Goal: Transaction & Acquisition: Purchase product/service

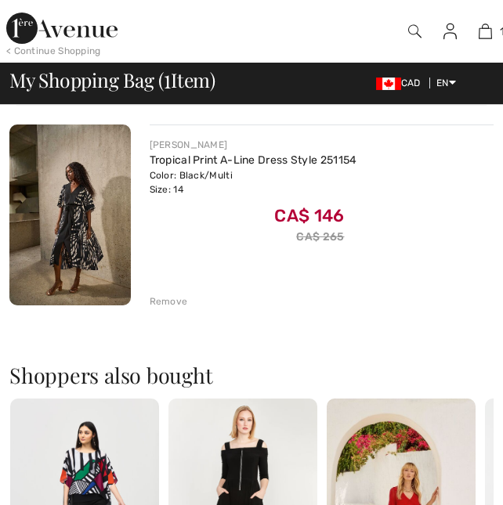
scroll to position [151, 0]
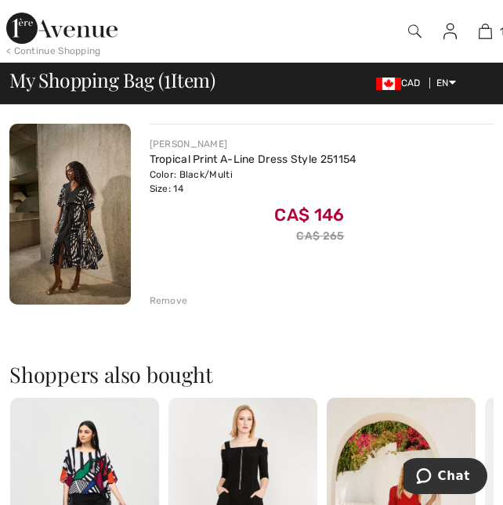
click at [110, 252] on img at bounding box center [69, 215] width 121 height 182
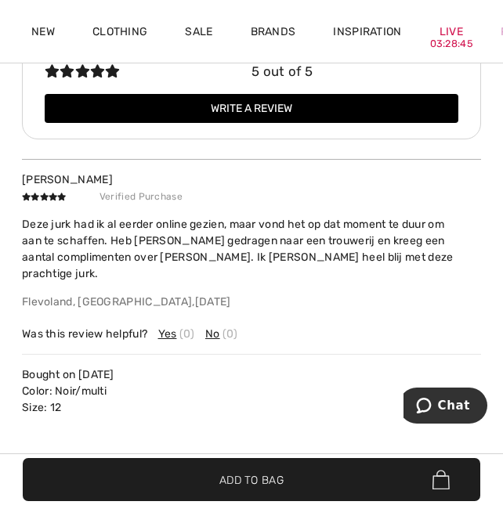
scroll to position [2298, 0]
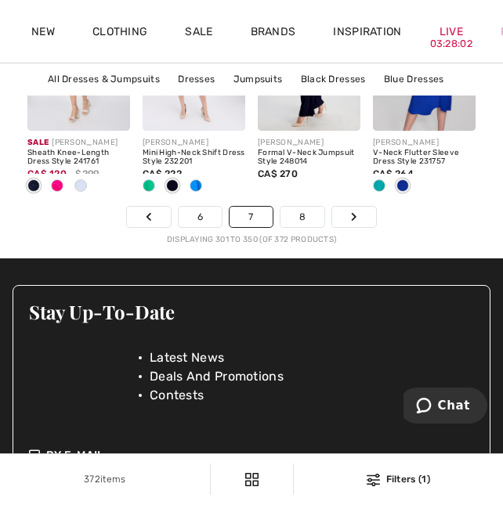
scroll to position [4027, 0]
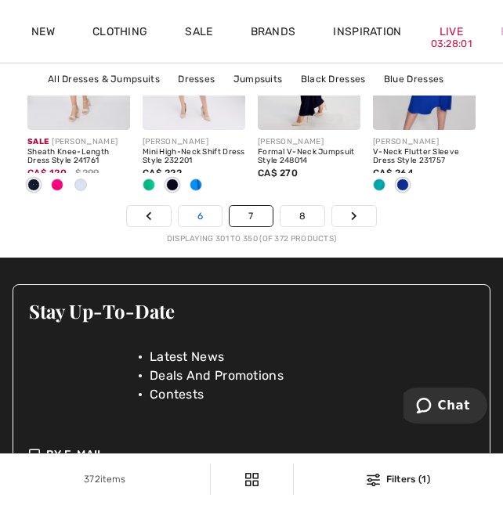
click at [200, 224] on link "6" at bounding box center [200, 216] width 43 height 20
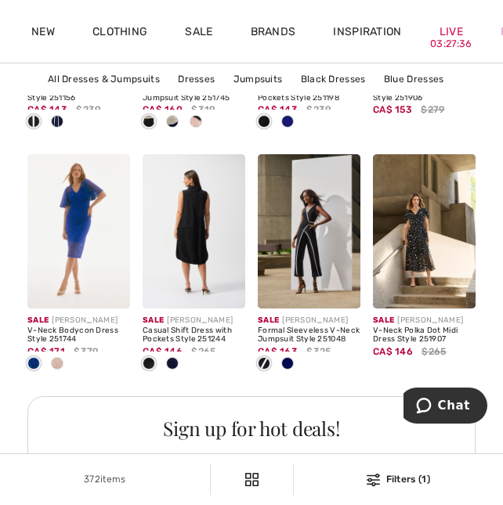
scroll to position [1661, 0]
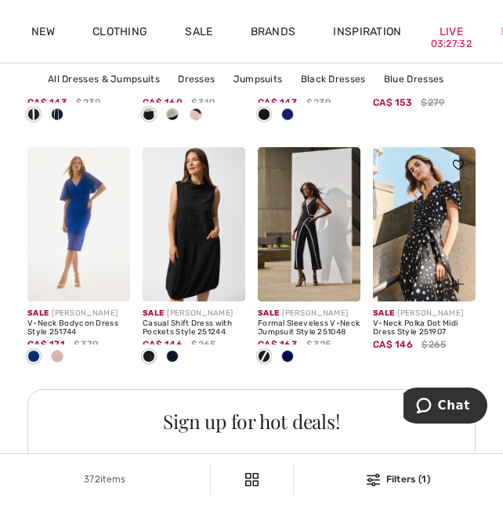
click at [424, 212] on img at bounding box center [424, 224] width 103 height 154
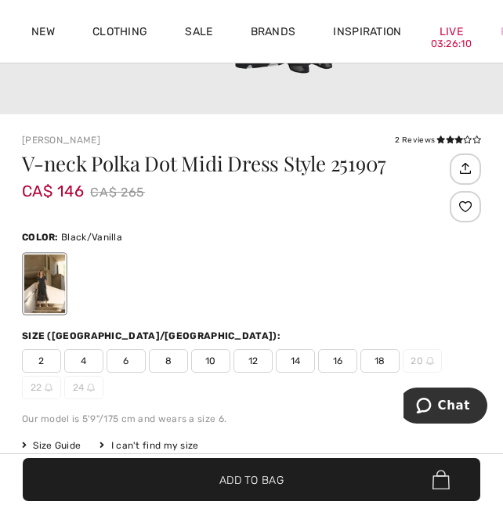
scroll to position [476, 0]
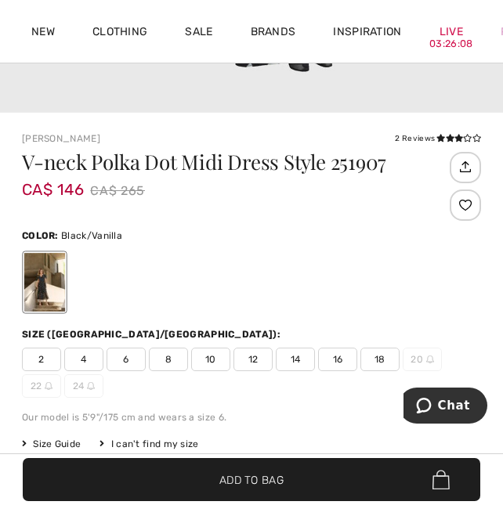
click at [303, 353] on span "14" at bounding box center [295, 360] width 39 height 24
click at [315, 483] on span "✔ Added to Bag Add to Bag" at bounding box center [252, 479] width 458 height 43
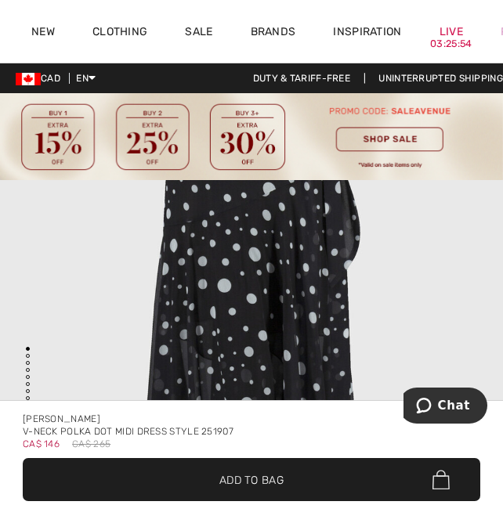
scroll to position [0, 125]
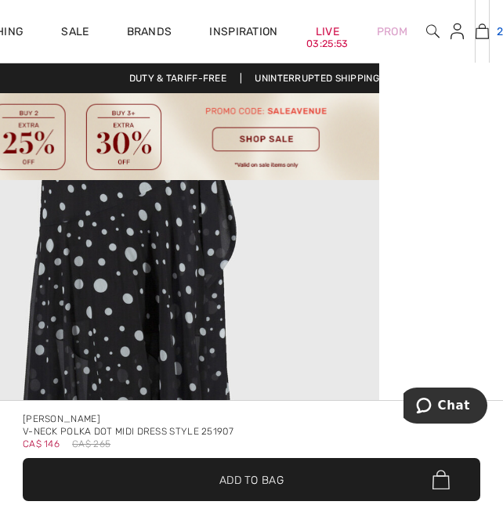
click at [487, 26] on img at bounding box center [482, 31] width 13 height 19
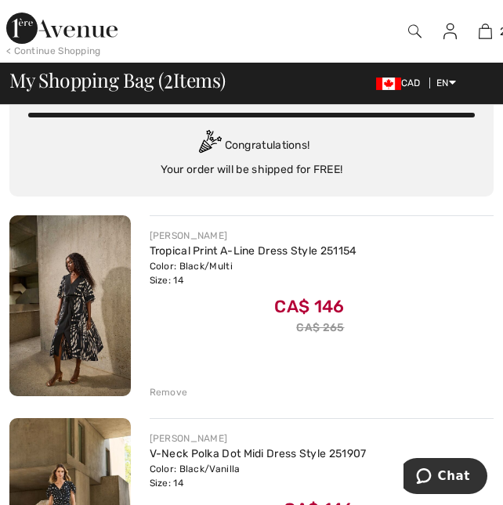
scroll to position [85, 0]
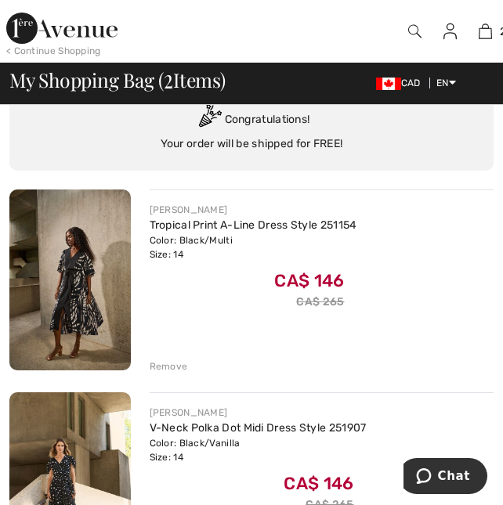
click at [67, 54] on div "< Continue Shopping" at bounding box center [53, 51] width 95 height 14
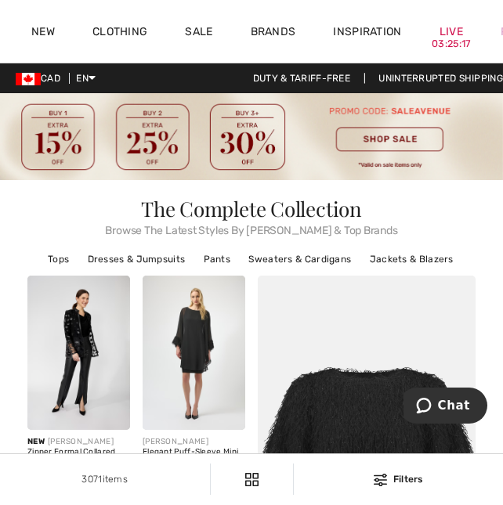
click at [400, 145] on img at bounding box center [251, 136] width 503 height 87
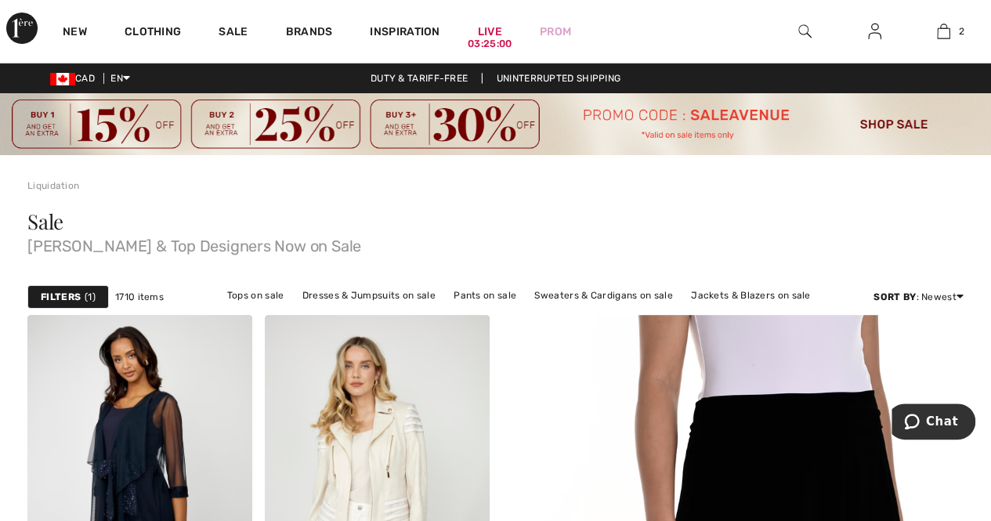
click at [68, 299] on strong "Filters" at bounding box center [61, 297] width 40 height 14
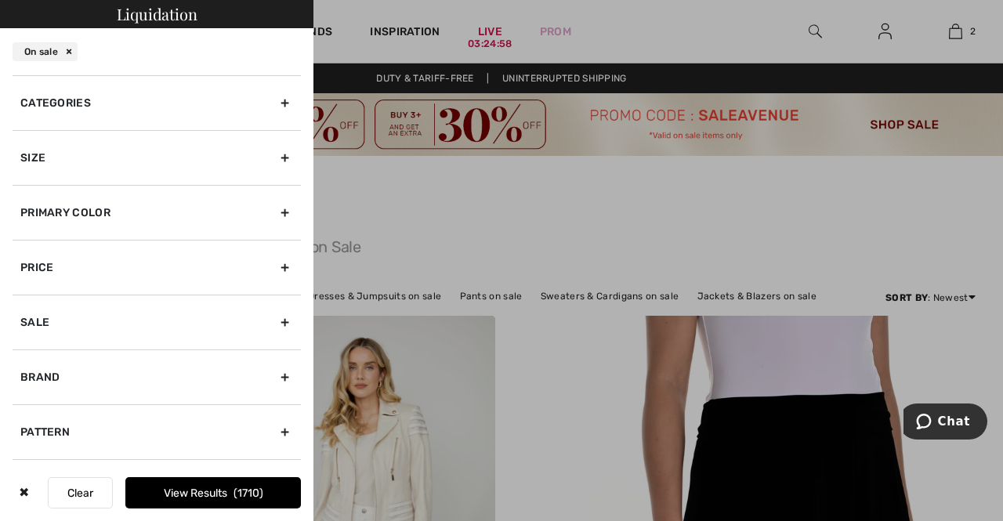
click at [135, 161] on div "Size" at bounding box center [157, 157] width 288 height 55
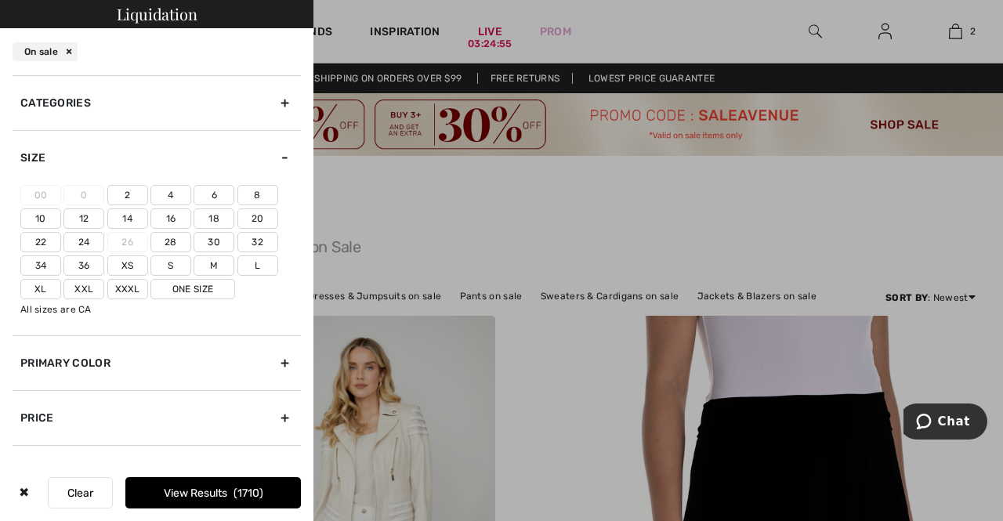
click at [45, 290] on label "Xl" at bounding box center [40, 289] width 41 height 20
click at [0, 0] on input"] "Xl" at bounding box center [0, 0] width 0 height 0
click at [90, 288] on label "Xxl" at bounding box center [83, 289] width 41 height 20
click at [0, 0] on input"] "Xxl" at bounding box center [0, 0] width 0 height 0
click at [55, 267] on label "34" at bounding box center [40, 265] width 41 height 20
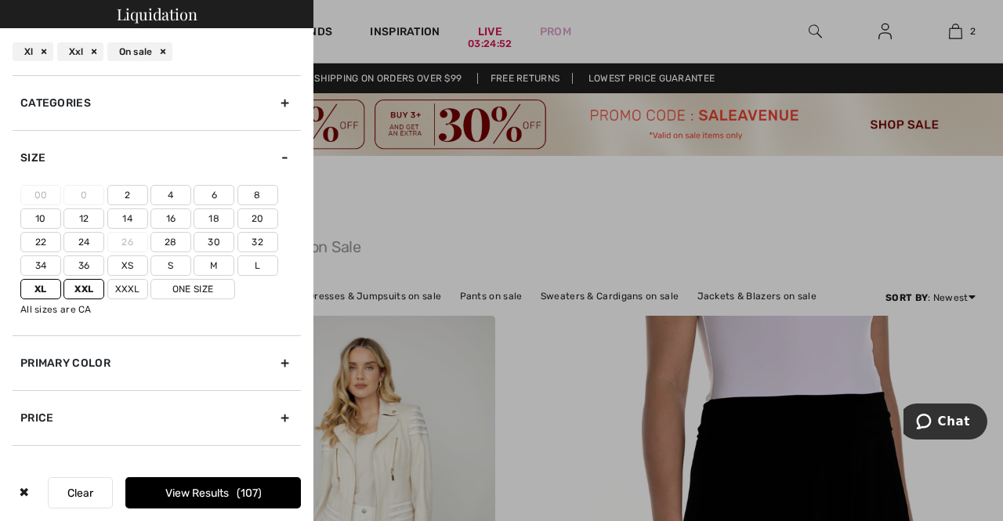
click at [0, 0] on input"] "34" at bounding box center [0, 0] width 0 height 0
click at [179, 217] on label "16" at bounding box center [170, 218] width 41 height 20
click at [0, 0] on input"] "16" at bounding box center [0, 0] width 0 height 0
click at [135, 217] on label "14" at bounding box center [127, 218] width 41 height 20
click at [0, 0] on input"] "14" at bounding box center [0, 0] width 0 height 0
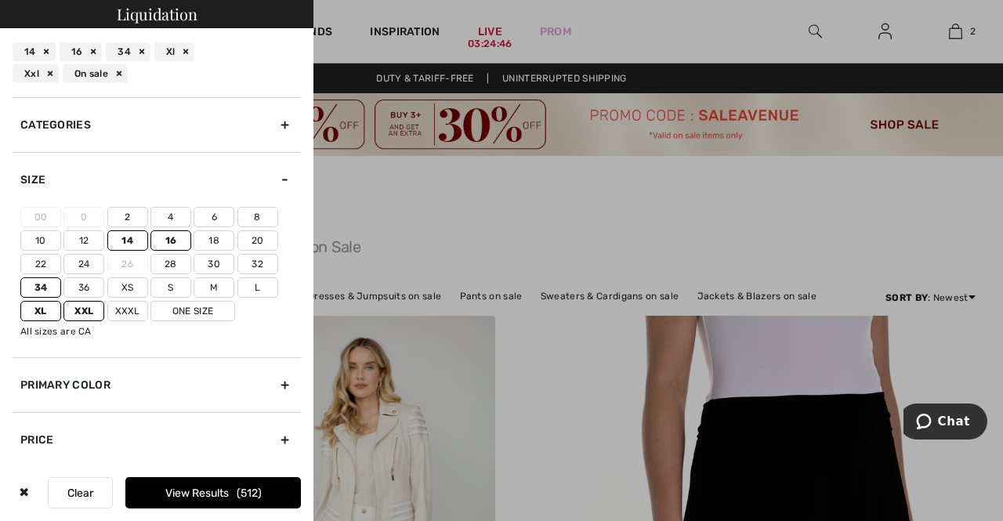
click at [191, 307] on label "One Size" at bounding box center [192, 311] width 85 height 20
click at [0, 0] on input"] "One Size" at bounding box center [0, 0] width 0 height 0
click at [242, 502] on button "View Results 513" at bounding box center [213, 492] width 176 height 31
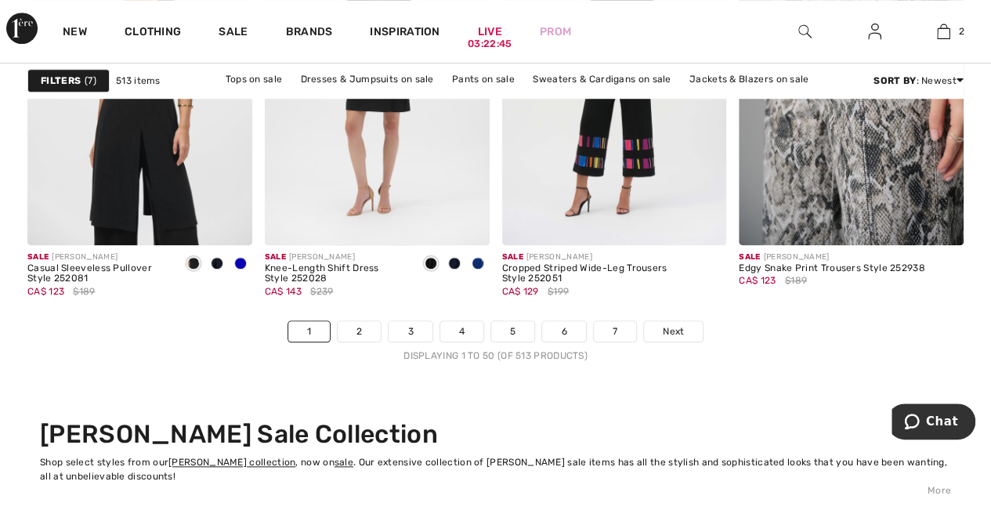
scroll to position [6558, 0]
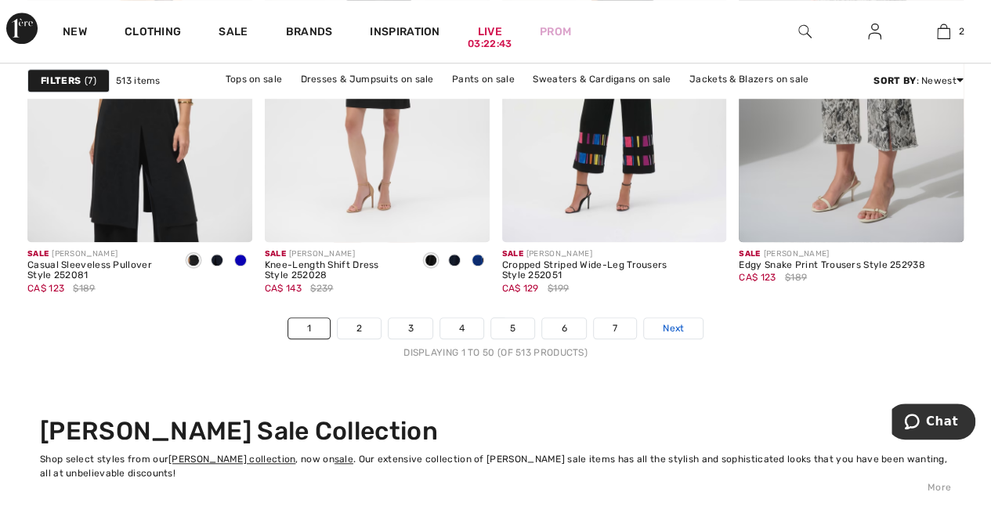
click at [686, 320] on link "Next" at bounding box center [673, 328] width 59 height 20
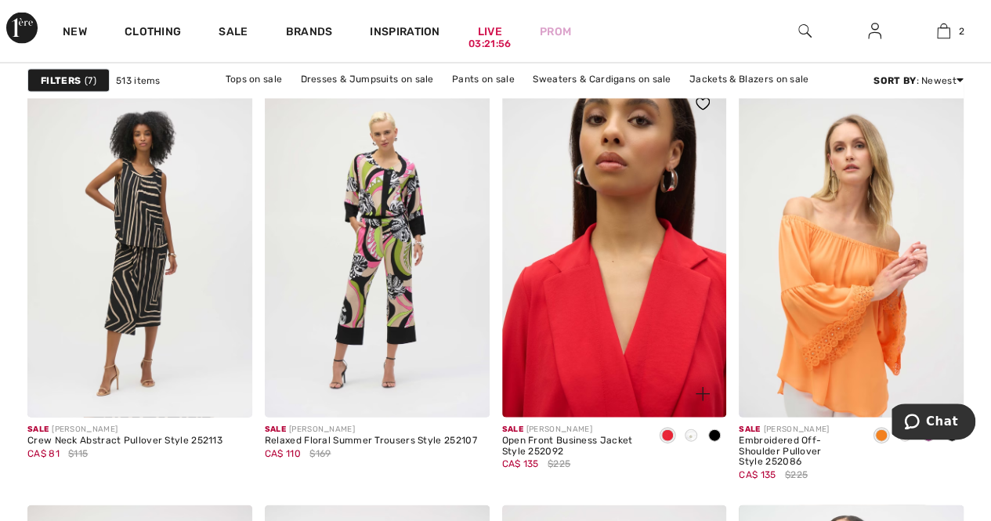
scroll to position [4500, 0]
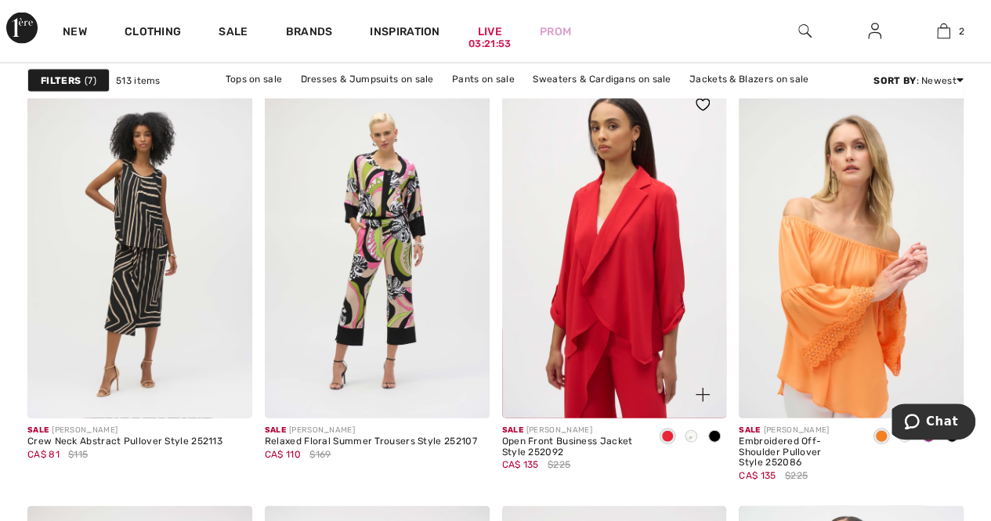
click at [714, 436] on span at bounding box center [714, 436] width 13 height 13
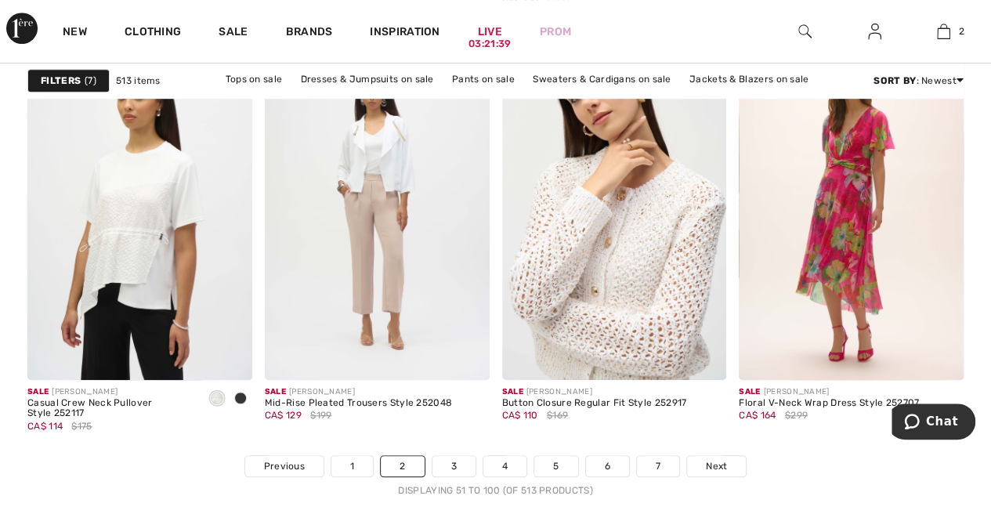
scroll to position [6400, 0]
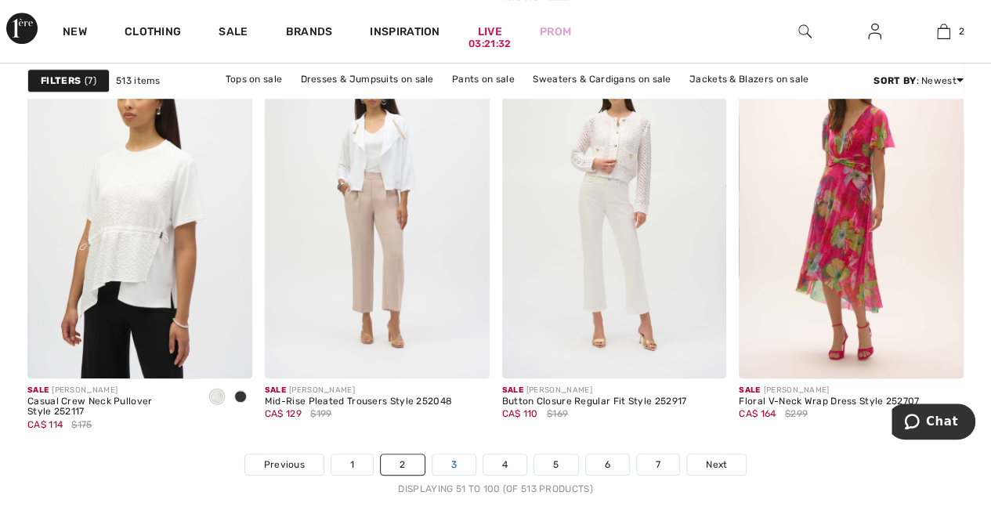
click at [455, 462] on link "3" at bounding box center [454, 464] width 43 height 20
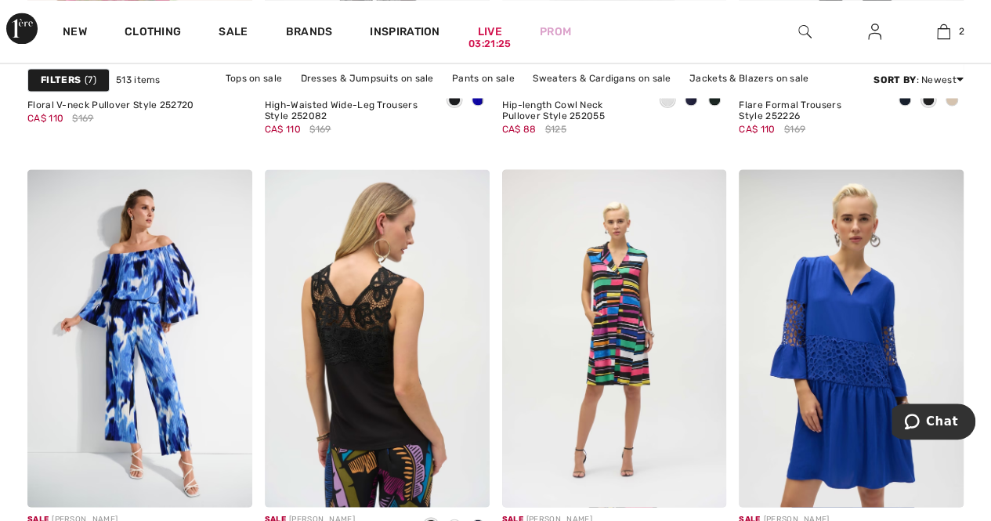
scroll to position [1425, 0]
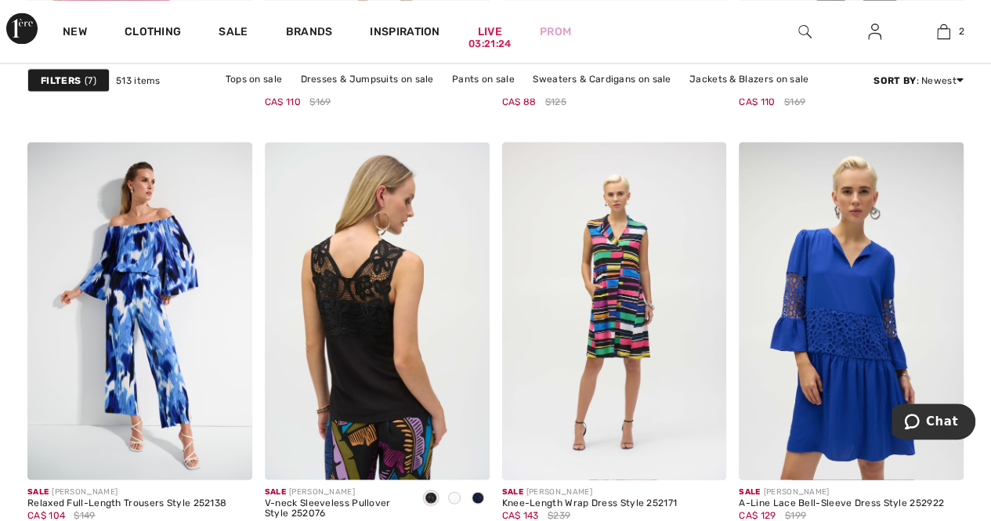
click at [281, 461] on img at bounding box center [377, 310] width 225 height 337
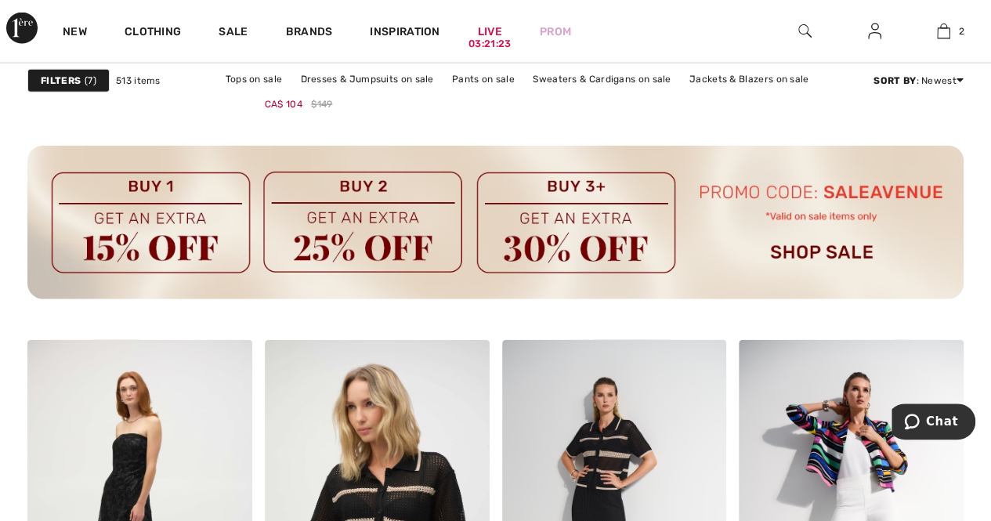
scroll to position [1861, 0]
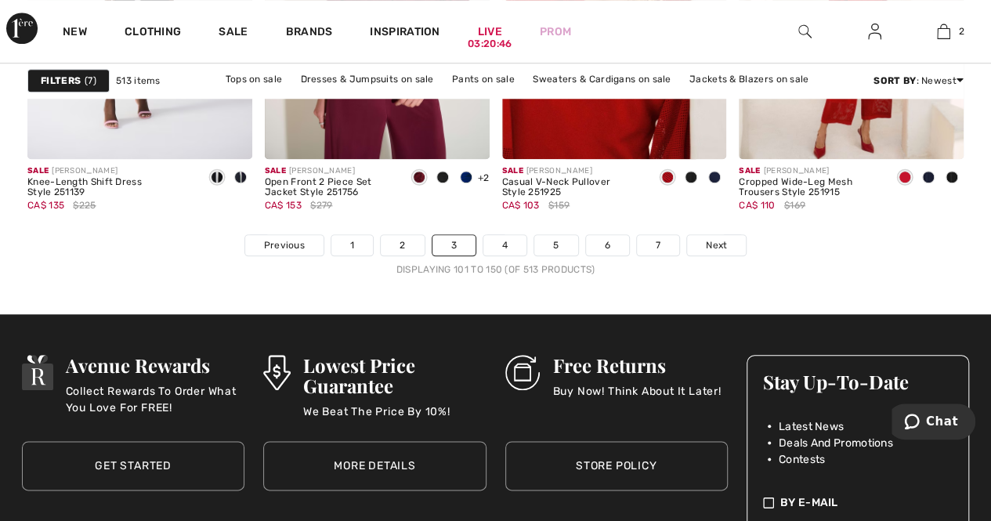
scroll to position [6637, 0]
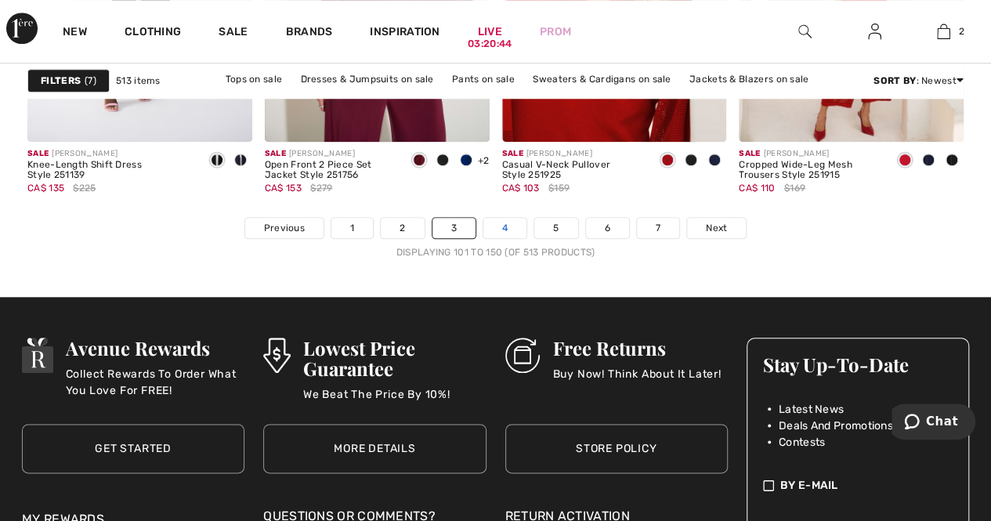
click at [500, 225] on link "4" at bounding box center [504, 228] width 43 height 20
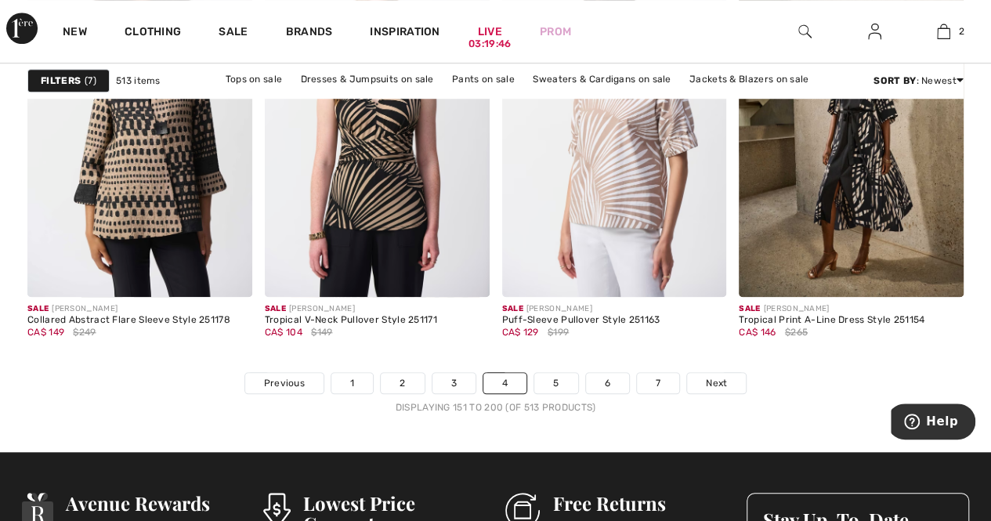
scroll to position [6484, 0]
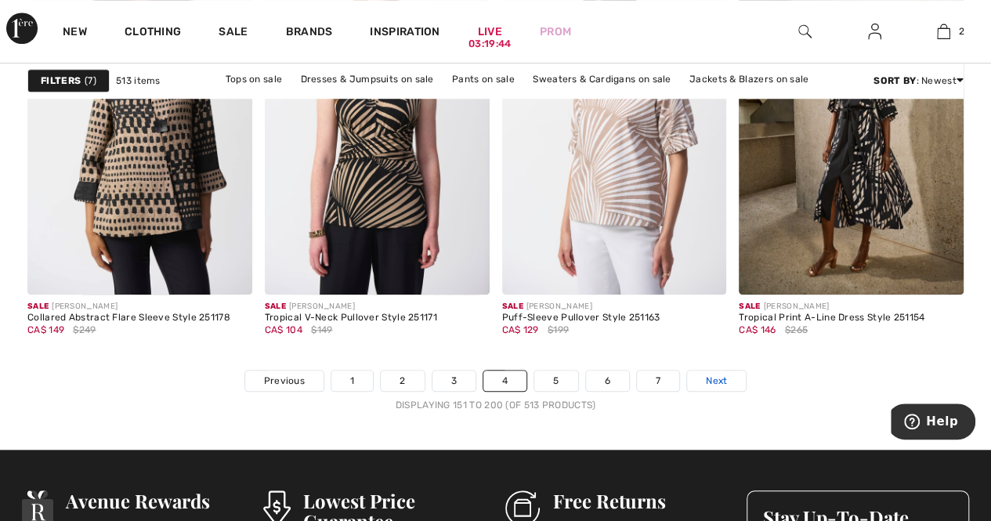
click at [733, 378] on link "Next" at bounding box center [716, 381] width 59 height 20
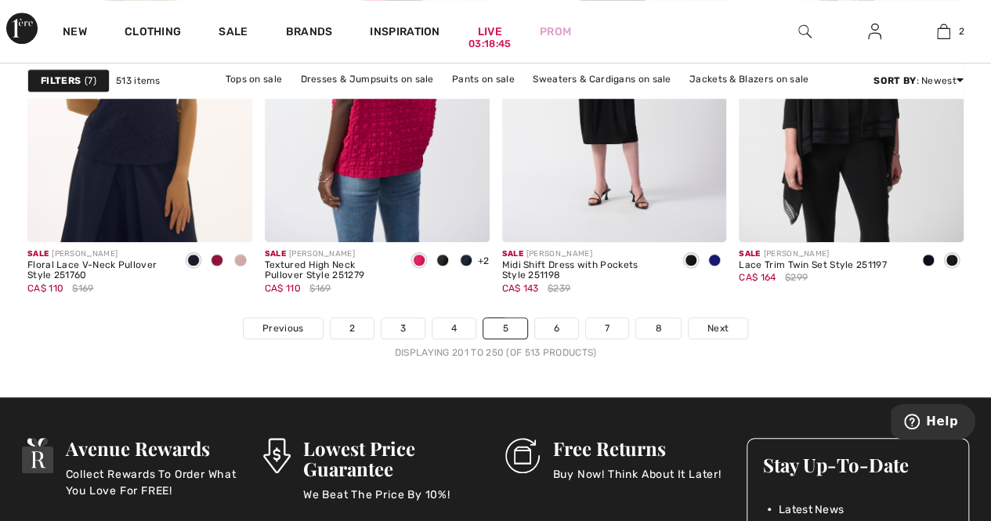
scroll to position [6538, 0]
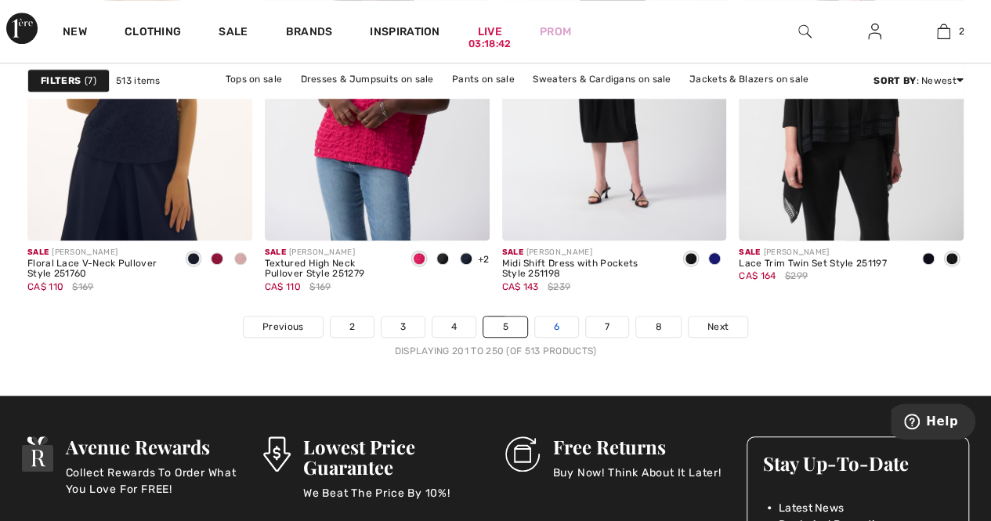
click at [566, 321] on link "6" at bounding box center [556, 327] width 43 height 20
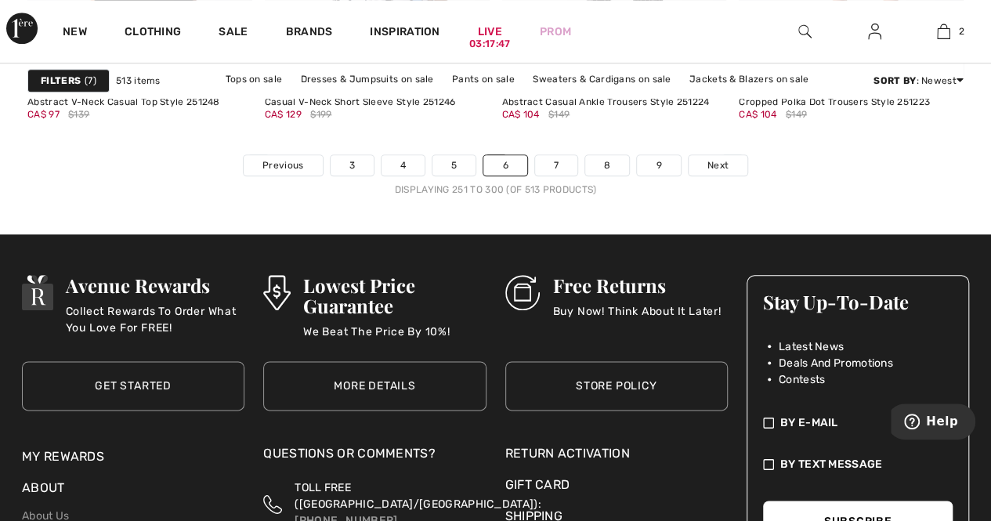
scroll to position [6718, 0]
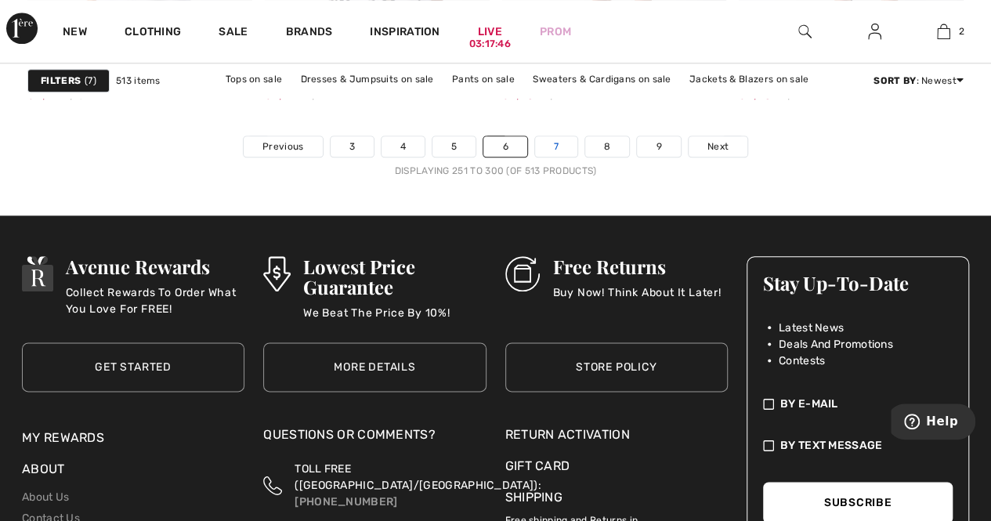
click at [562, 143] on link "7" at bounding box center [556, 146] width 42 height 20
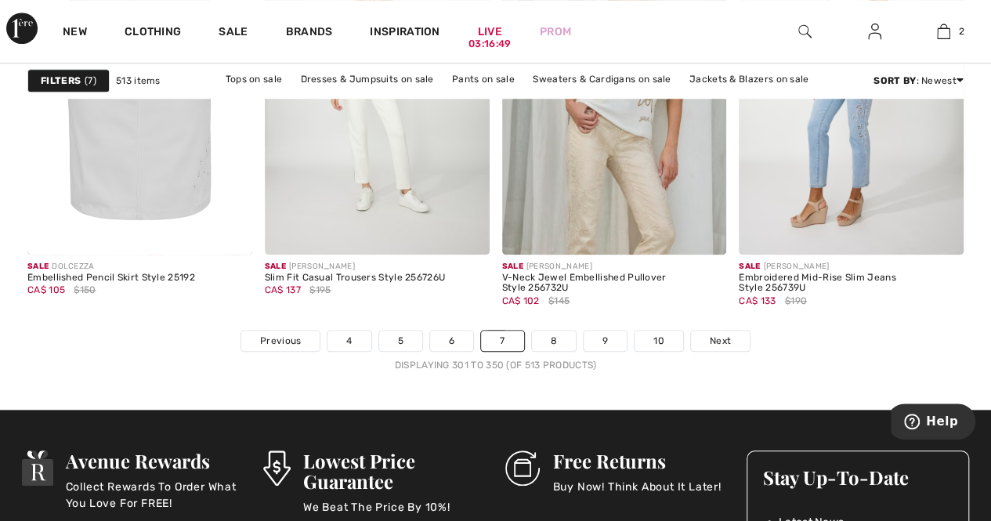
scroll to position [6523, 0]
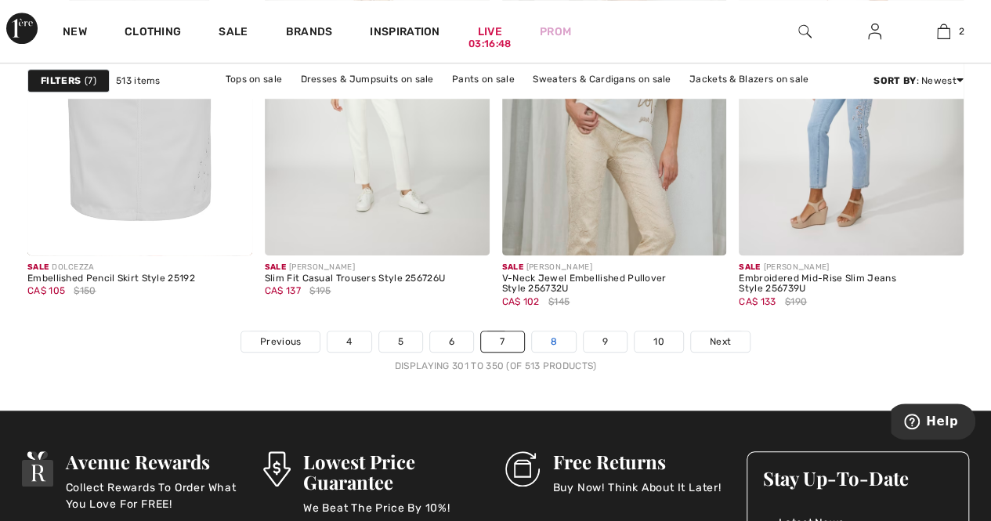
click at [563, 335] on link "8" at bounding box center [554, 341] width 44 height 20
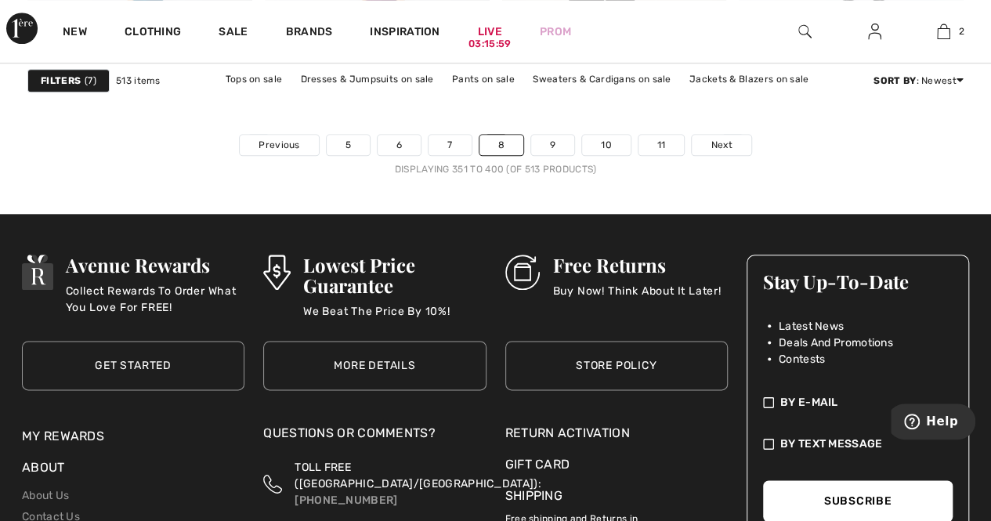
scroll to position [6731, 0]
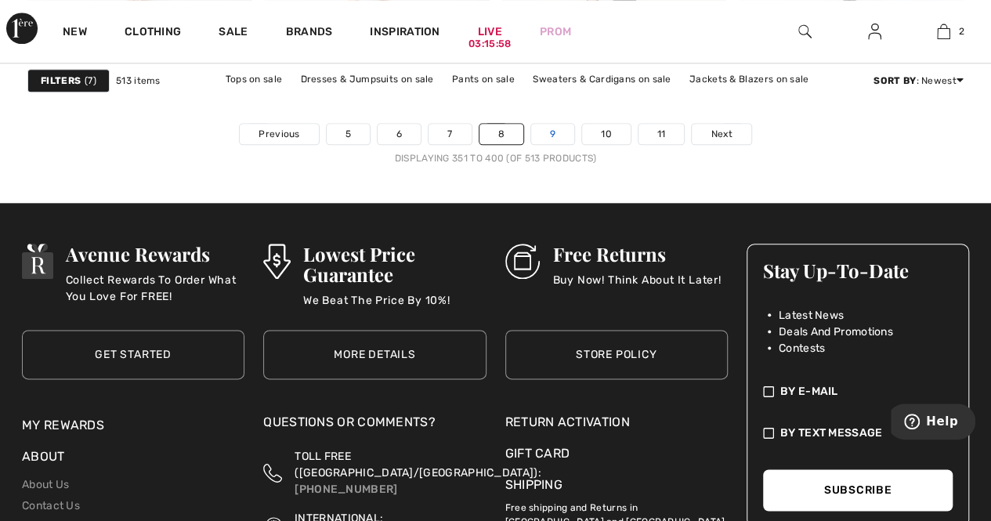
click at [555, 128] on link "9" at bounding box center [552, 134] width 43 height 20
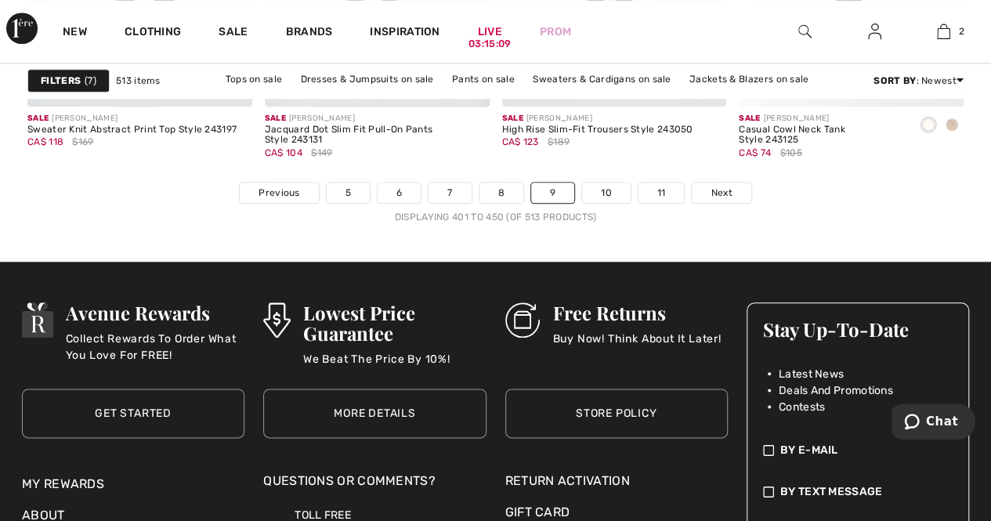
scroll to position [6715, 0]
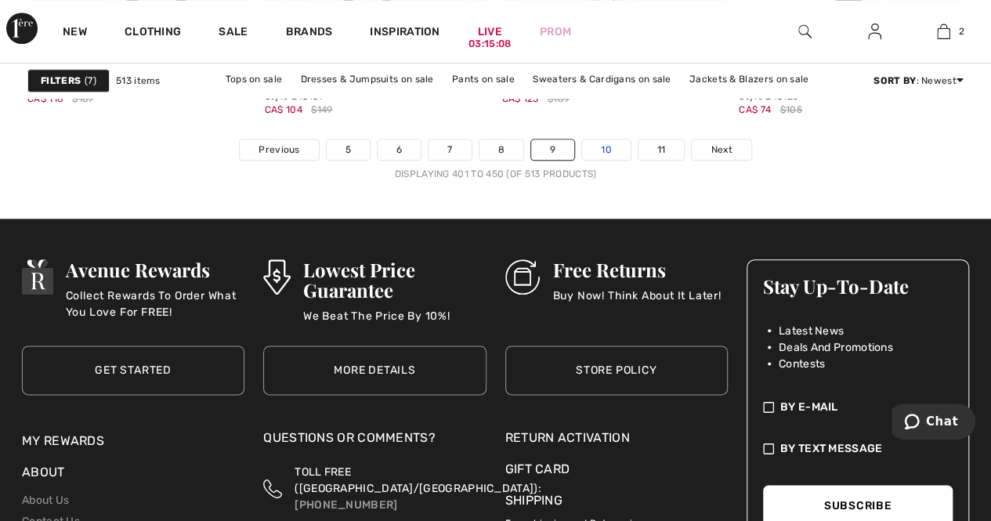
click at [610, 146] on link "10" at bounding box center [606, 149] width 49 height 20
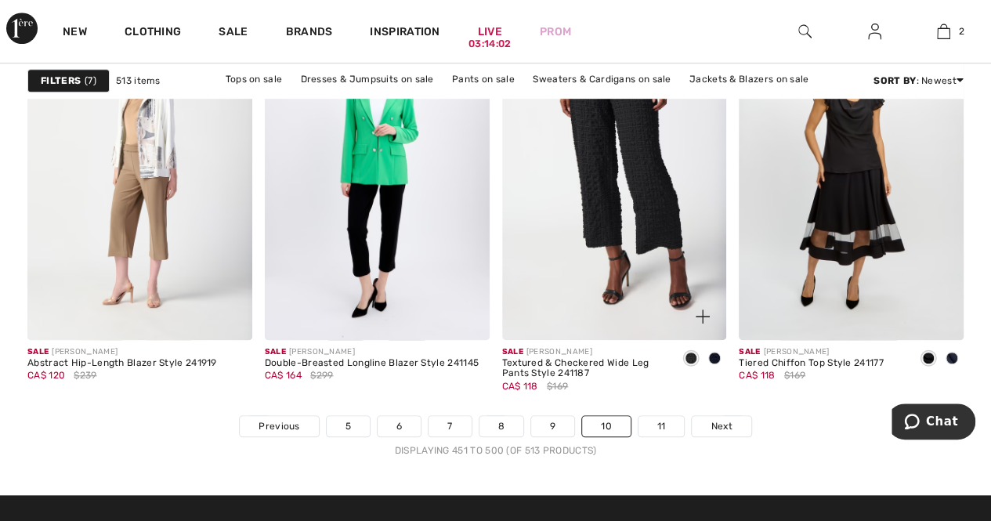
scroll to position [6439, 0]
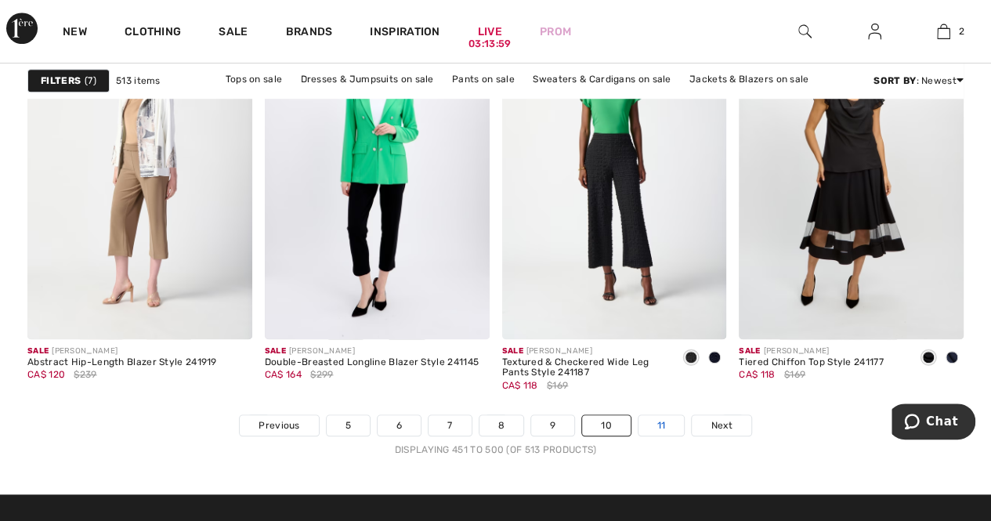
click at [660, 427] on link "11" at bounding box center [662, 425] width 46 height 20
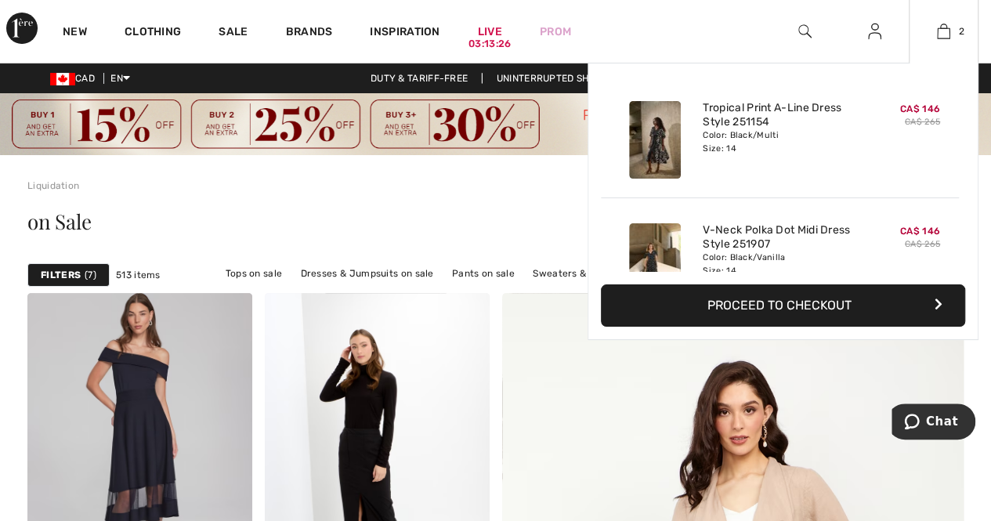
click at [818, 308] on button "Proceed to Checkout" at bounding box center [783, 305] width 364 height 42
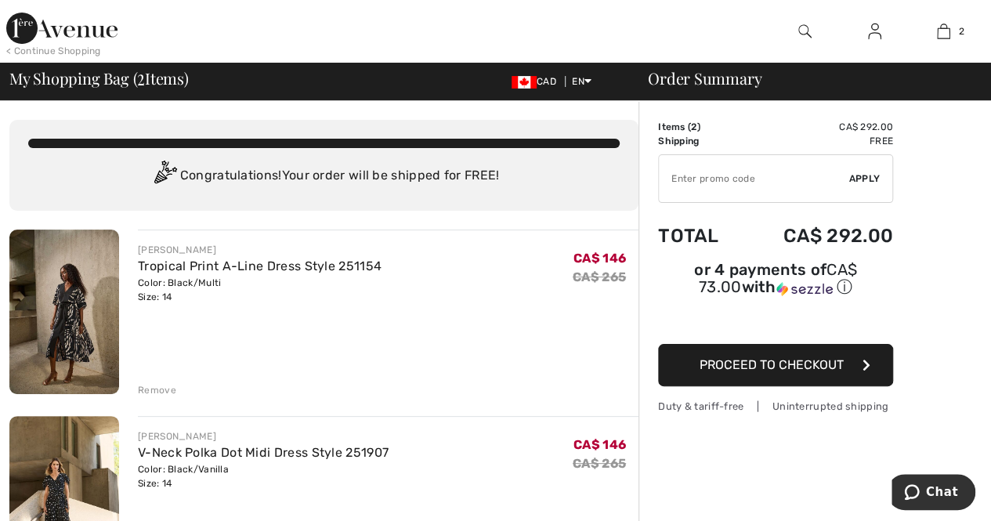
click at [744, 176] on input "TEXT" at bounding box center [754, 178] width 190 height 47
type input "SALEAVENUE"
click at [859, 185] on span "Apply" at bounding box center [864, 179] width 31 height 14
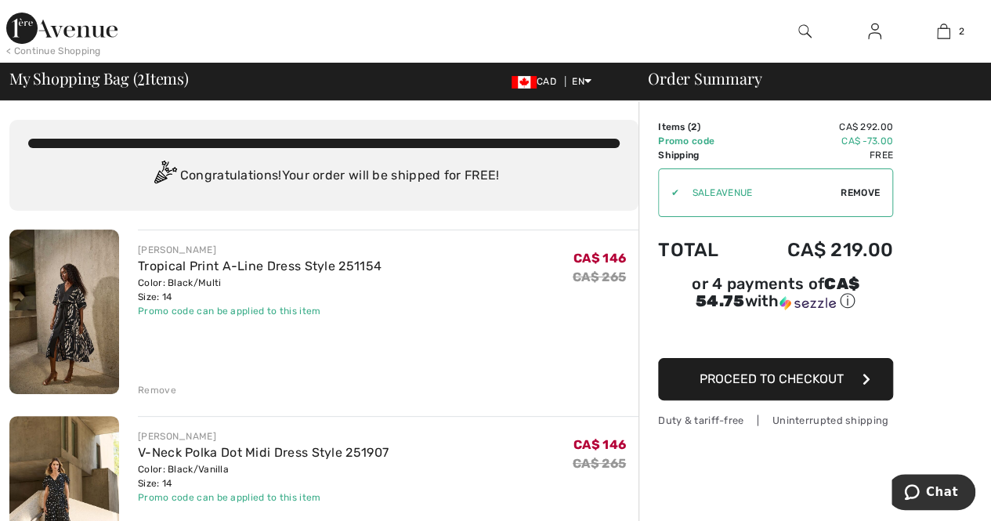
click at [838, 371] on span "Proceed to Checkout" at bounding box center [772, 378] width 144 height 15
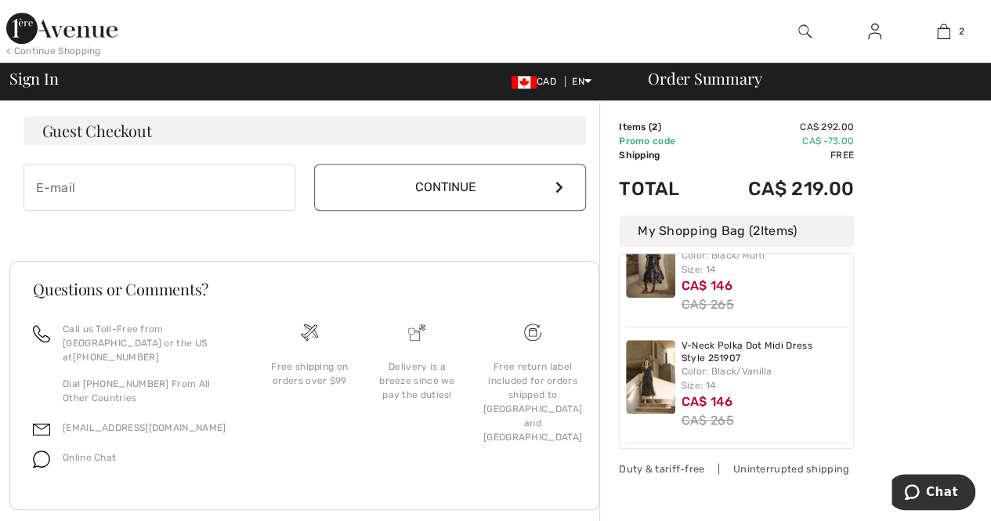
scroll to position [479, 0]
click at [207, 198] on input "email" at bounding box center [160, 185] width 272 height 47
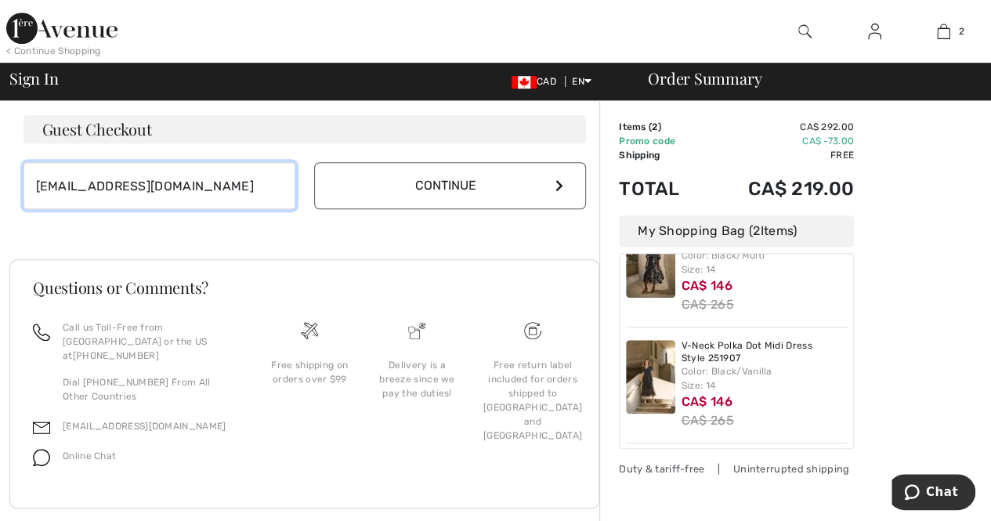
type input "samijwhalen@gmail.com"
click at [403, 189] on button "Continue" at bounding box center [450, 185] width 272 height 47
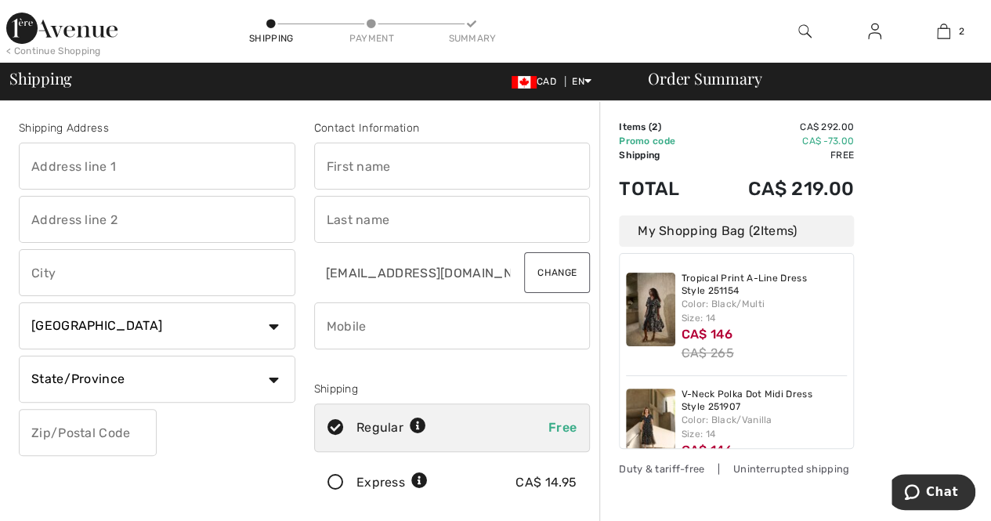
click at [69, 35] on img at bounding box center [61, 28] width 111 height 31
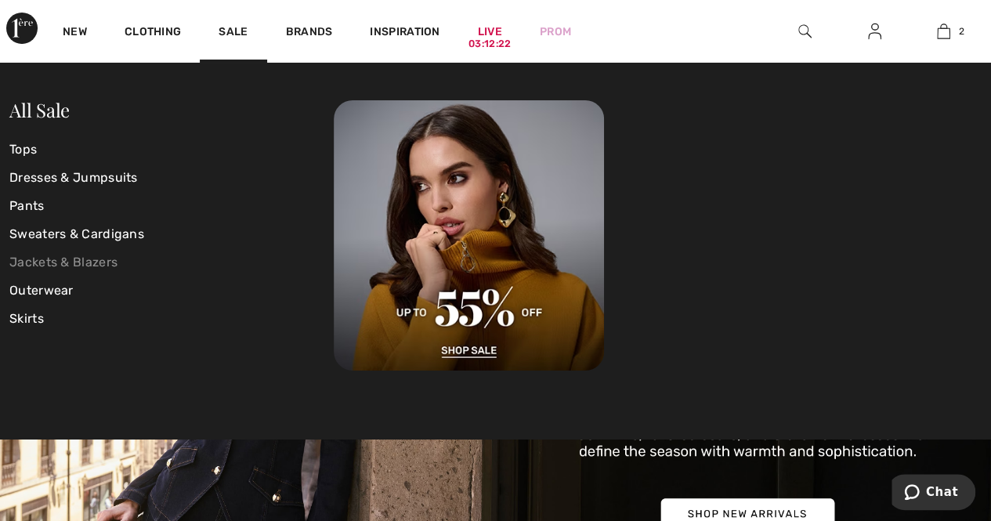
click at [45, 262] on link "Jackets & Blazers" at bounding box center [171, 262] width 324 height 28
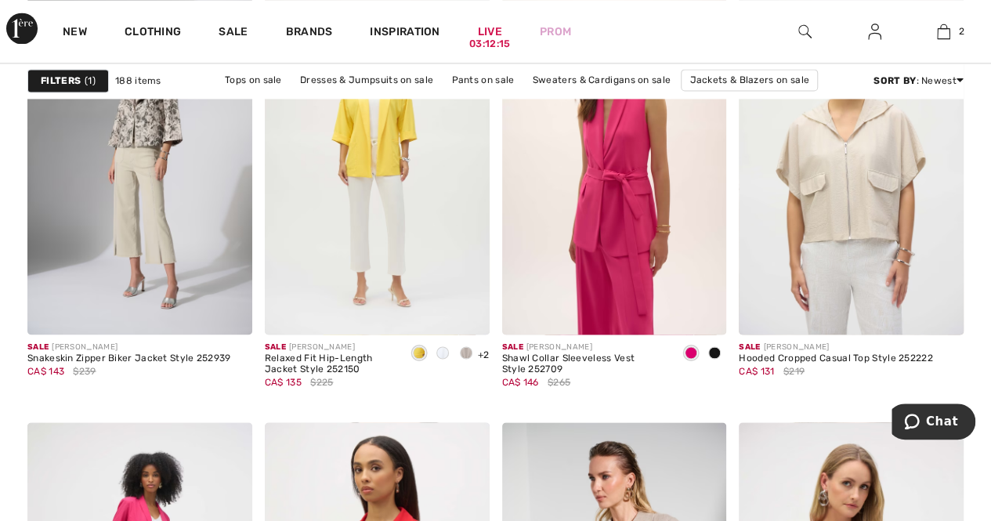
scroll to position [1147, 0]
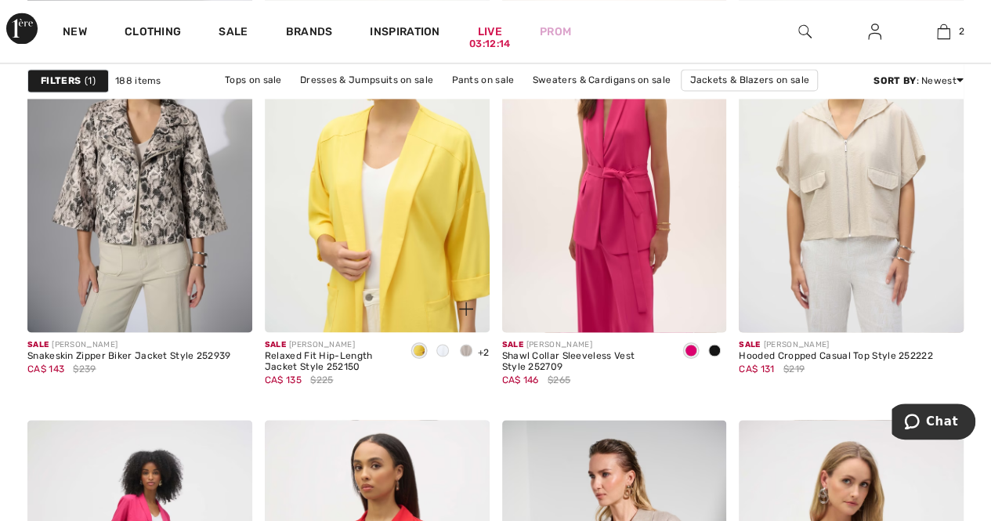
click at [401, 234] on img at bounding box center [377, 163] width 225 height 337
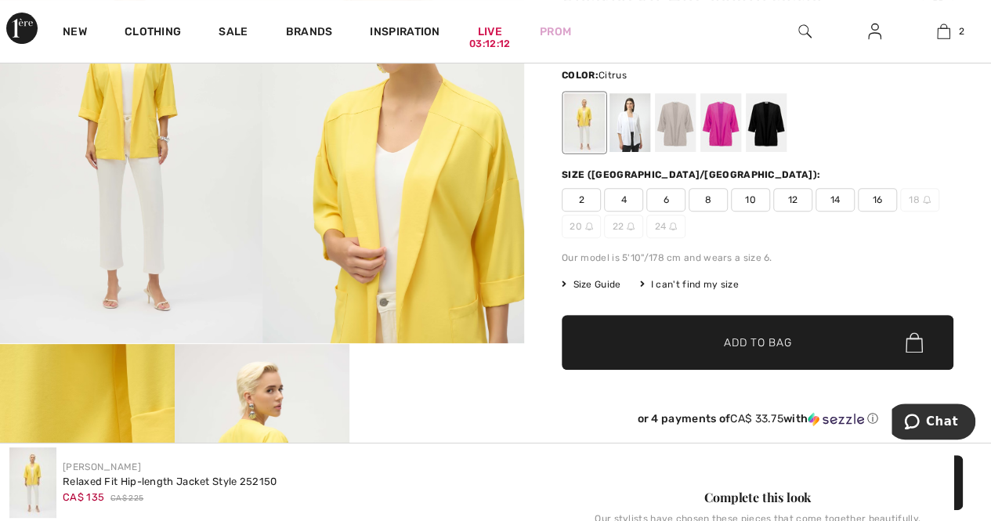
scroll to position [206, 0]
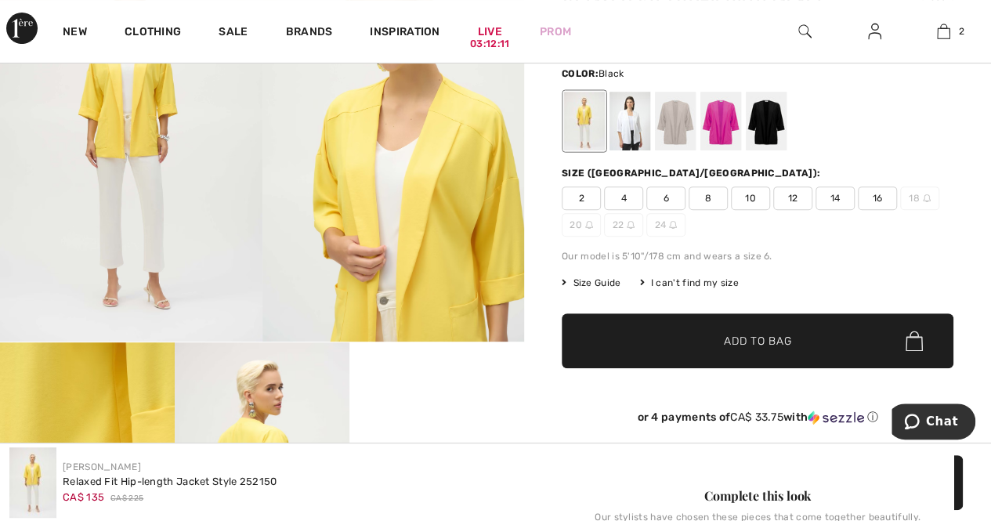
click at [776, 131] on div at bounding box center [766, 121] width 41 height 59
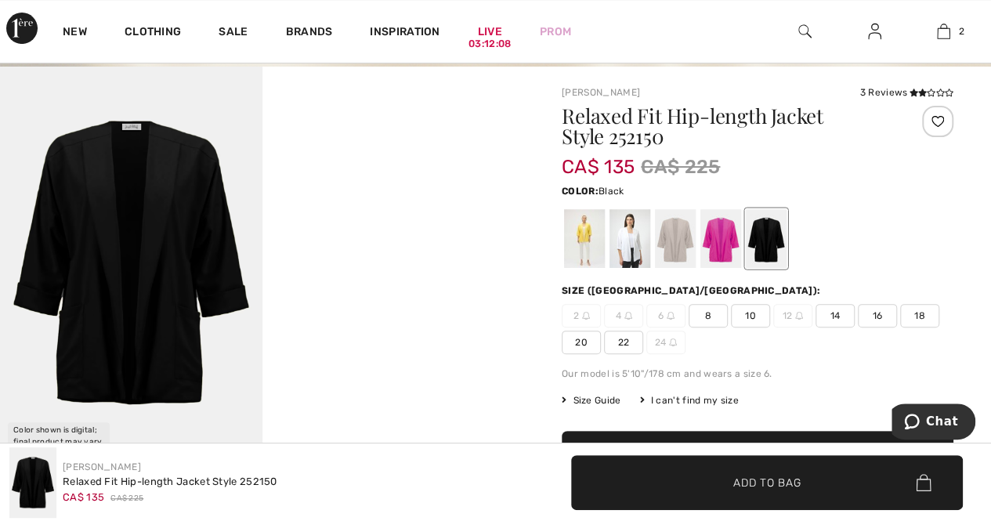
scroll to position [88, 0]
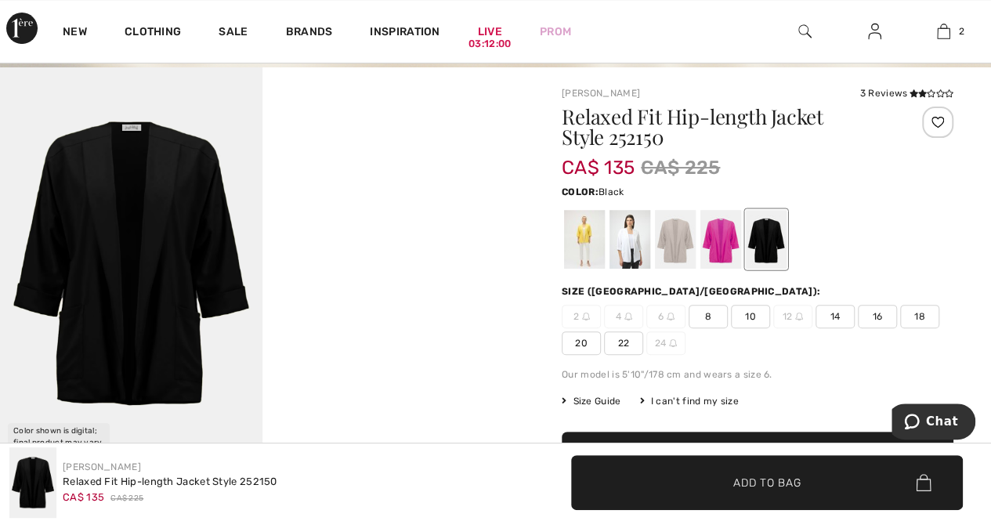
click at [829, 313] on span "14" at bounding box center [835, 317] width 39 height 24
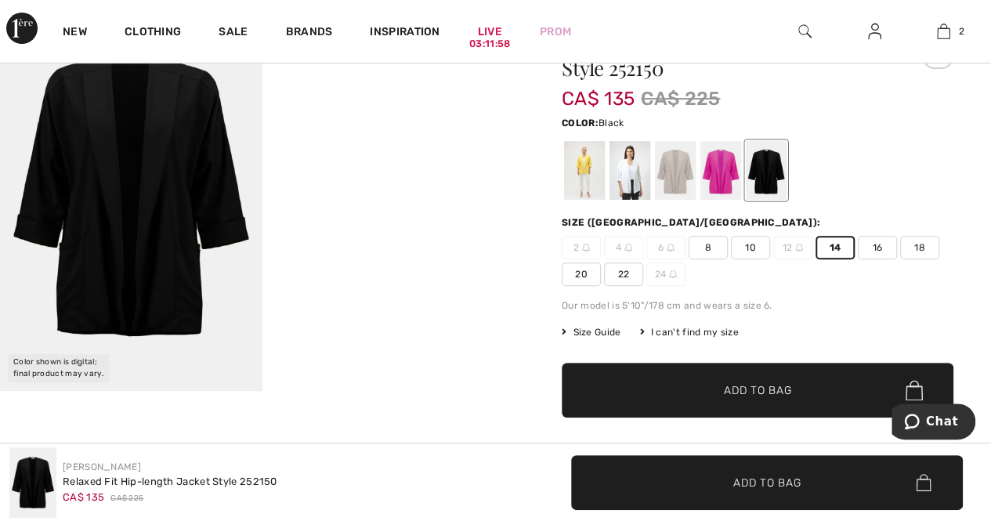
scroll to position [181, 0]
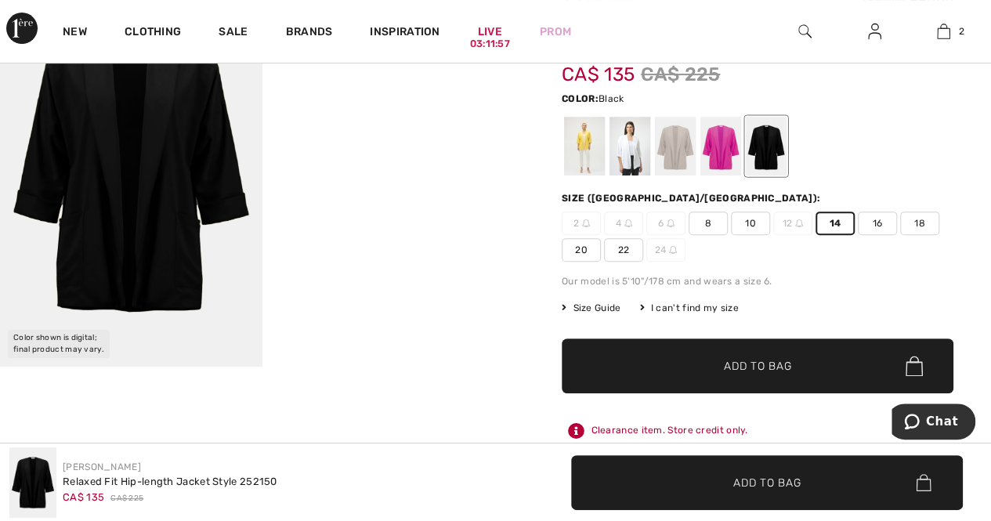
click at [824, 380] on span "✔ Added to Bag Add to Bag" at bounding box center [758, 365] width 392 height 55
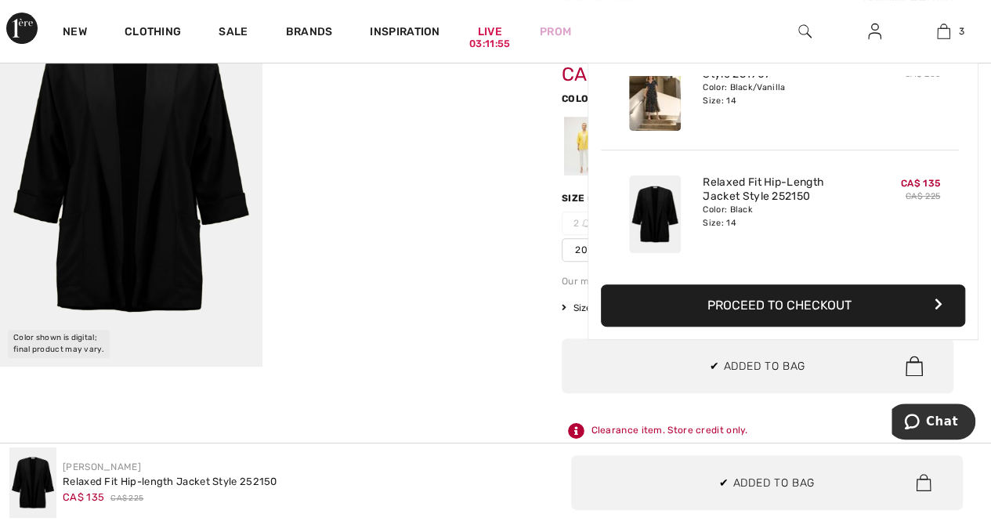
scroll to position [0, 0]
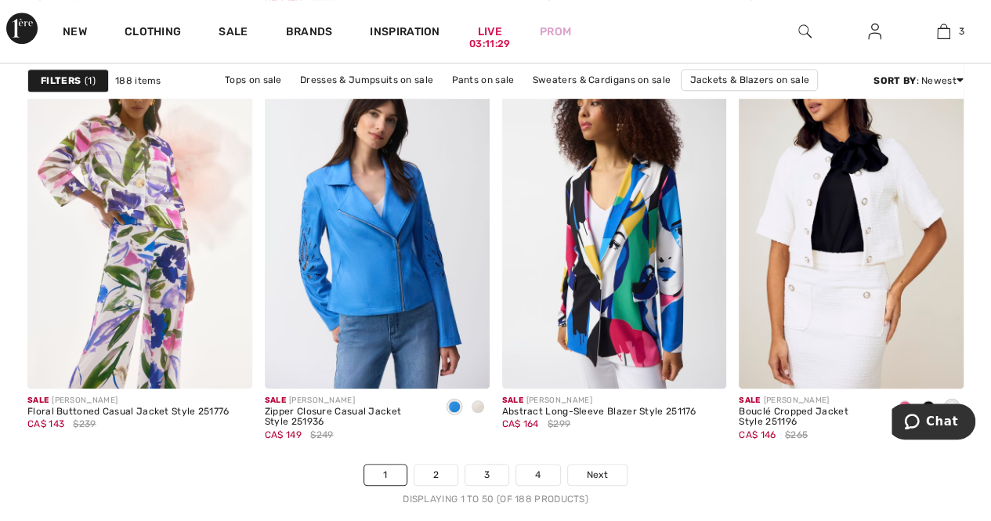
scroll to position [6388, 0]
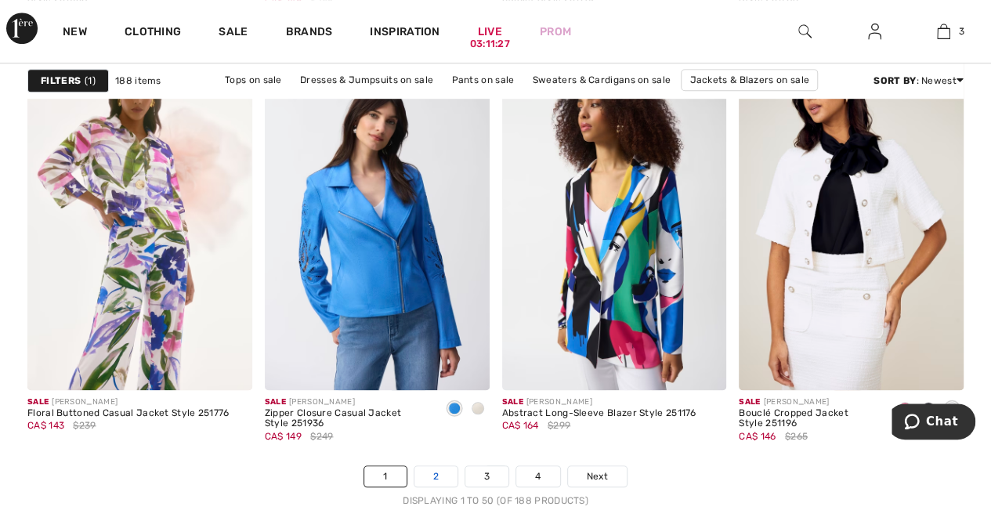
click at [442, 475] on link "2" at bounding box center [435, 476] width 43 height 20
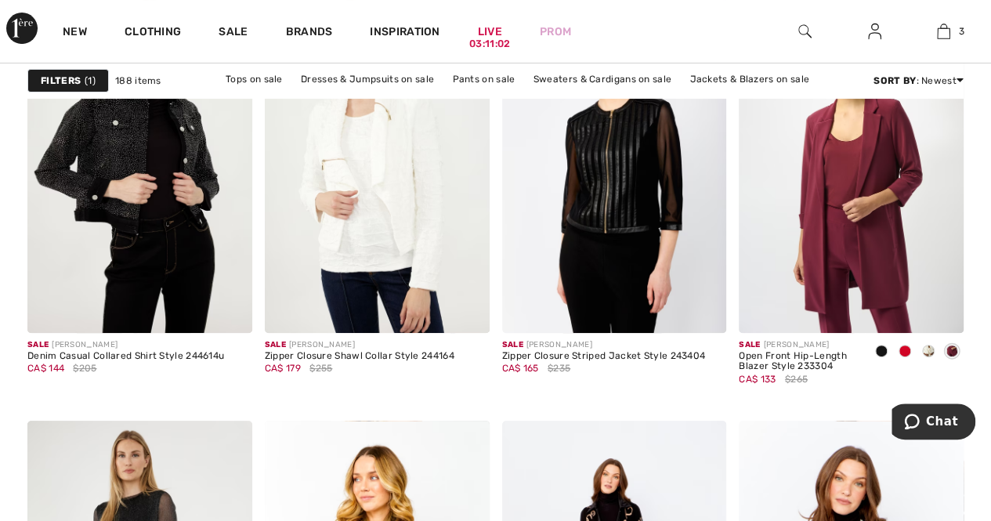
scroll to position [6023, 0]
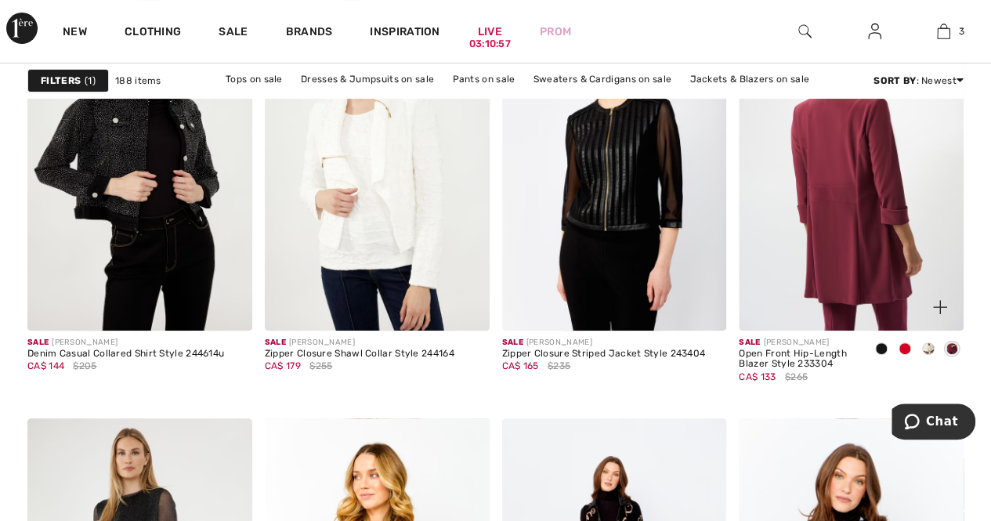
click at [862, 197] on img at bounding box center [851, 161] width 225 height 337
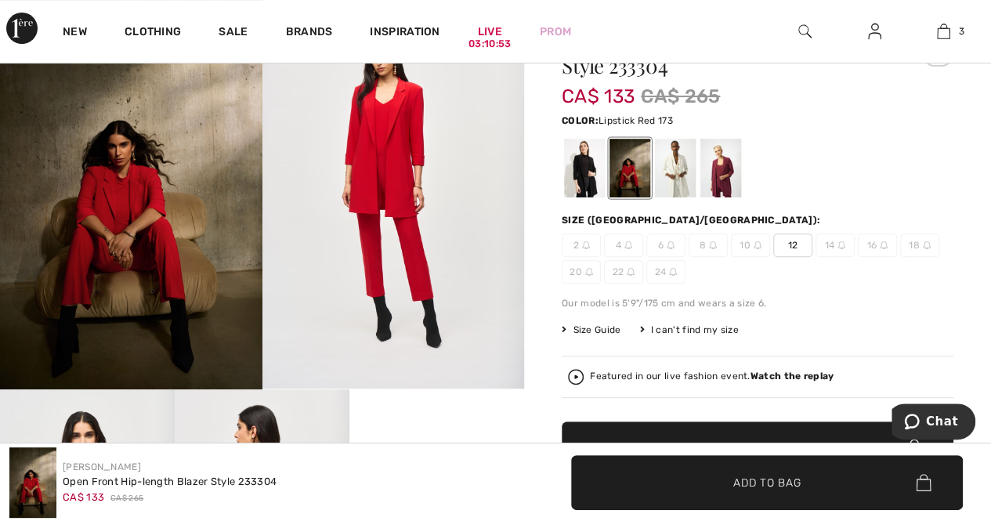
scroll to position [161, 0]
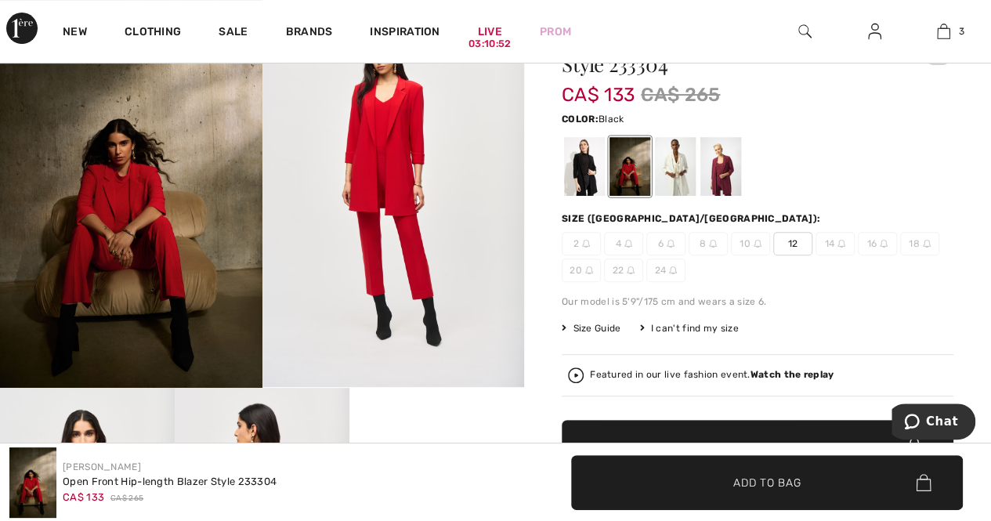
click at [594, 166] on div at bounding box center [584, 166] width 41 height 59
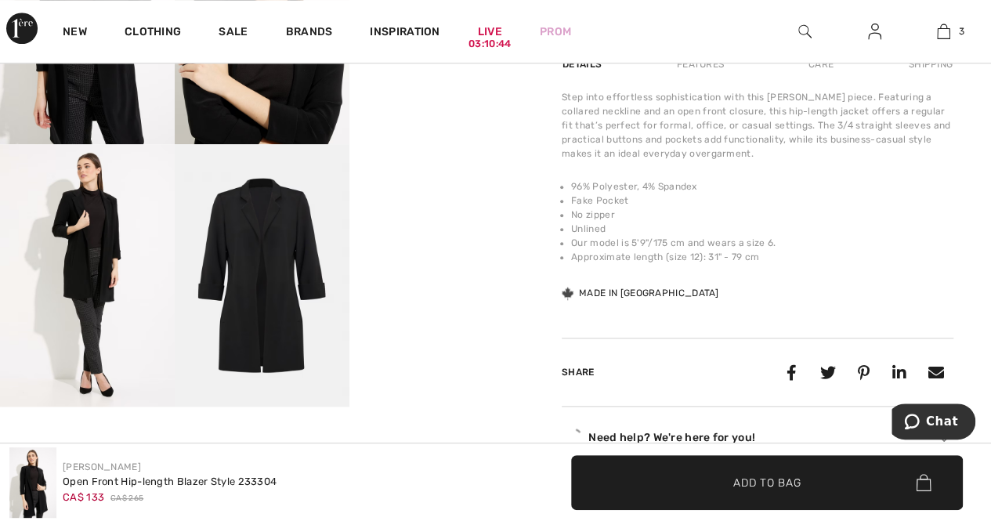
scroll to position [682, 0]
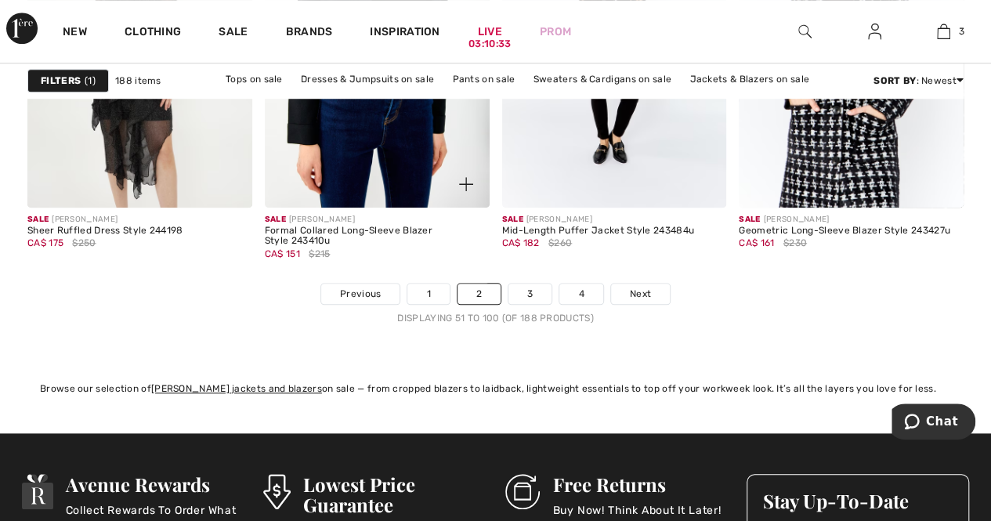
scroll to position [6676, 0]
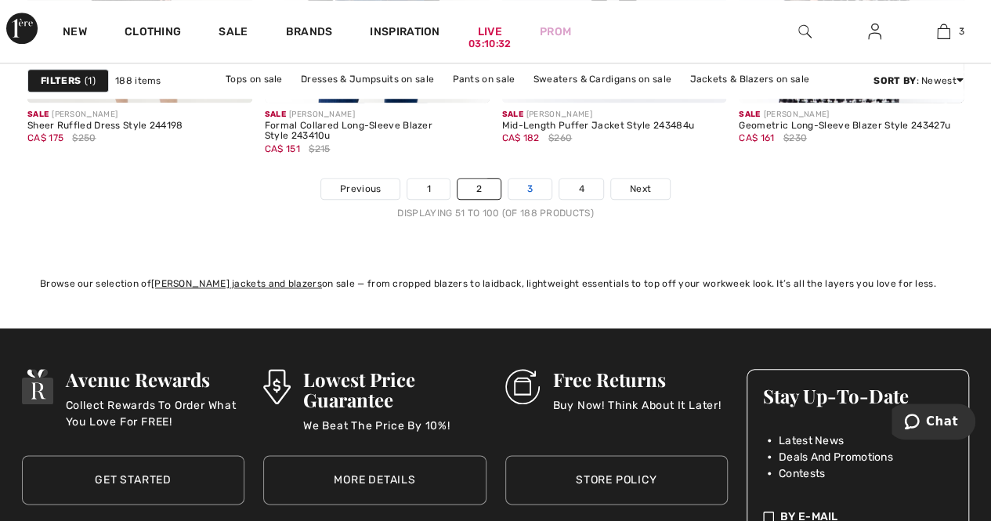
click at [530, 194] on link "3" at bounding box center [530, 189] width 43 height 20
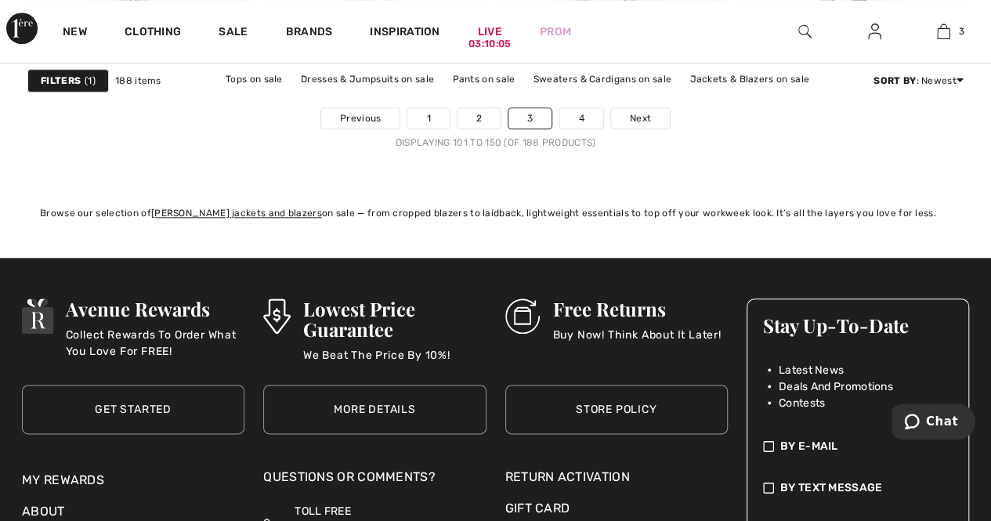
scroll to position [6754, 0]
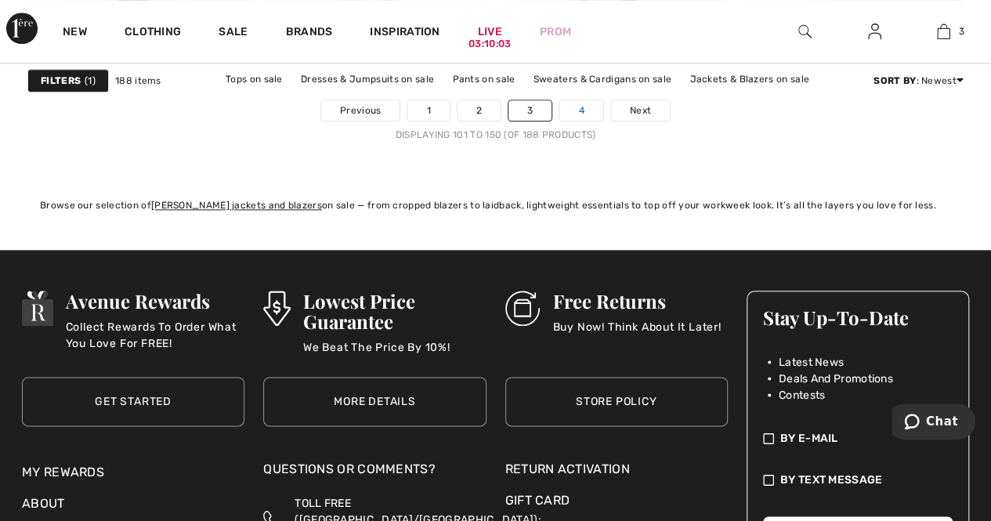
click at [566, 114] on link "4" at bounding box center [580, 110] width 43 height 20
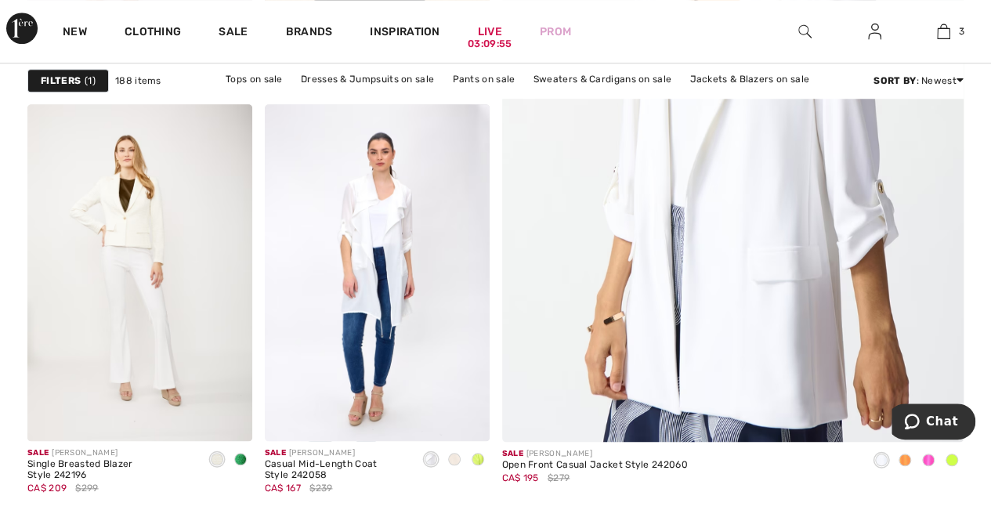
scroll to position [613, 0]
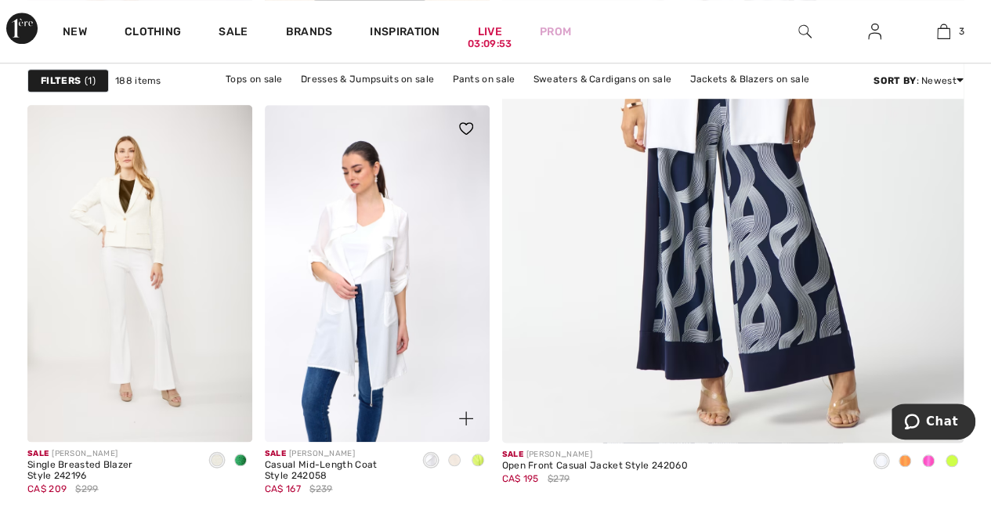
click at [375, 283] on img at bounding box center [377, 273] width 225 height 337
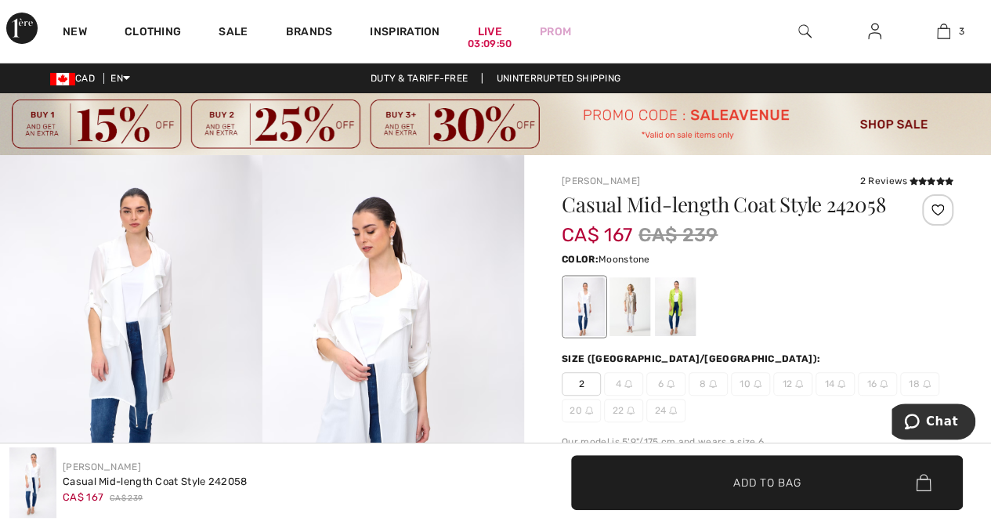
click at [619, 292] on div at bounding box center [630, 306] width 41 height 59
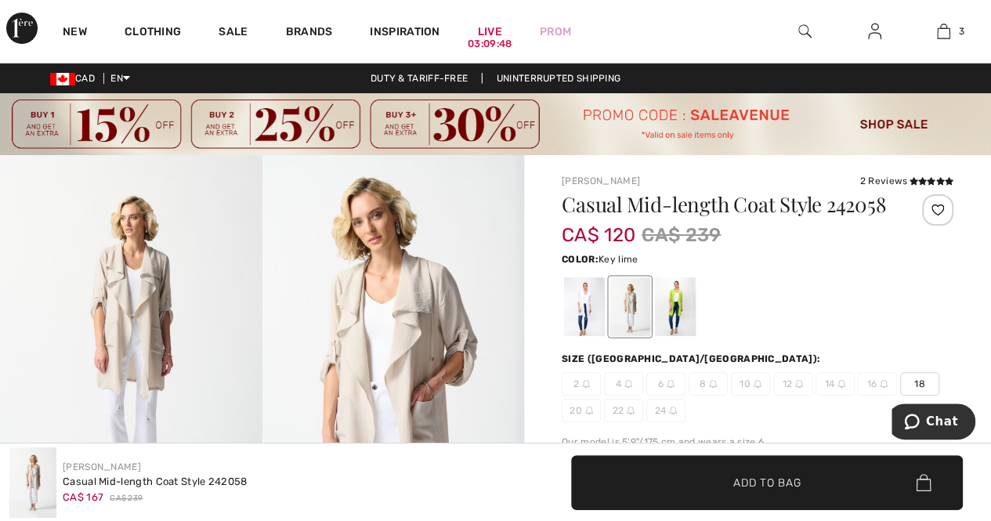
click at [666, 295] on div at bounding box center [675, 306] width 41 height 59
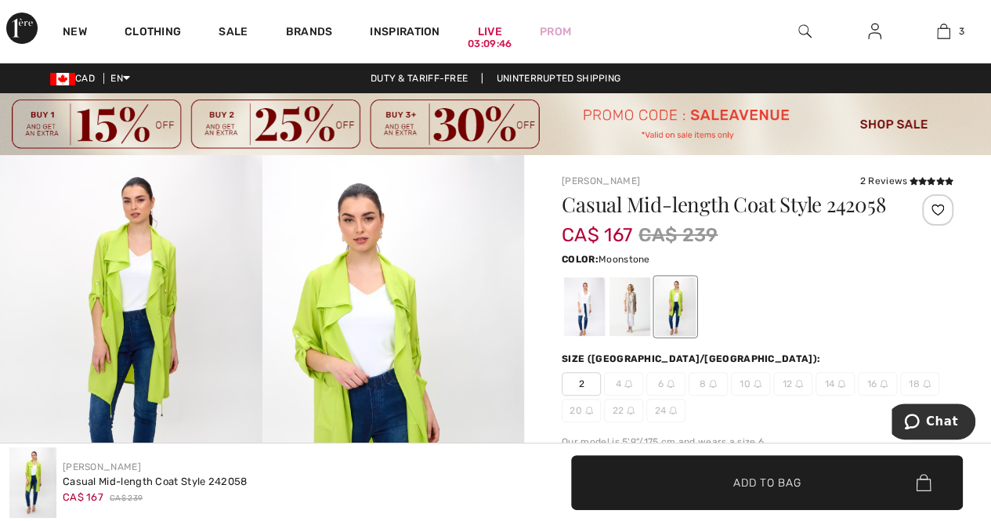
click at [618, 298] on div at bounding box center [630, 306] width 41 height 59
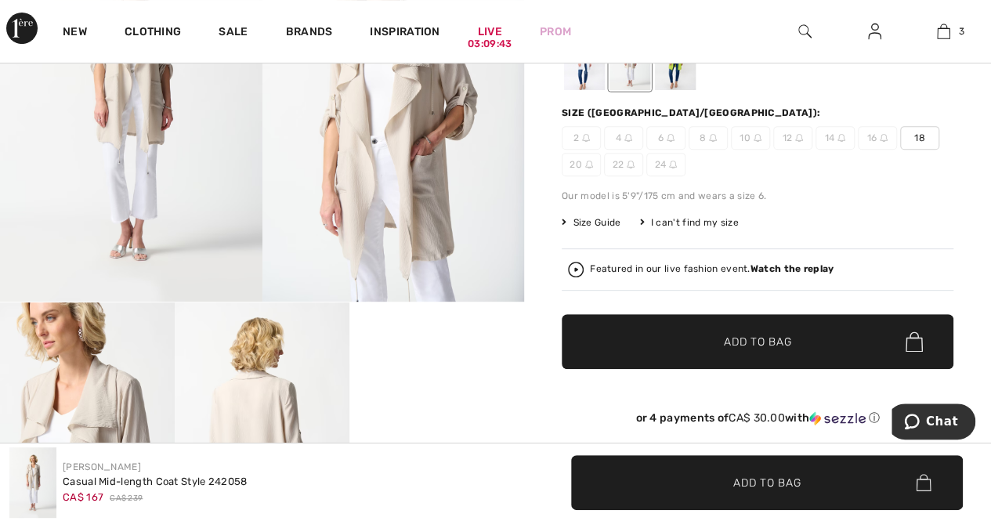
scroll to position [247, 0]
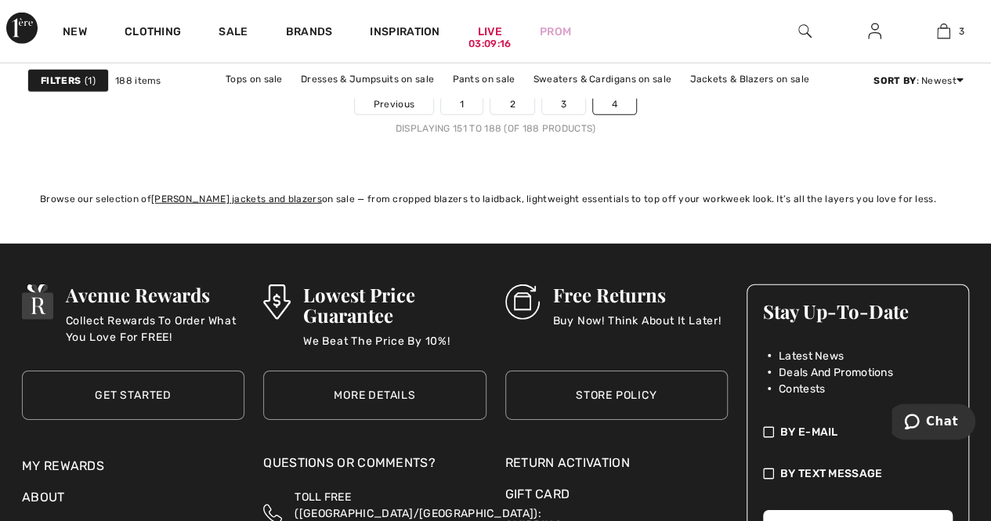
scroll to position [5214, 0]
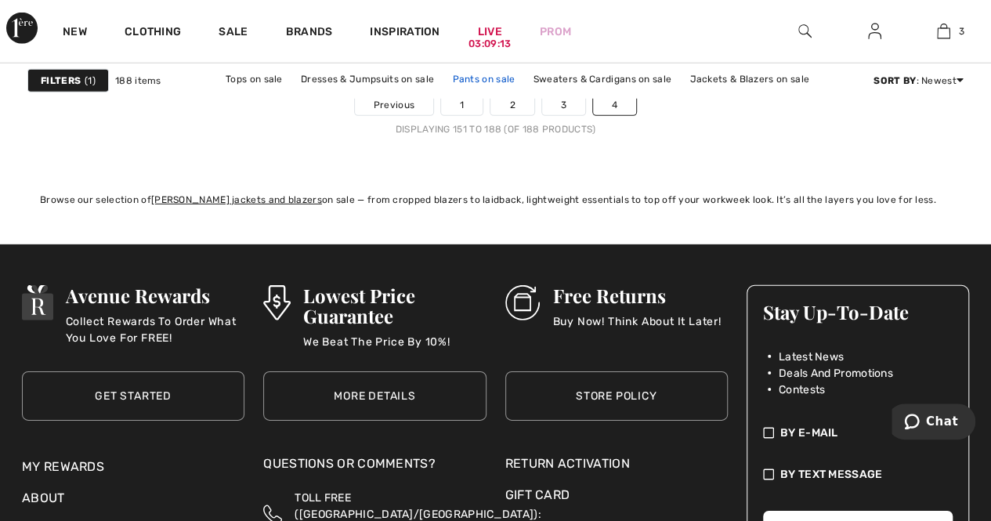
click at [495, 74] on link "Pants on sale" at bounding box center [483, 79] width 78 height 20
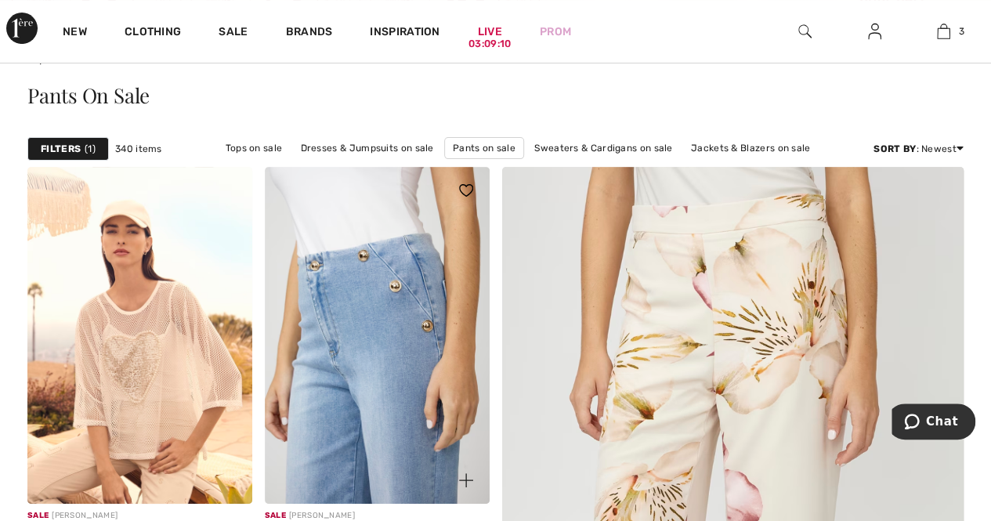
scroll to position [139, 0]
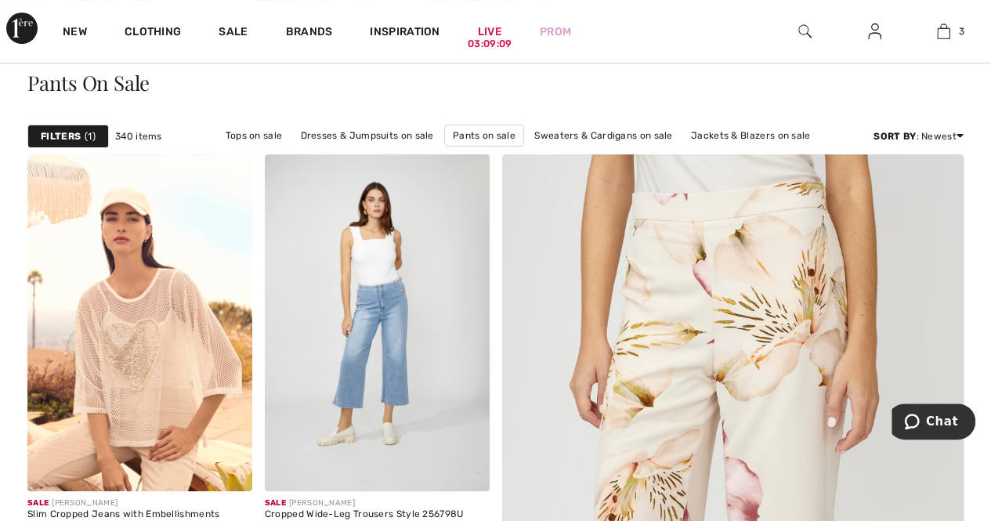
click at [78, 130] on strong "Filters" at bounding box center [61, 136] width 40 height 14
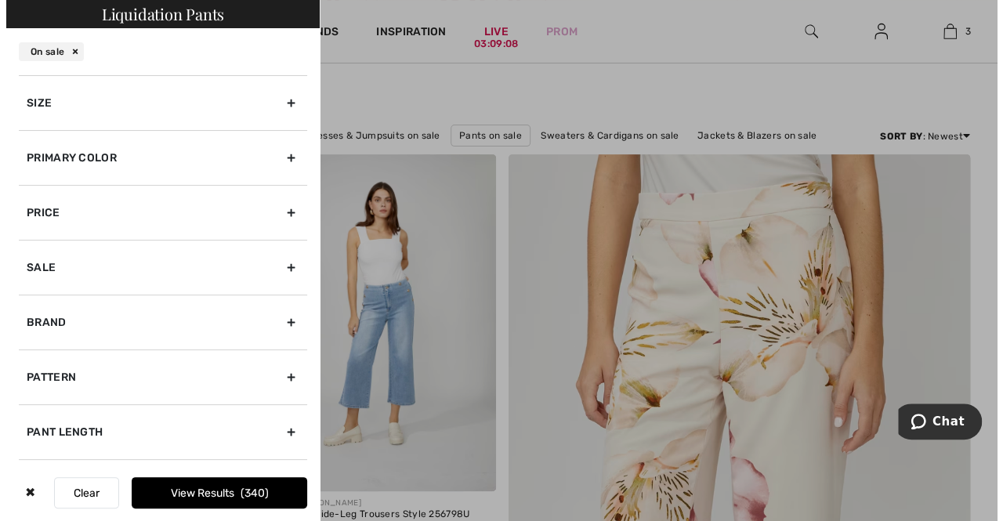
scroll to position [139, 0]
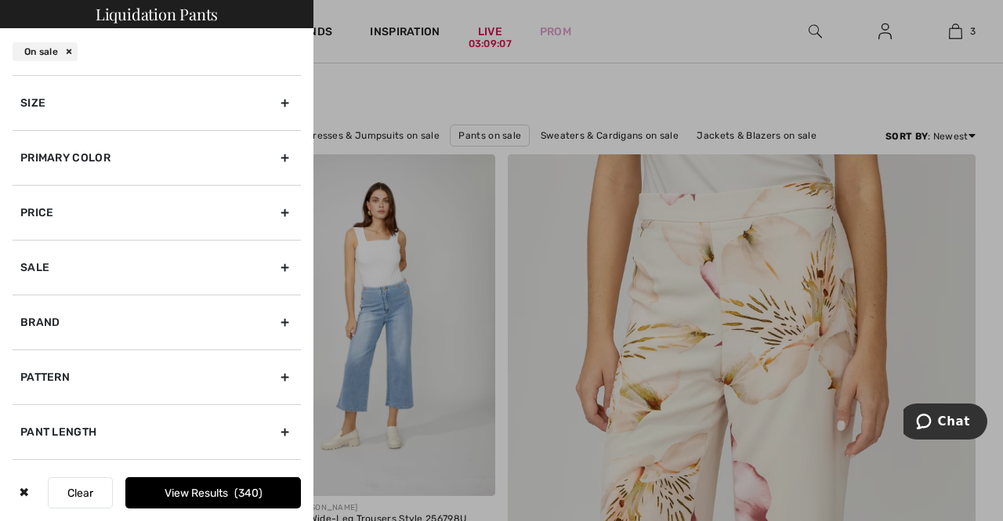
click at [265, 100] on div "Size" at bounding box center [157, 102] width 288 height 55
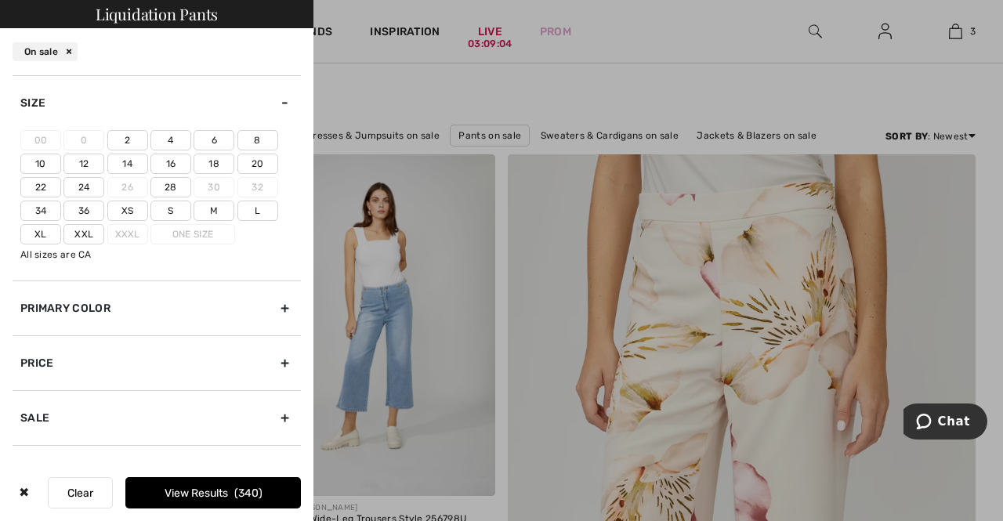
click at [45, 230] on label "Xl" at bounding box center [40, 234] width 41 height 20
click at [0, 0] on input"] "Xl" at bounding box center [0, 0] width 0 height 0
click at [172, 165] on label "16" at bounding box center [170, 164] width 41 height 20
click at [0, 0] on input"] "16" at bounding box center [0, 0] width 0 height 0
click at [124, 158] on label "14" at bounding box center [127, 164] width 41 height 20
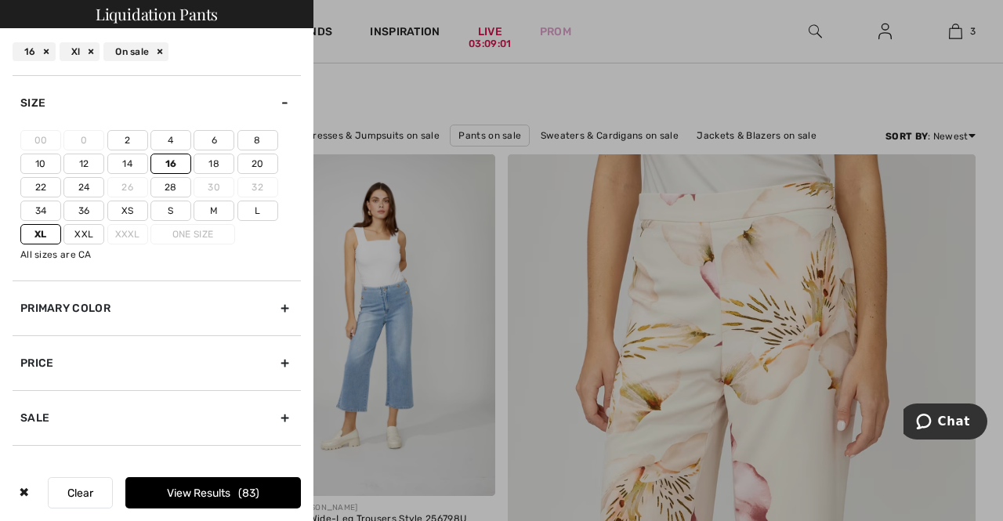
click at [0, 0] on input"] "14" at bounding box center [0, 0] width 0 height 0
click at [76, 229] on label "Xxl" at bounding box center [83, 234] width 41 height 20
click at [0, 0] on input"] "Xxl" at bounding box center [0, 0] width 0 height 0
click at [213, 494] on button "View Results 108" at bounding box center [213, 492] width 176 height 31
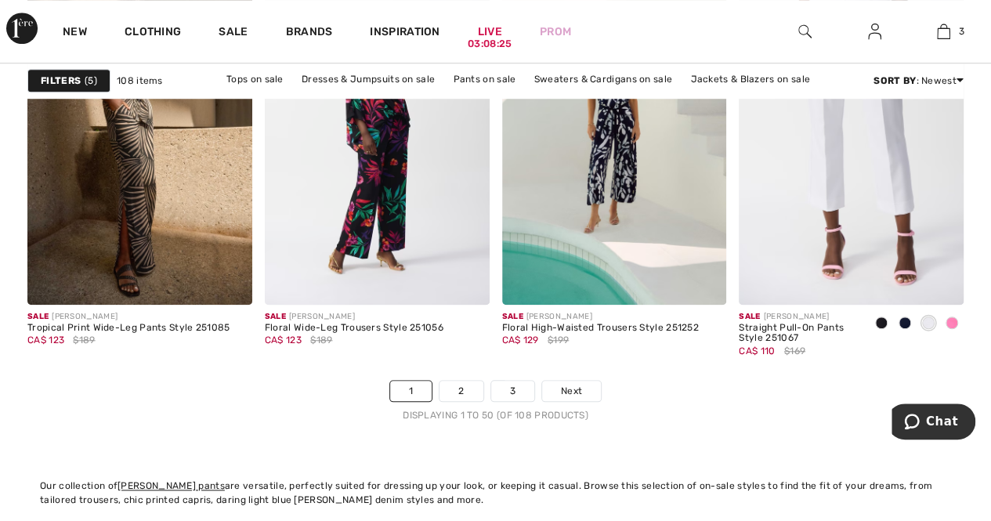
scroll to position [6474, 0]
click at [464, 388] on link "2" at bounding box center [461, 390] width 43 height 20
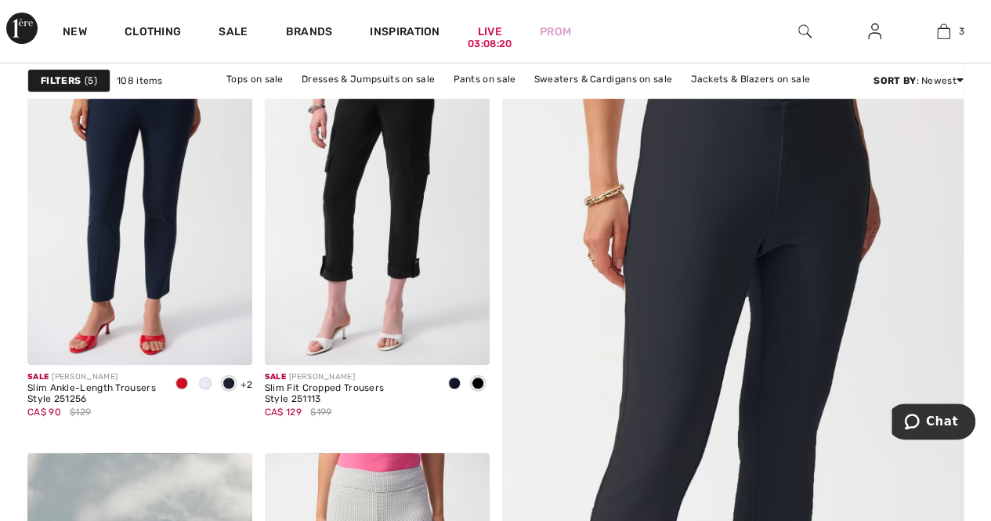
scroll to position [267, 0]
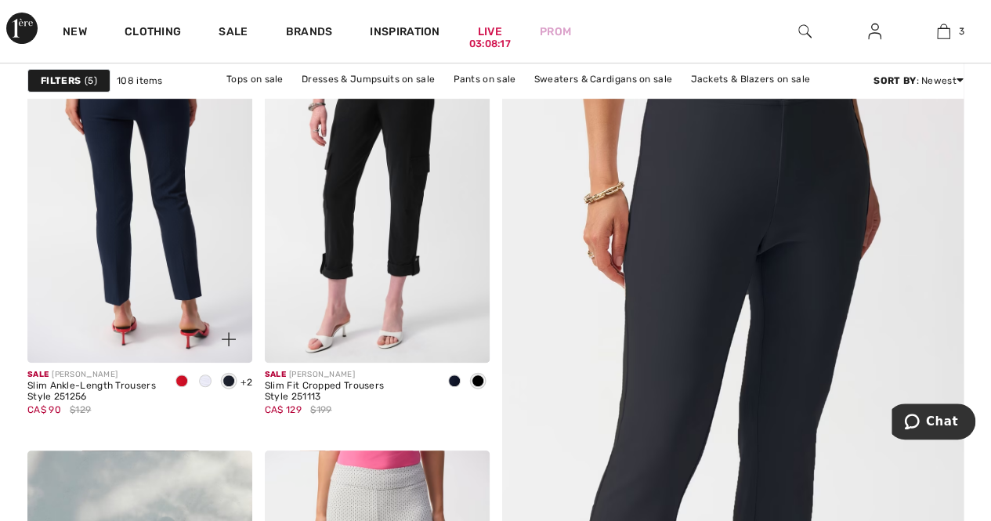
click at [136, 197] on img at bounding box center [139, 194] width 225 height 337
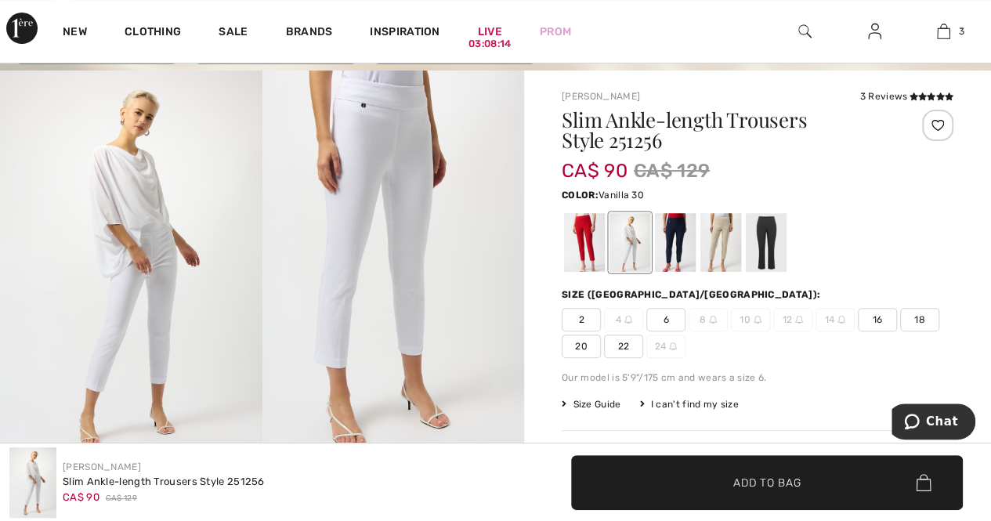
scroll to position [100, 0]
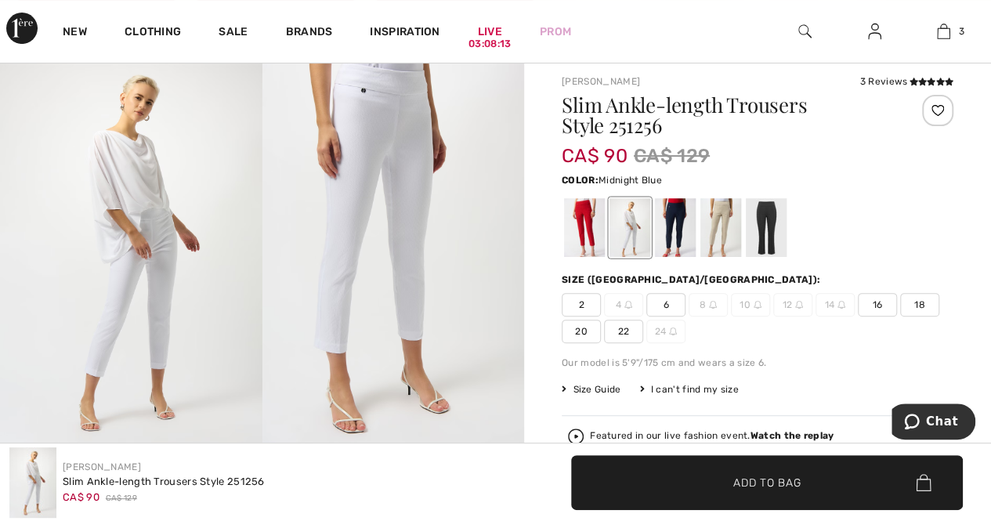
click at [675, 227] on div at bounding box center [675, 227] width 41 height 59
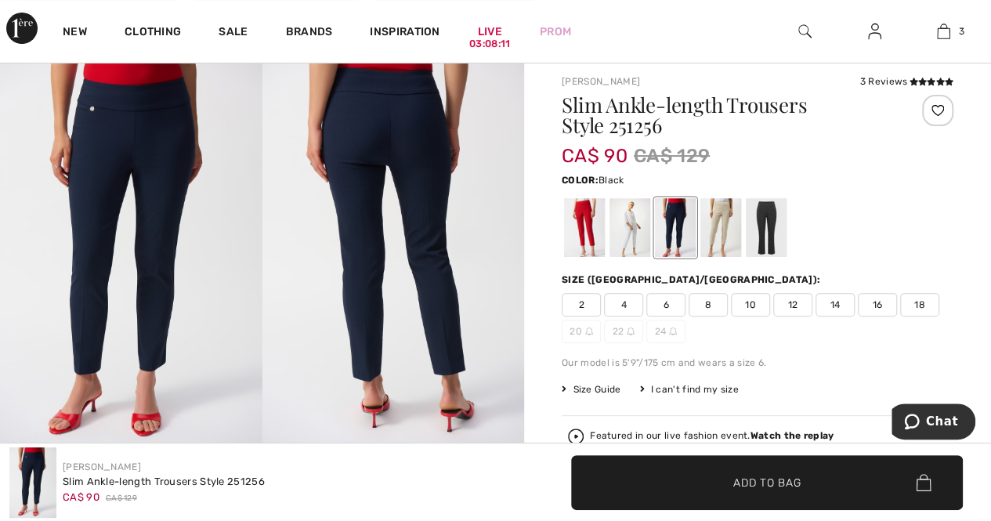
click at [777, 234] on div at bounding box center [766, 227] width 41 height 59
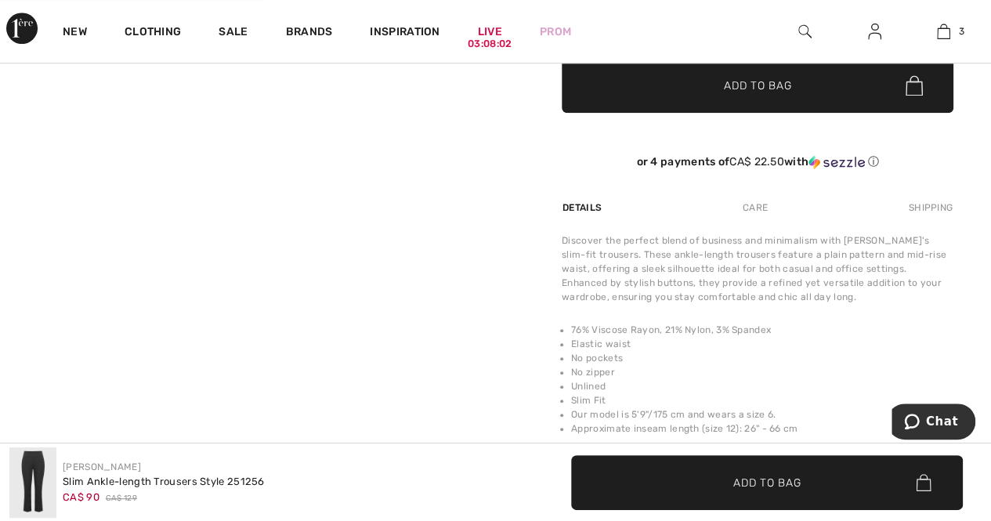
scroll to position [525, 0]
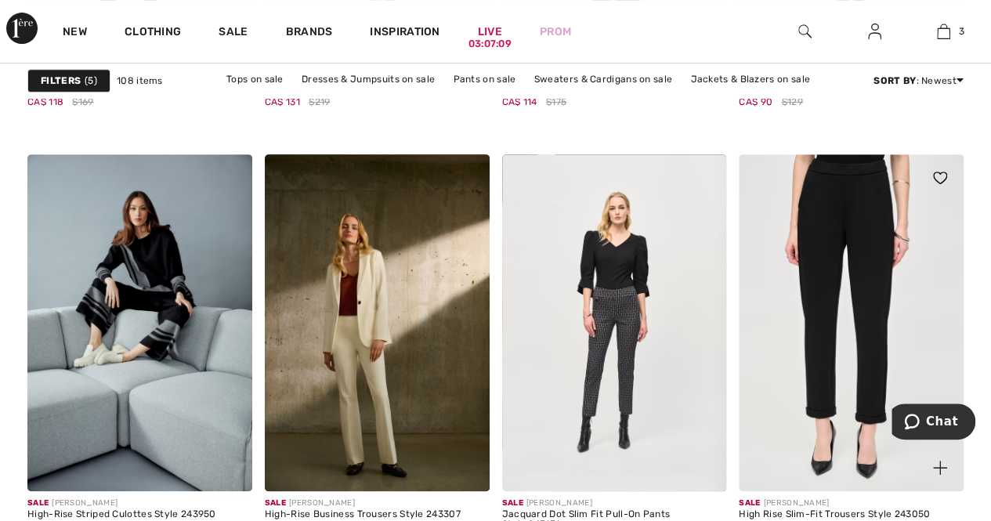
scroll to position [6288, 0]
click at [859, 307] on img at bounding box center [851, 322] width 225 height 337
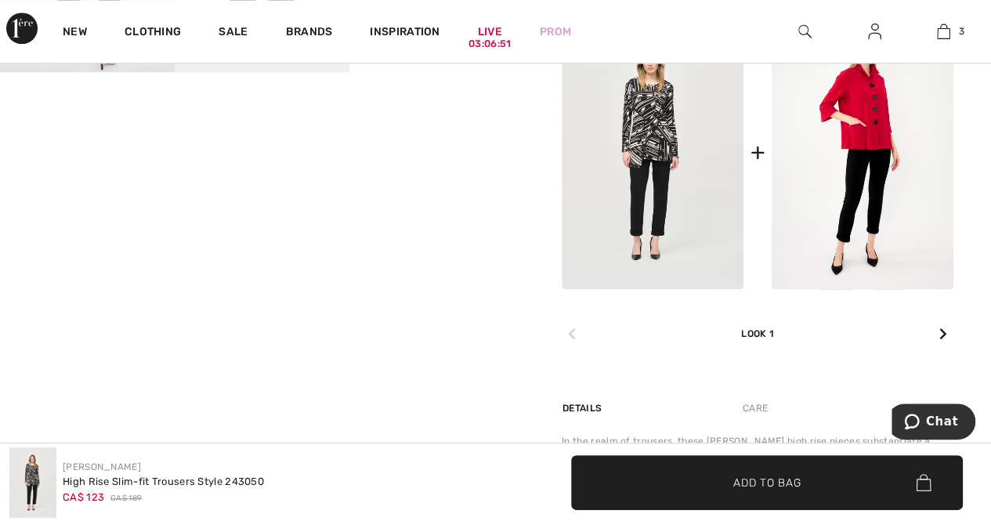
scroll to position [738, 0]
click at [948, 328] on div at bounding box center [943, 334] width 20 height 31
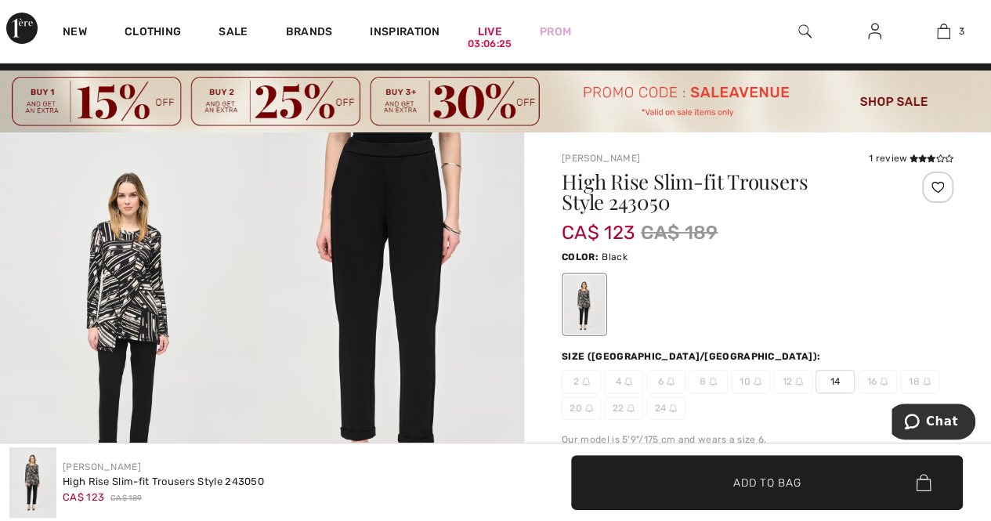
scroll to position [22, 0]
click at [838, 375] on span "14" at bounding box center [835, 383] width 39 height 24
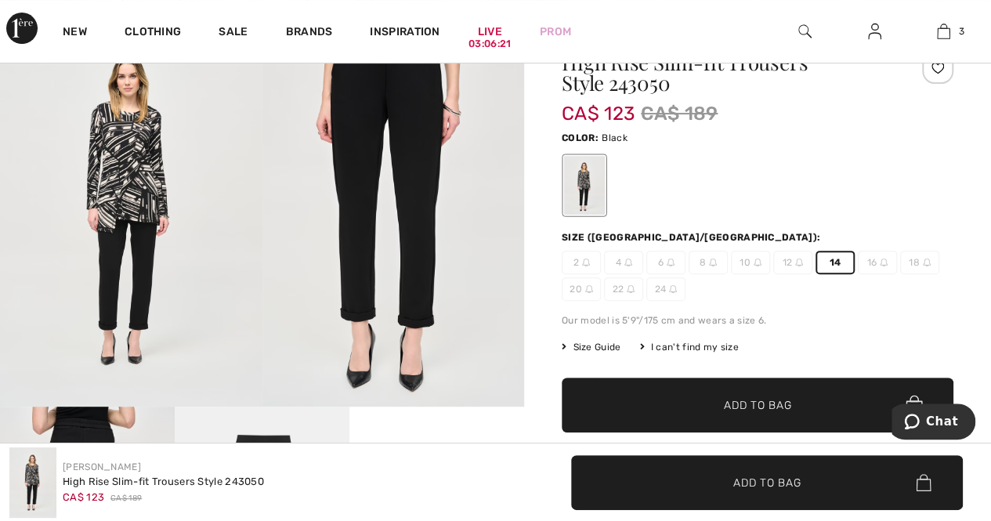
scroll to position [158, 0]
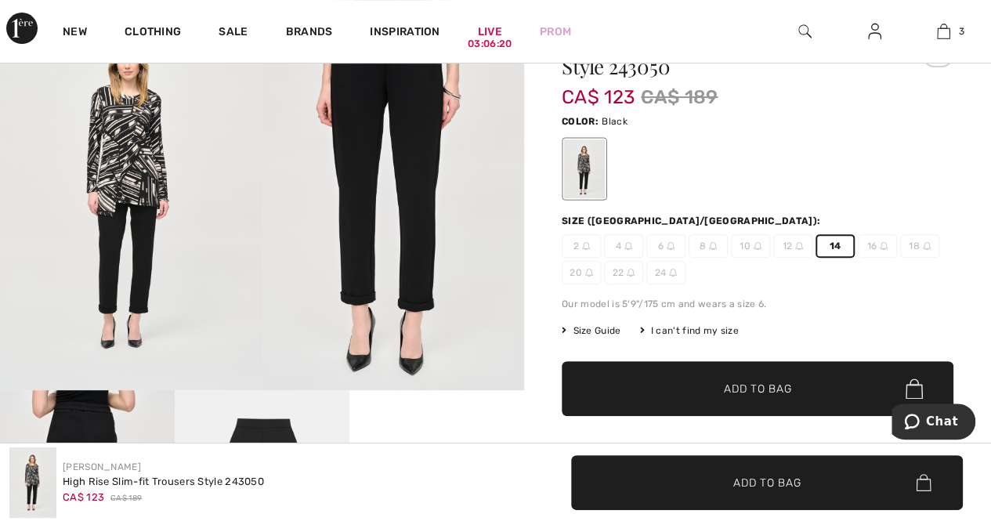
click at [815, 389] on span "✔ Added to Bag Add to Bag" at bounding box center [758, 388] width 392 height 55
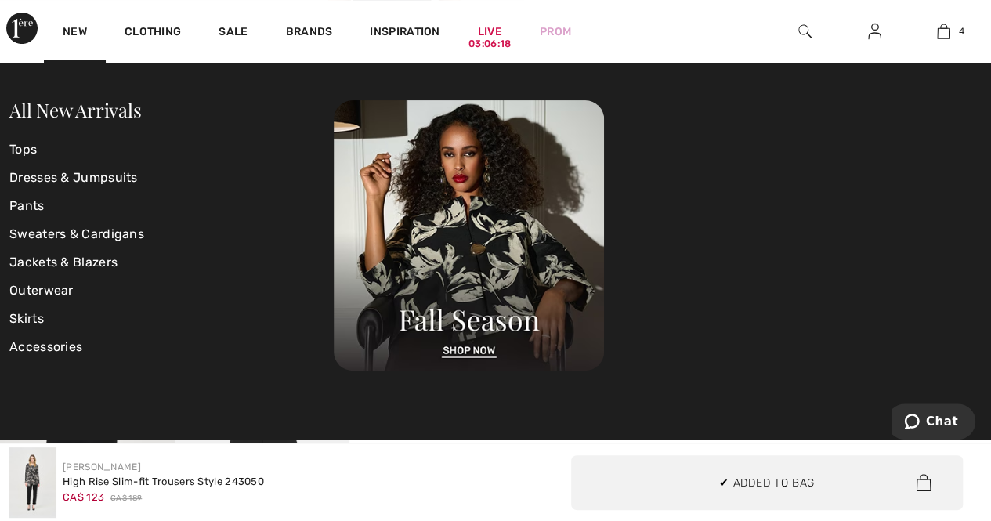
scroll to position [291, 0]
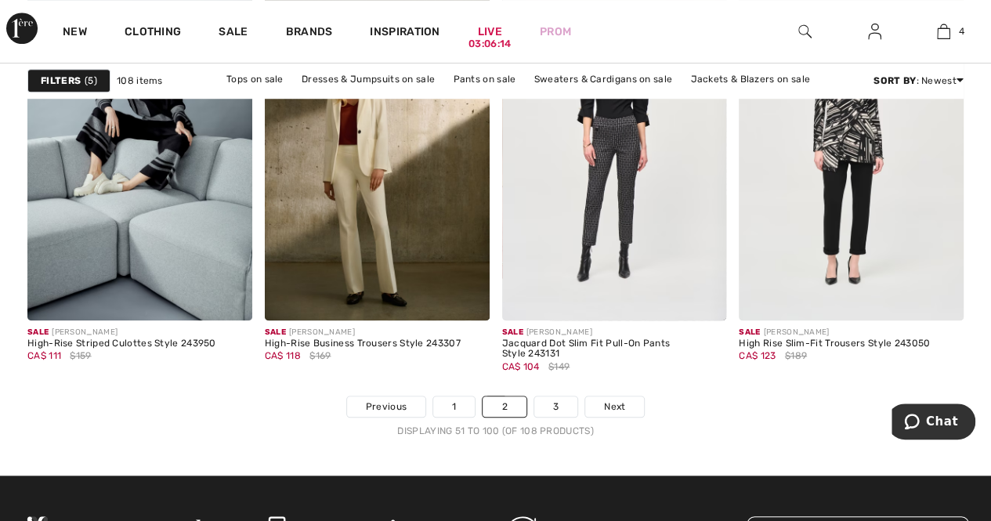
scroll to position [6459, 0]
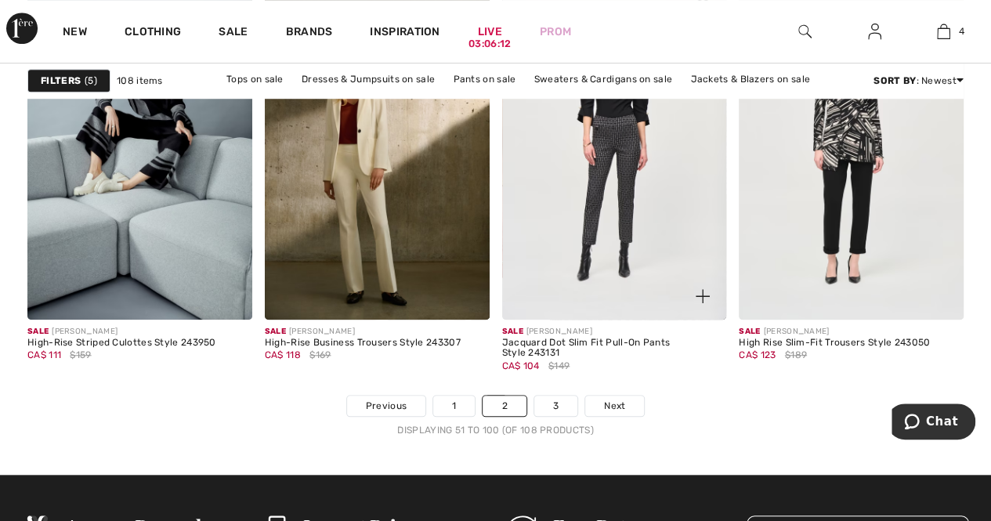
click at [570, 391] on div "Sale [PERSON_NAME] Jacquard Dot Slim Fit Pull-On Pants Style 243131 CA$ 104 $149" at bounding box center [614, 357] width 225 height 75
click at [554, 401] on link "3" at bounding box center [555, 406] width 43 height 20
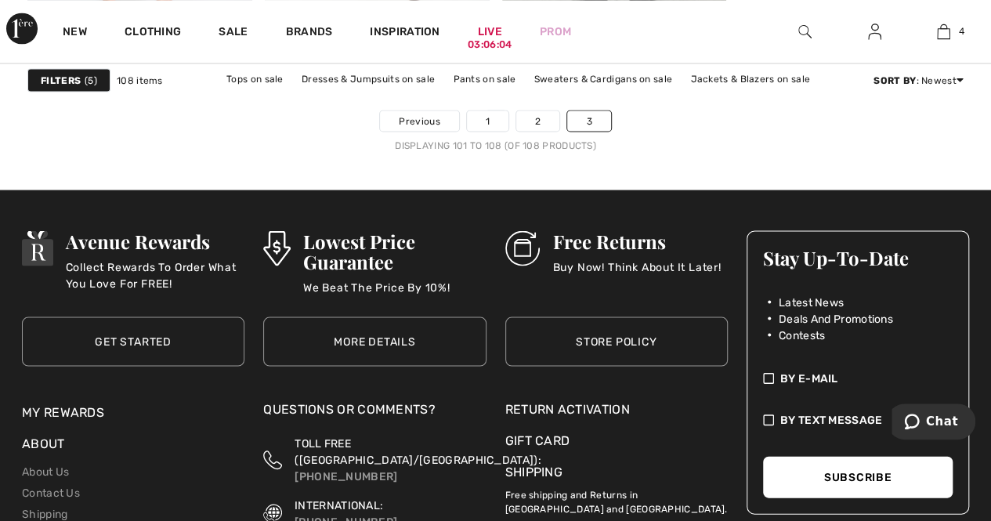
scroll to position [1449, 0]
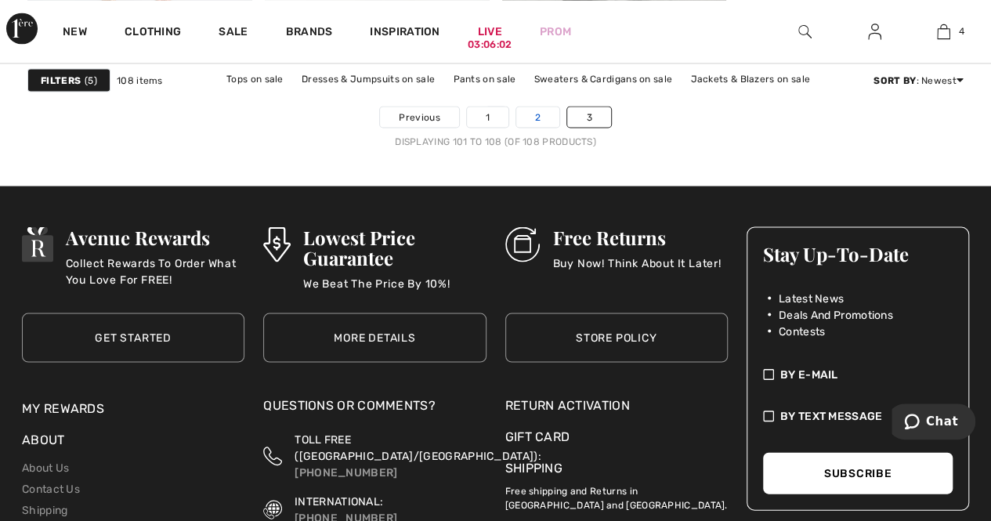
click at [545, 115] on link "2" at bounding box center [537, 117] width 43 height 20
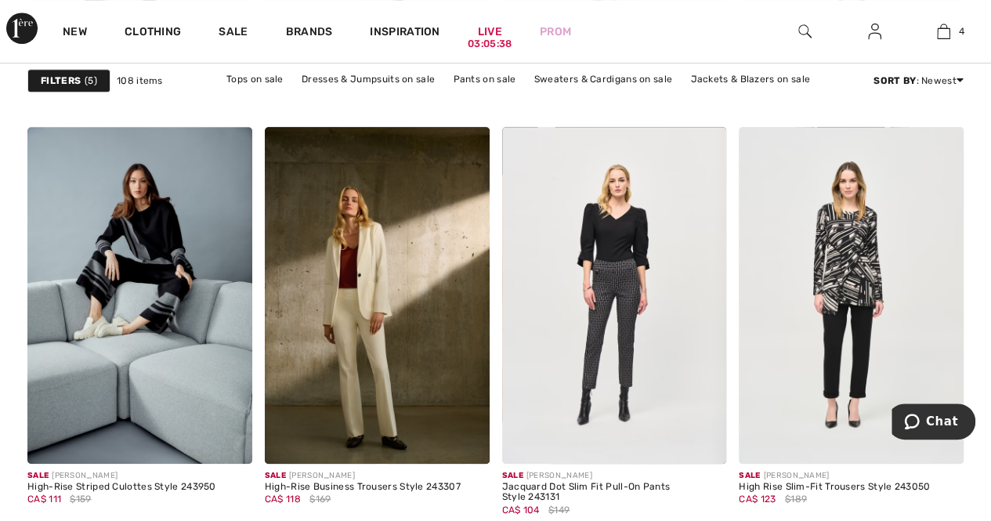
scroll to position [6316, 0]
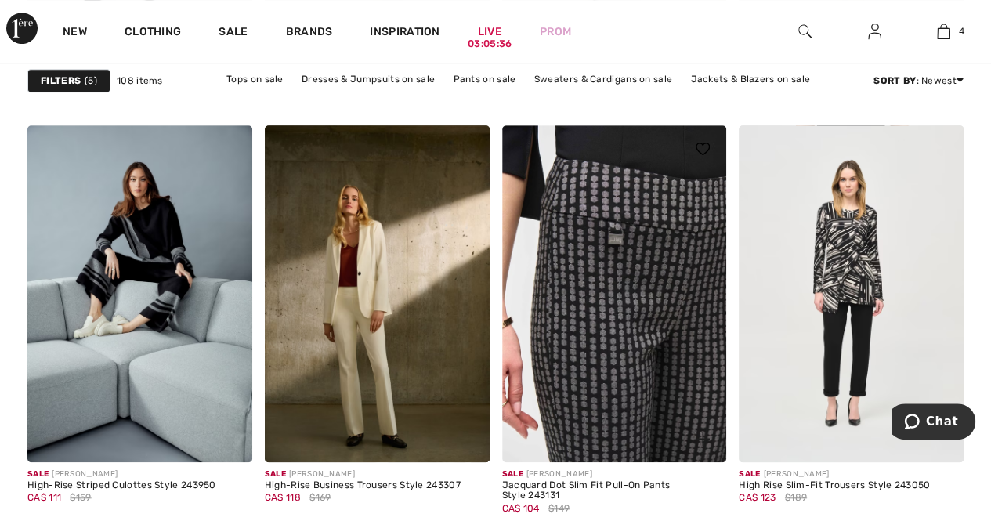
click at [606, 320] on img at bounding box center [614, 293] width 225 height 337
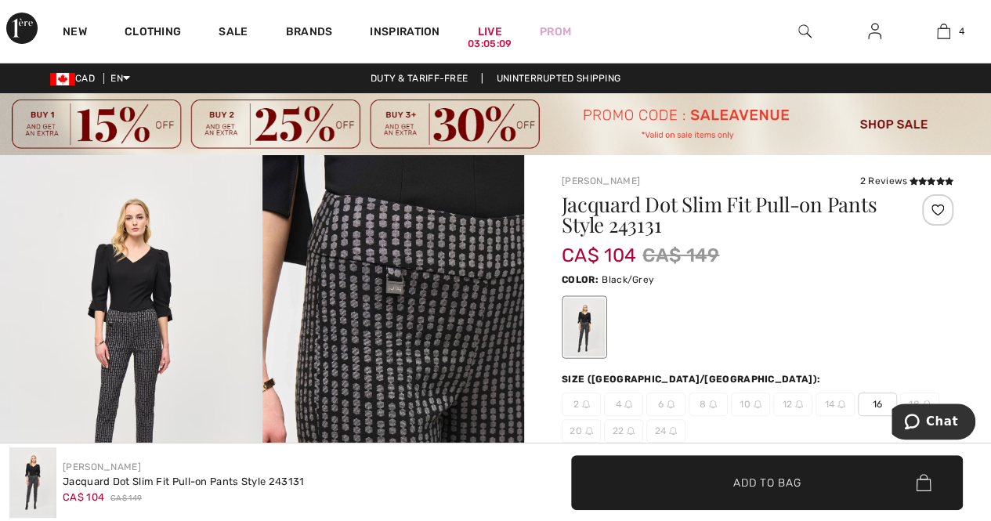
scroll to position [176, 0]
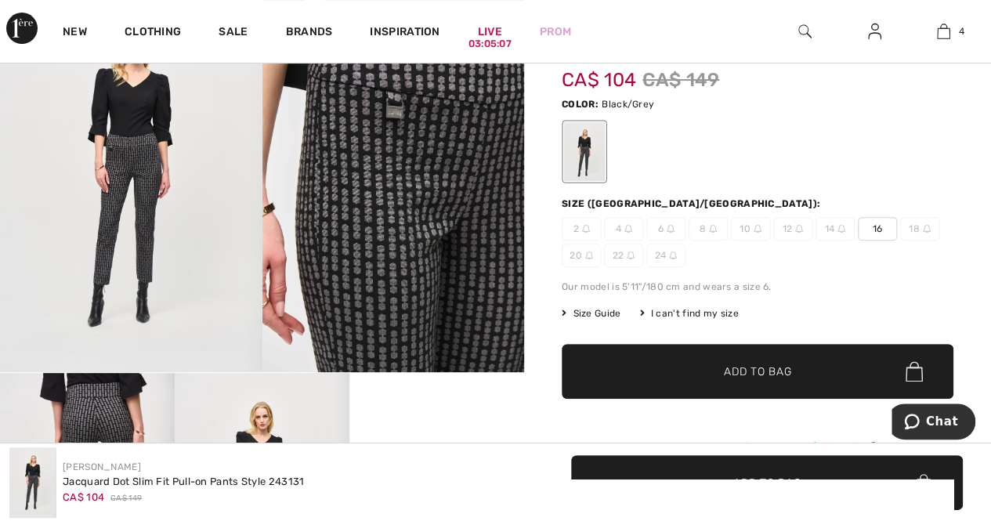
click at [157, 201] on img at bounding box center [131, 176] width 262 height 393
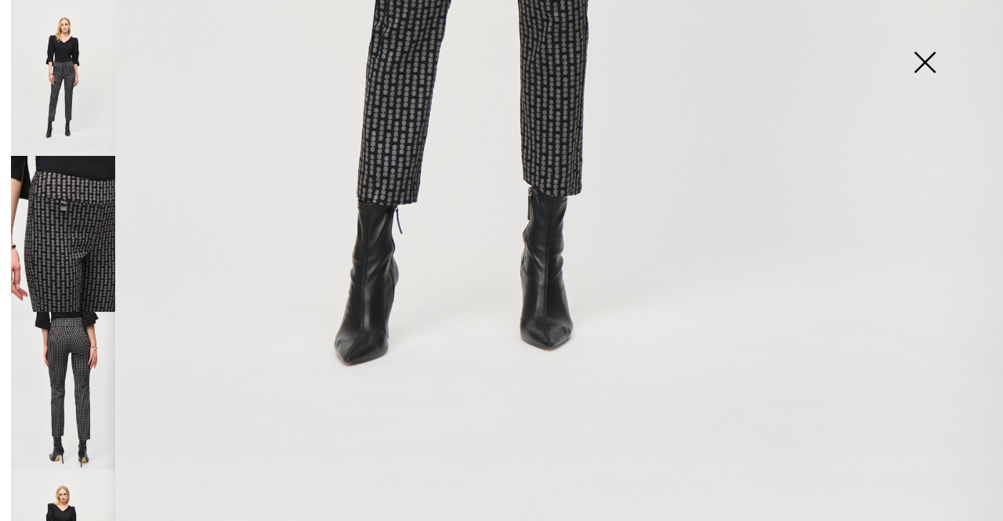
scroll to position [963, 0]
click at [931, 57] on img at bounding box center [924, 64] width 78 height 81
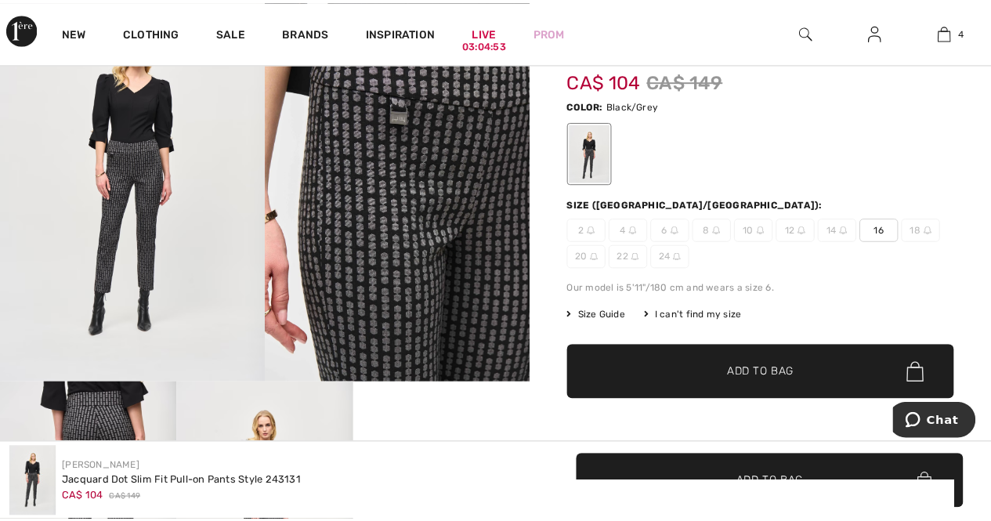
scroll to position [945, 0]
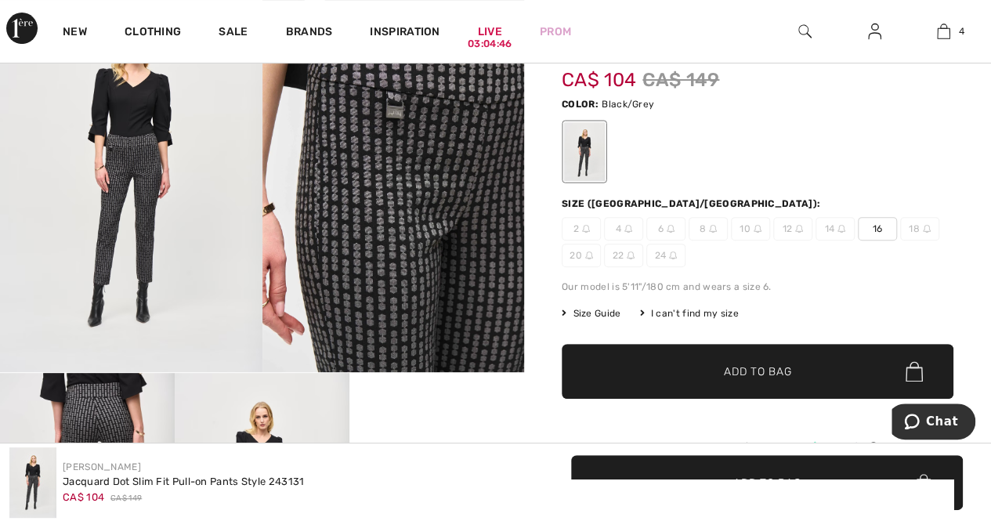
click at [876, 219] on span "16" at bounding box center [877, 229] width 39 height 24
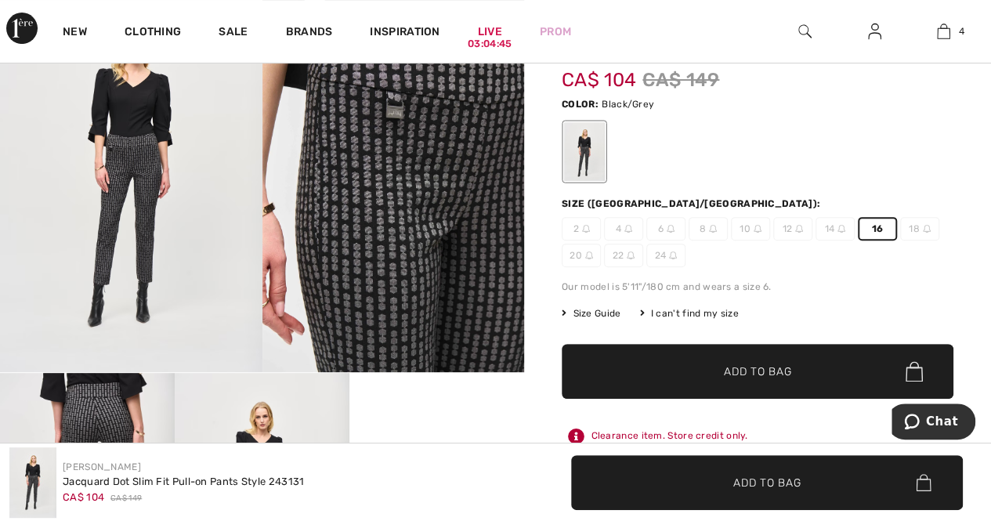
click at [773, 364] on span "Add to Bag" at bounding box center [757, 372] width 67 height 16
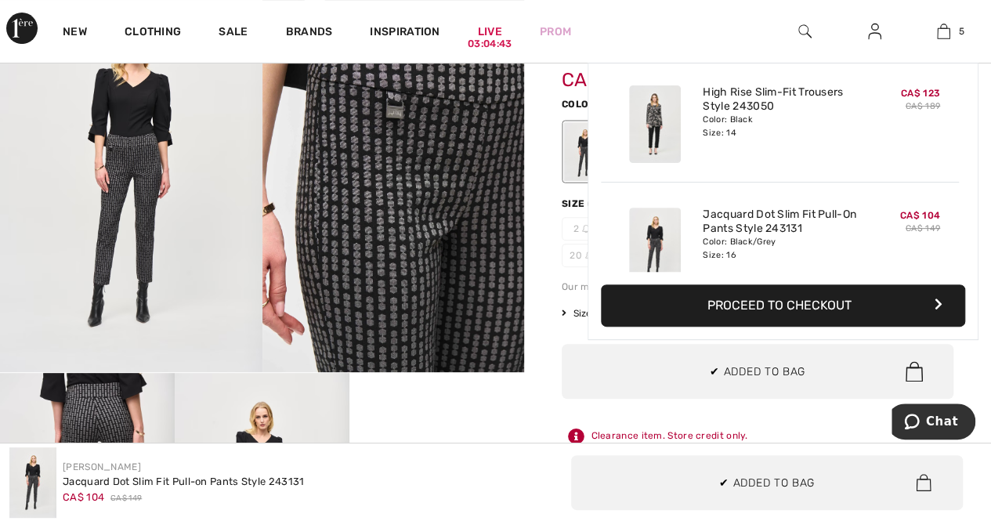
scroll to position [414, 0]
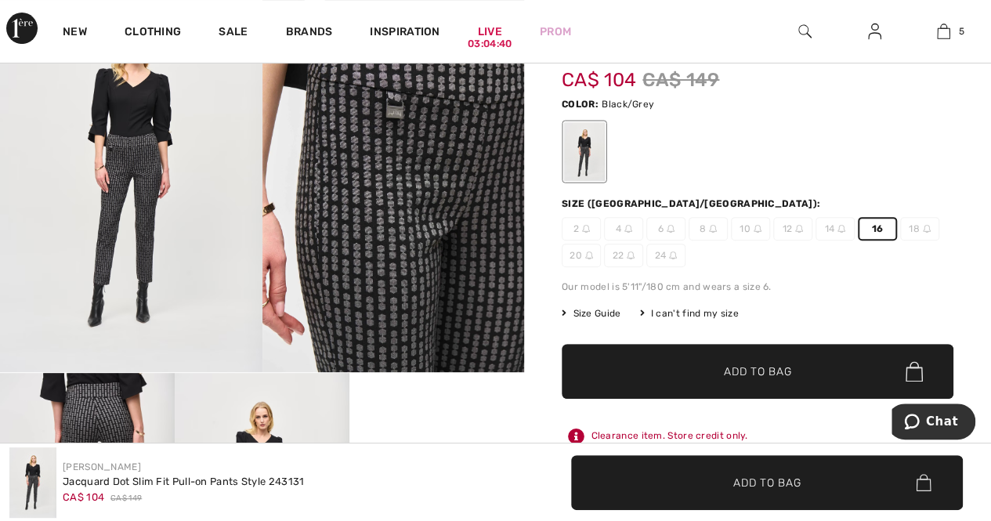
click at [746, 317] on div "Size Guide I can't find my size Select Size CAN 2 - Sold Out CAN 4 - Sold Out C…" at bounding box center [758, 313] width 392 height 14
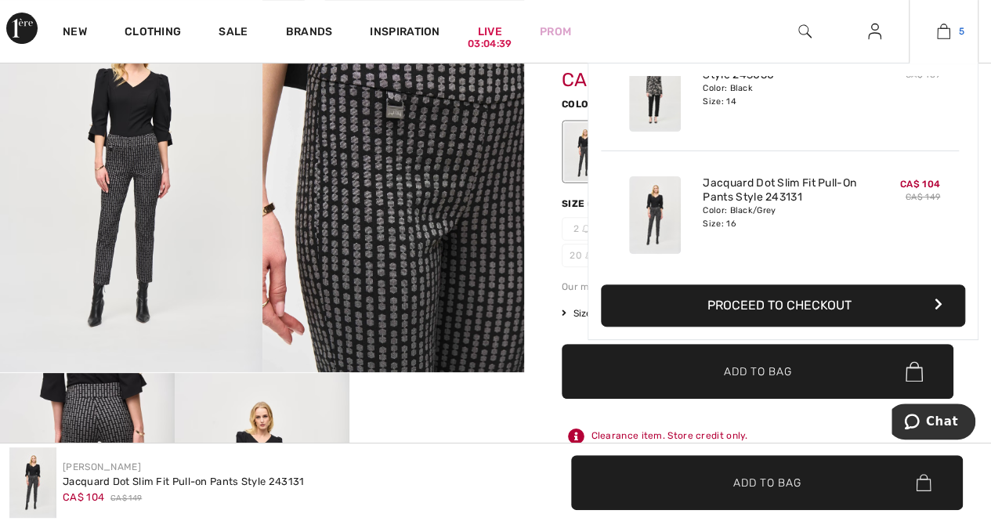
click at [937, 36] on img at bounding box center [943, 31] width 13 height 19
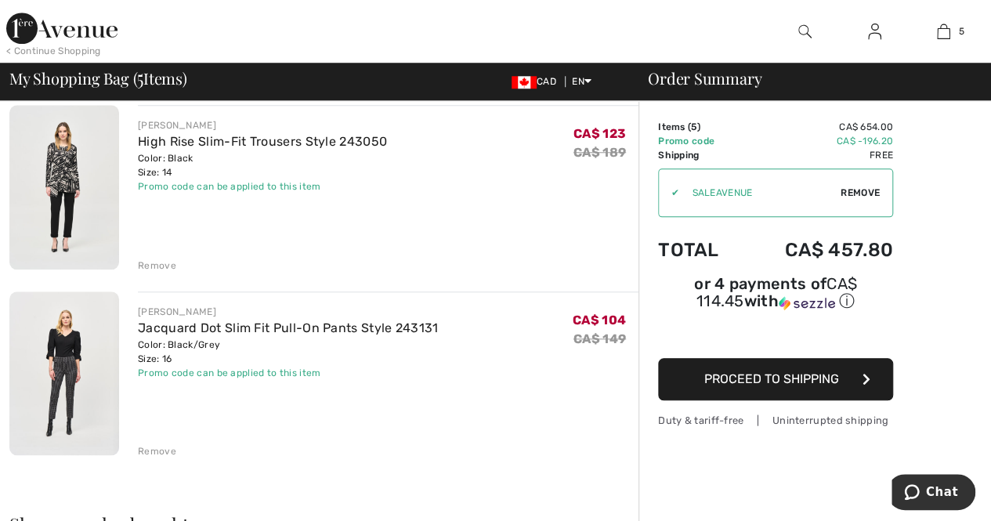
scroll to position [685, 0]
click at [165, 450] on div "Remove" at bounding box center [157, 450] width 38 height 14
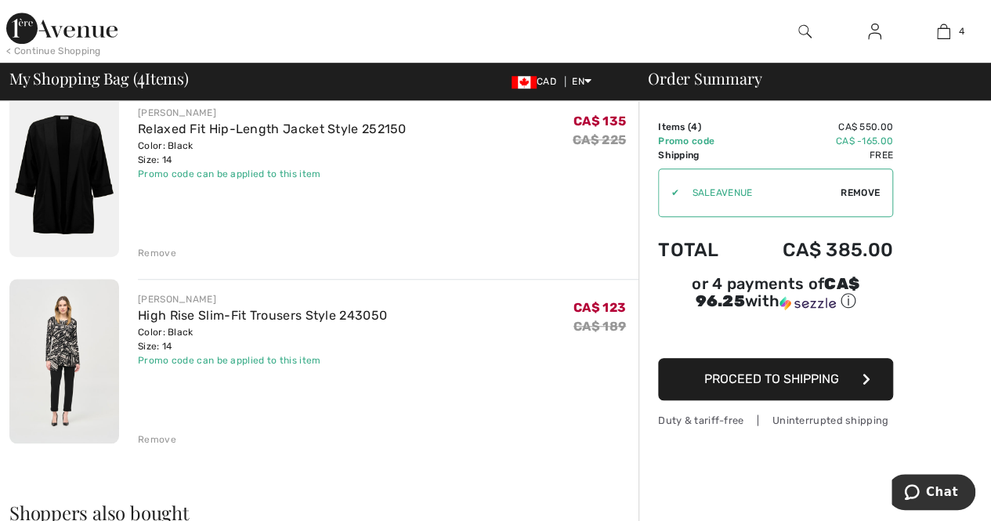
scroll to position [508, 0]
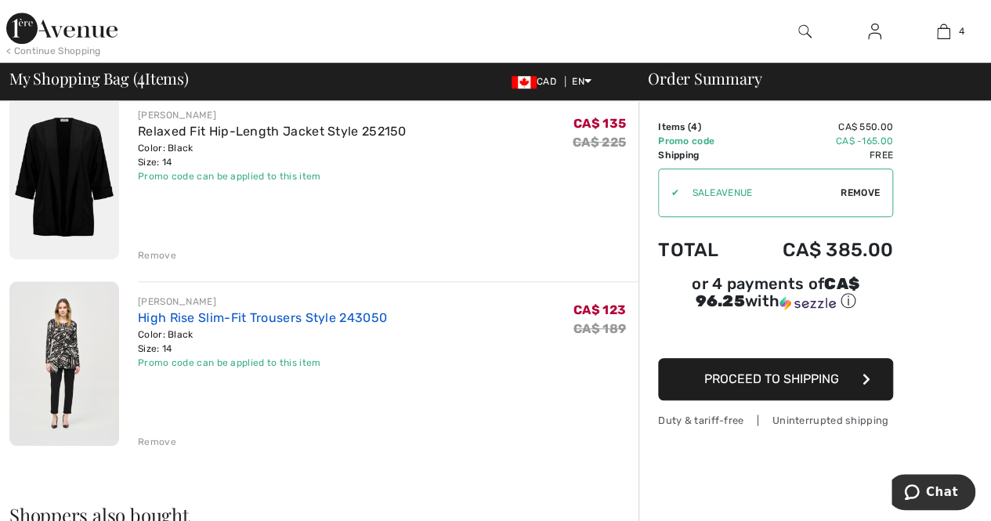
click at [229, 319] on link "High Rise Slim-Fit Trousers Style 243050" at bounding box center [262, 317] width 249 height 15
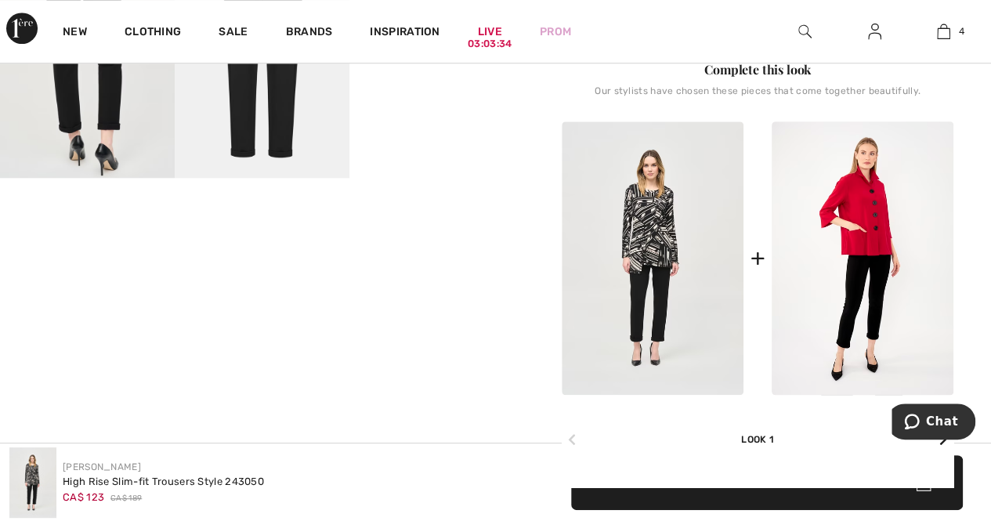
scroll to position [632, 0]
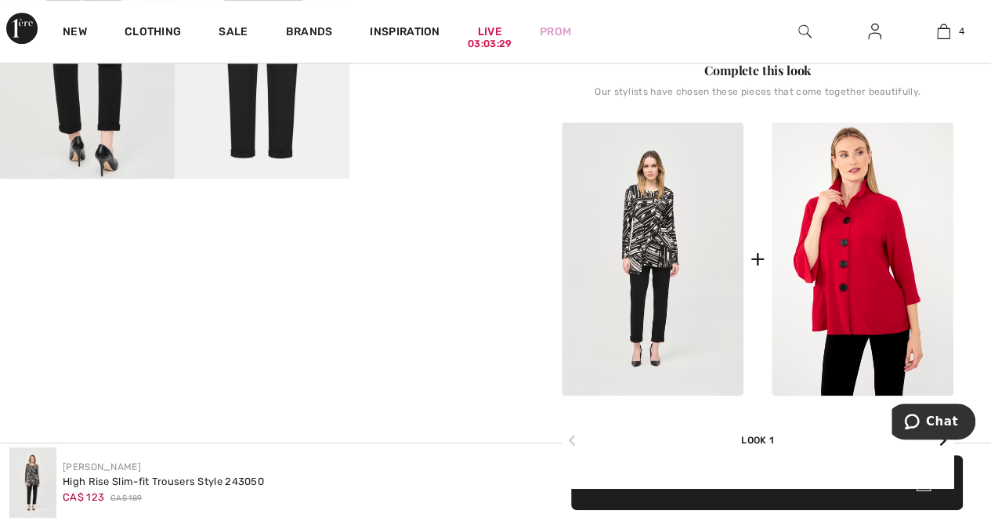
click at [938, 192] on img at bounding box center [863, 258] width 182 height 273
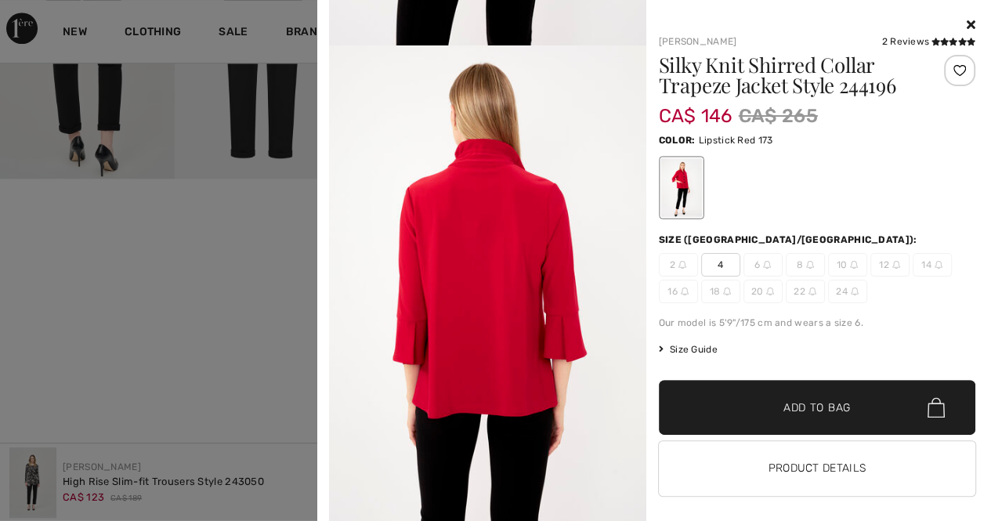
scroll to position [1869, 0]
click at [263, 313] on div at bounding box center [495, 260] width 991 height 521
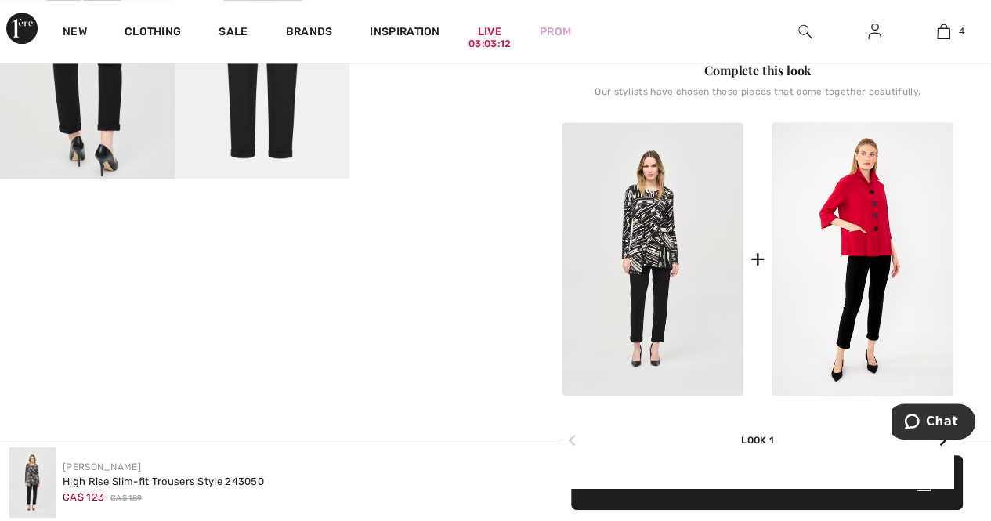
click at [647, 267] on img at bounding box center [653, 258] width 182 height 273
click at [669, 173] on img at bounding box center [653, 258] width 182 height 273
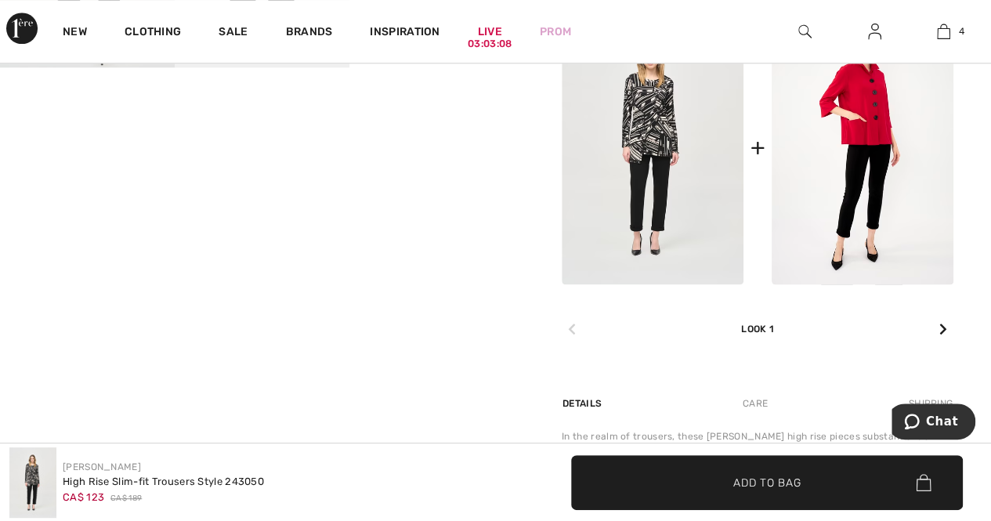
scroll to position [756, 0]
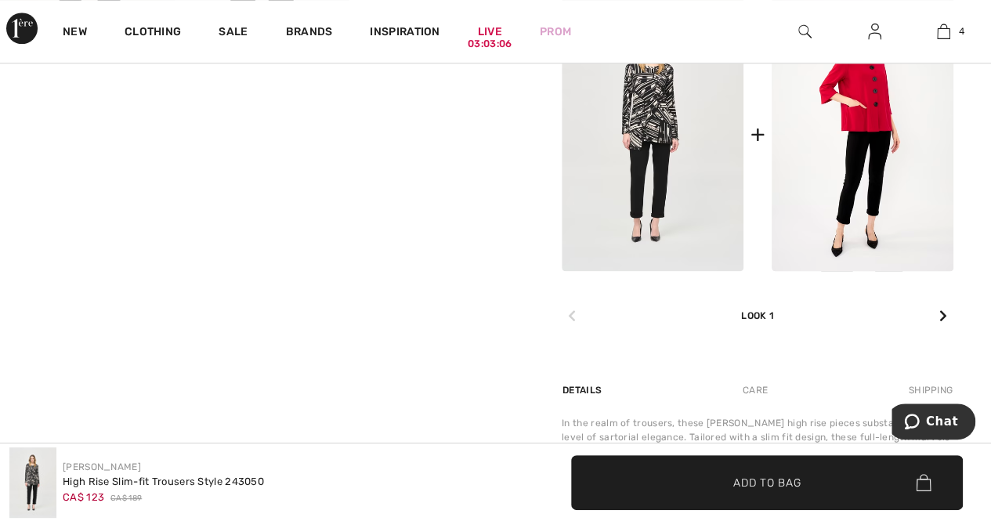
click at [947, 317] on icon at bounding box center [943, 315] width 8 height 13
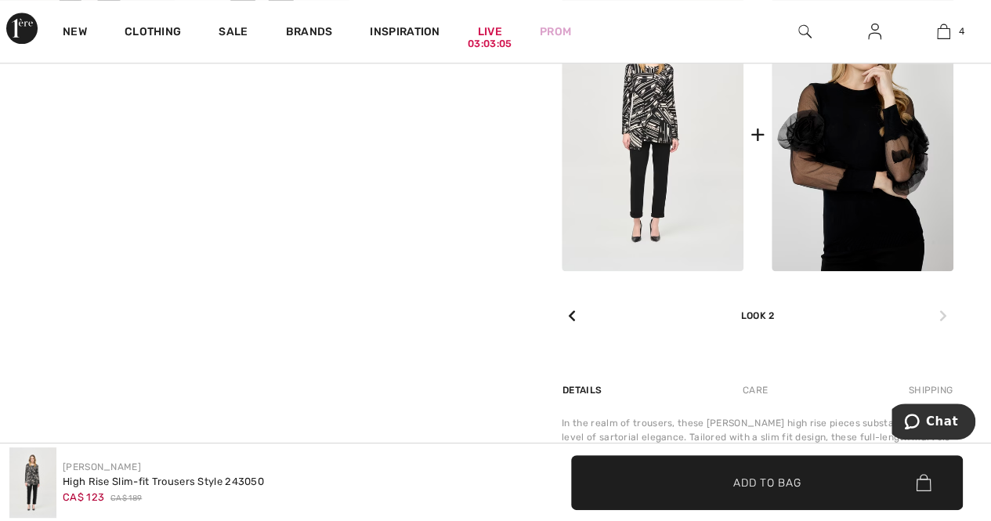
click at [842, 115] on img at bounding box center [863, 134] width 182 height 273
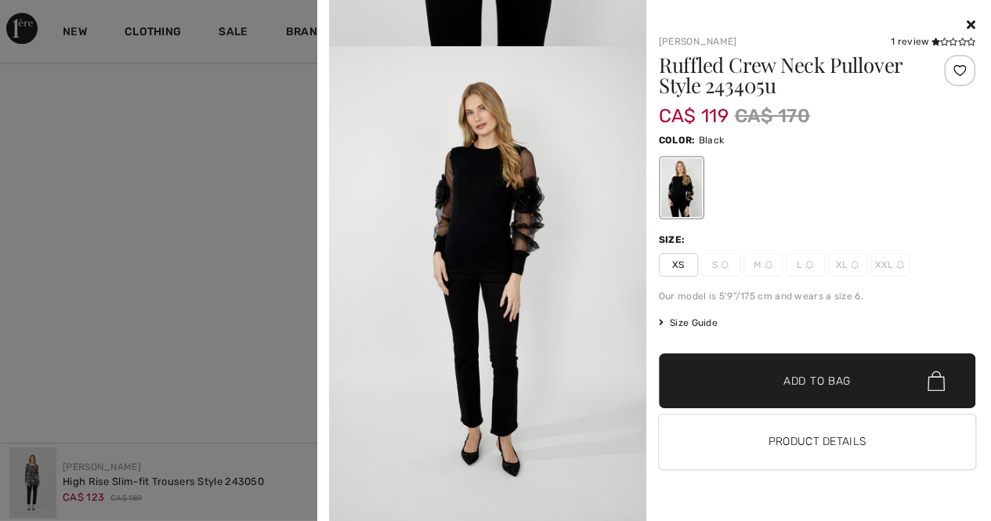
scroll to position [1079, 0]
click at [968, 23] on icon at bounding box center [971, 24] width 9 height 13
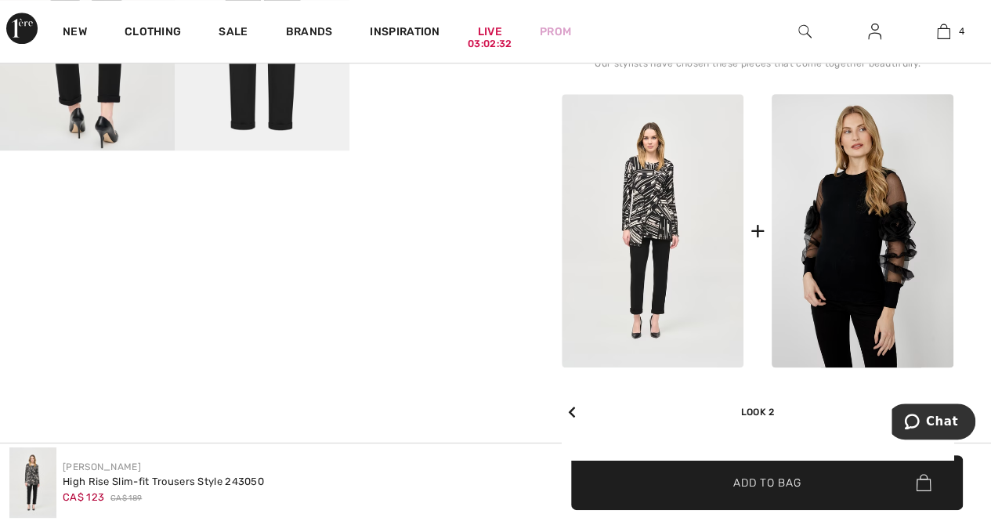
scroll to position [0, 0]
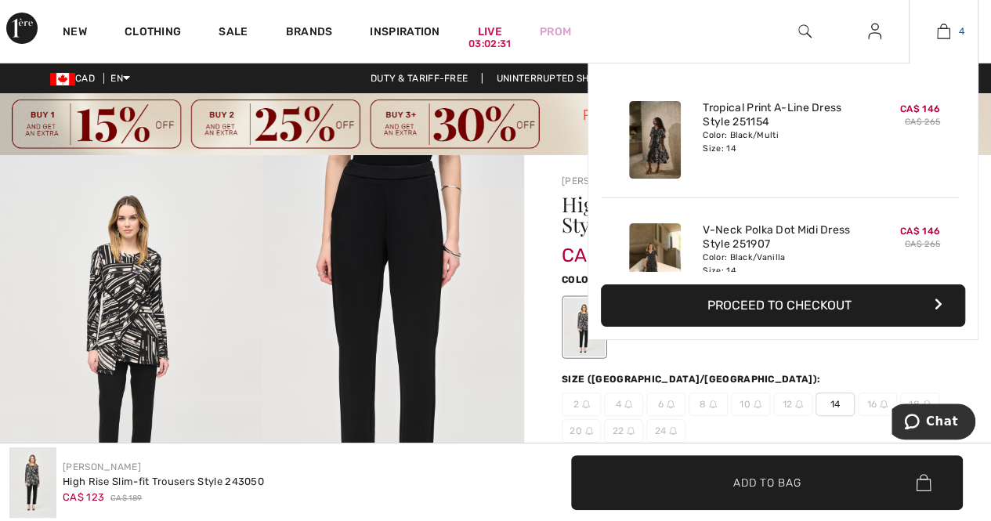
click at [955, 26] on link "4" at bounding box center [944, 31] width 68 height 19
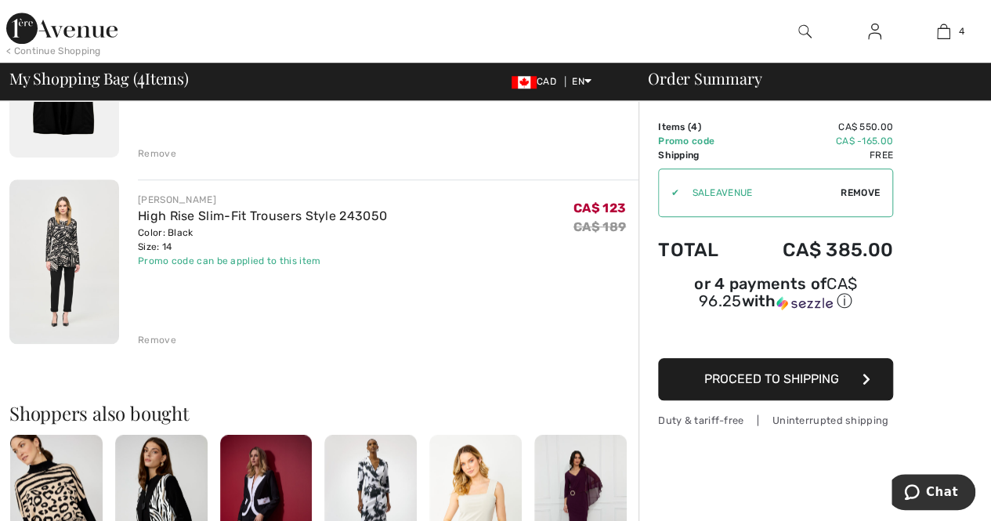
scroll to position [610, 0]
click at [161, 332] on div "Remove" at bounding box center [157, 339] width 38 height 14
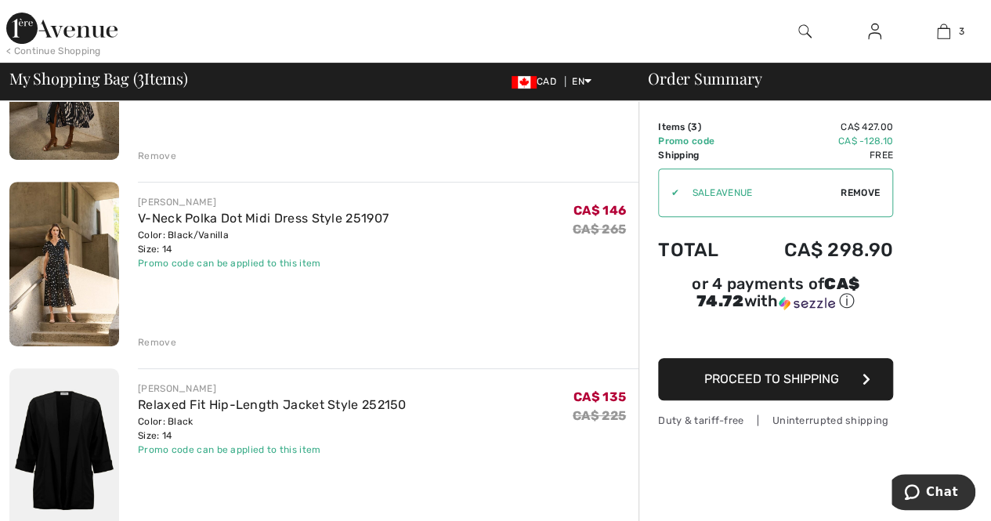
scroll to position [233, 0]
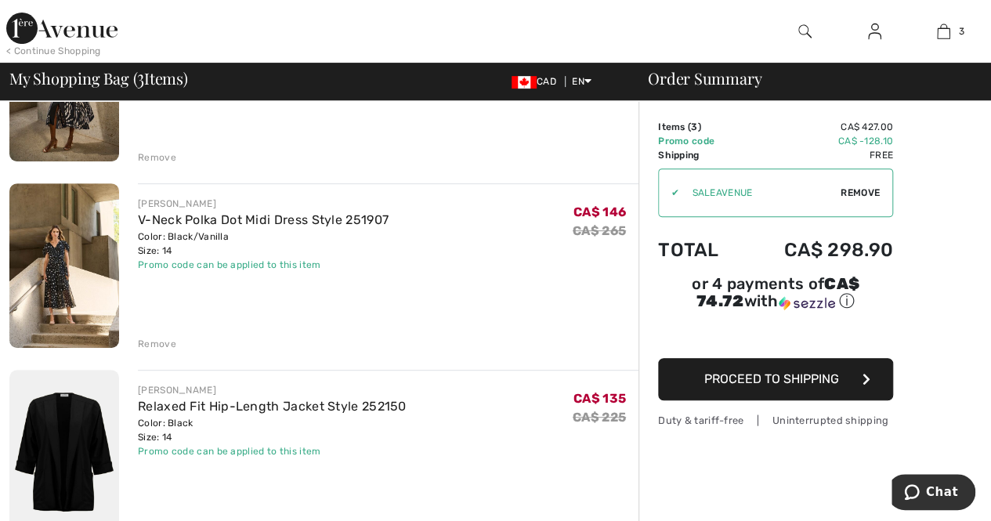
click at [80, 404] on img at bounding box center [64, 452] width 110 height 165
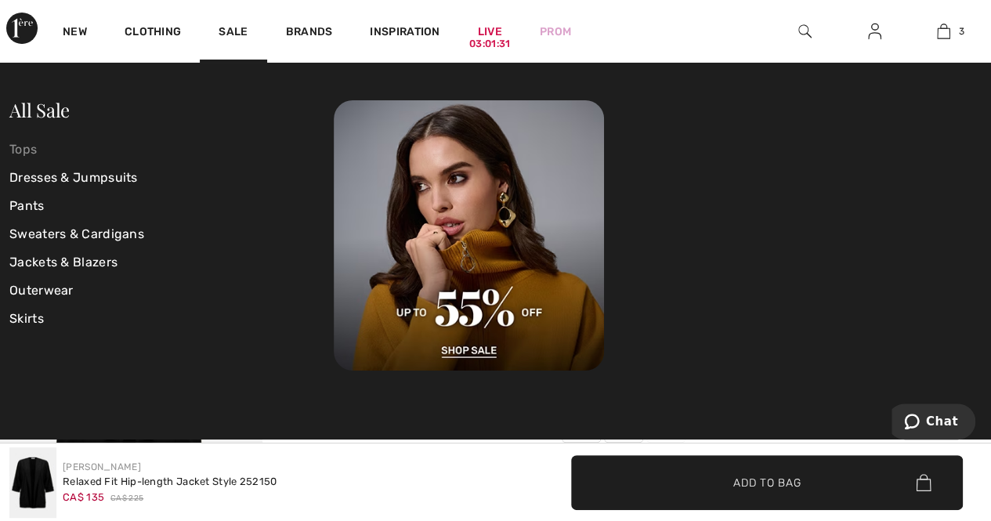
click at [30, 156] on link "Tops" at bounding box center [171, 150] width 324 height 28
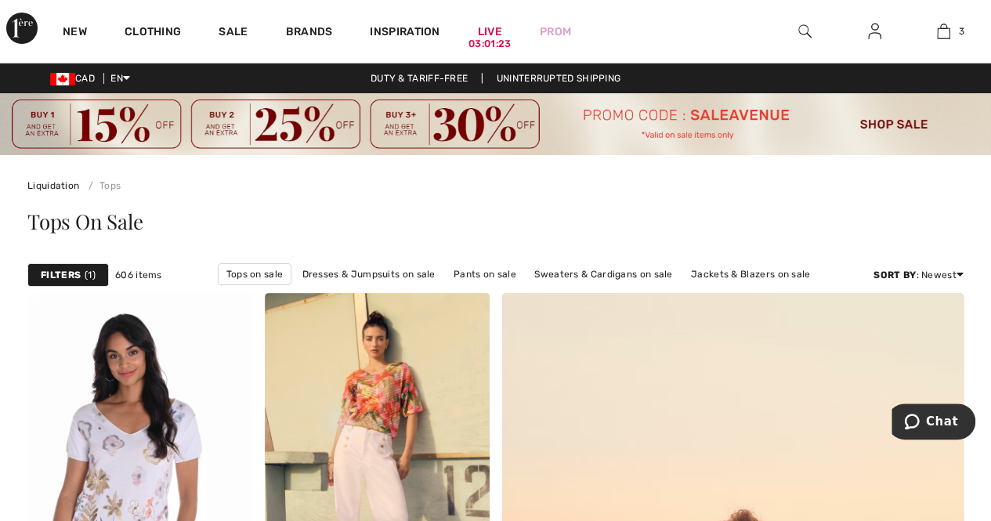
click at [75, 266] on div "Filters 1" at bounding box center [67, 275] width 81 height 24
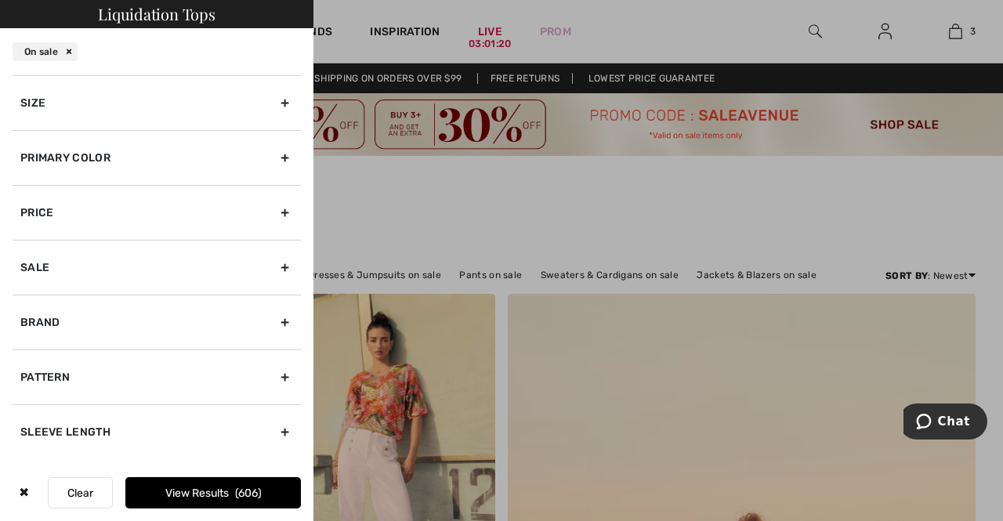
click at [133, 122] on div "Size" at bounding box center [157, 102] width 288 height 55
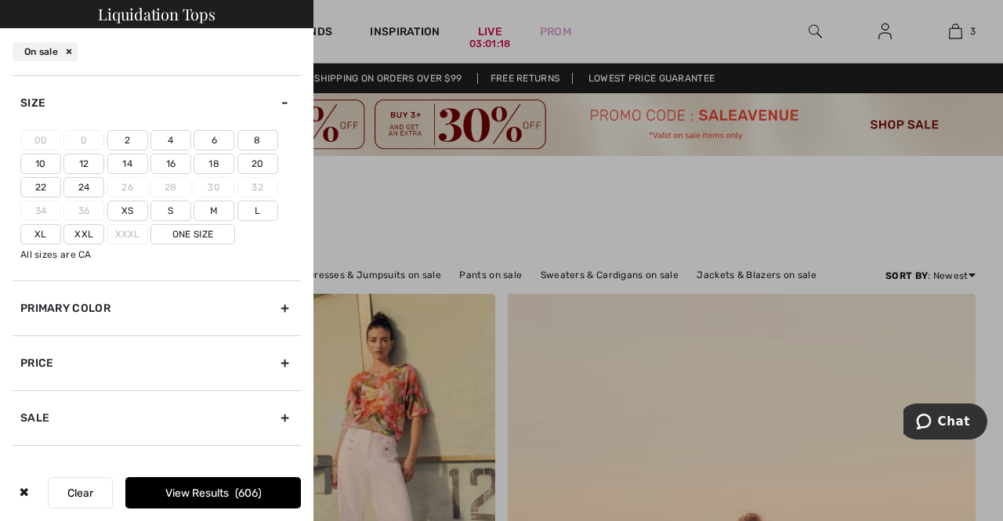
click at [40, 231] on label "Xl" at bounding box center [40, 234] width 41 height 20
click at [0, 0] on input"] "Xl" at bounding box center [0, 0] width 0 height 0
click at [179, 168] on label "16" at bounding box center [170, 164] width 41 height 20
click at [0, 0] on input"] "16" at bounding box center [0, 0] width 0 height 0
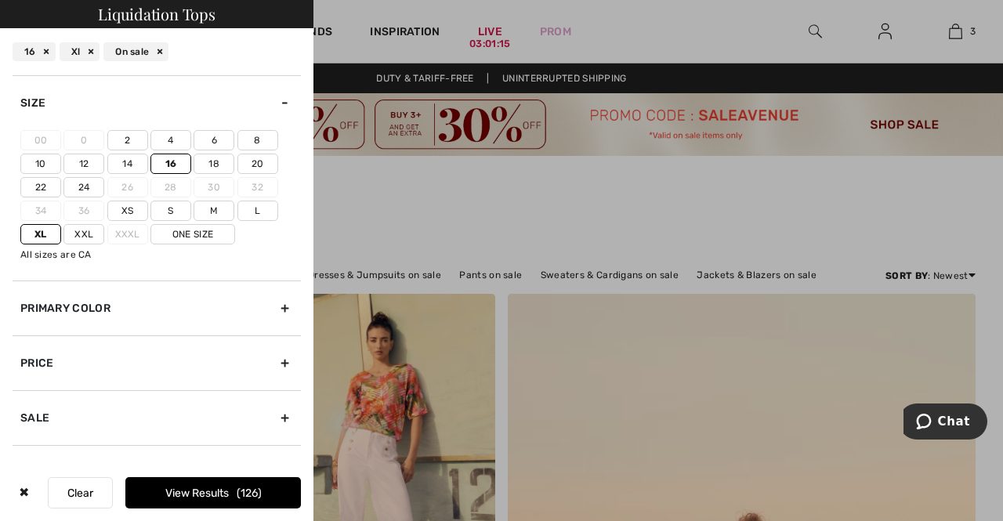
click at [251, 501] on button "View Results 126" at bounding box center [213, 492] width 176 height 31
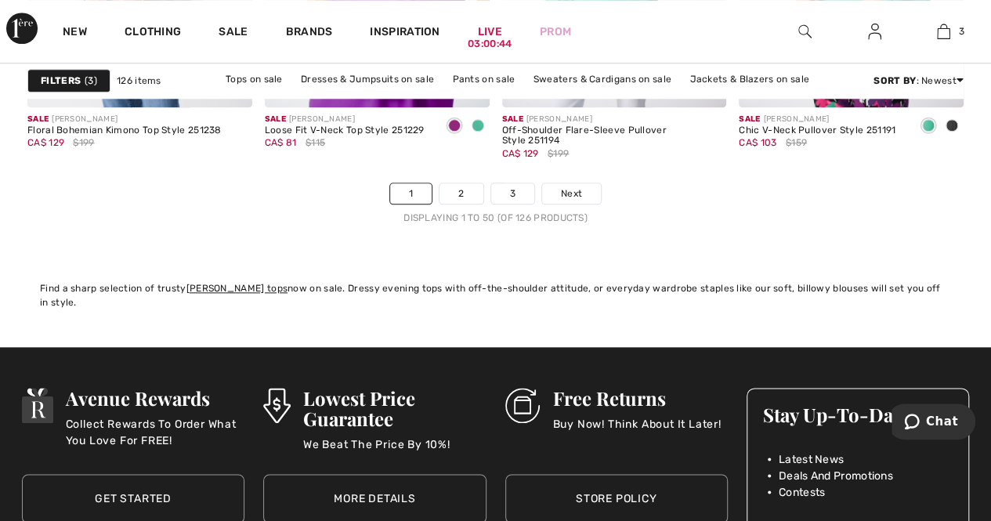
scroll to position [6652, 0]
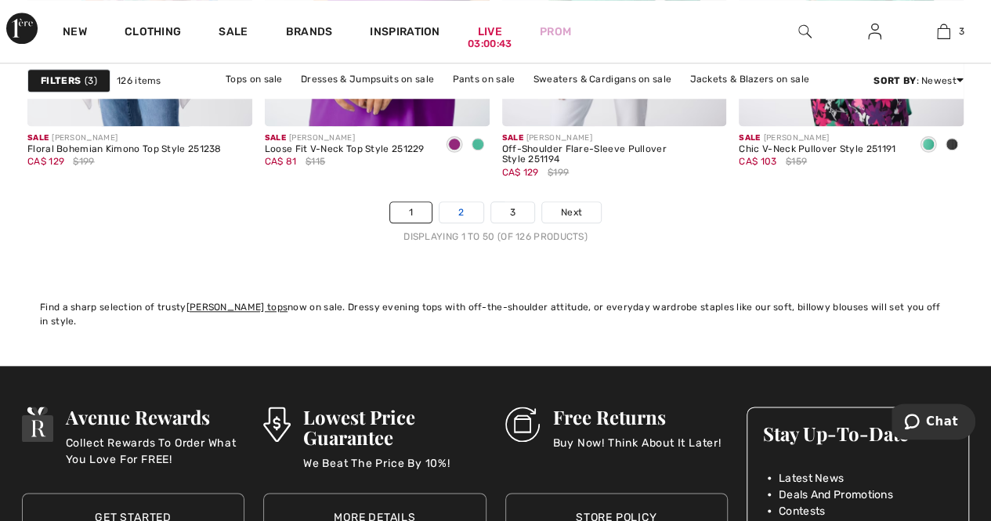
click at [474, 207] on link "2" at bounding box center [461, 212] width 43 height 20
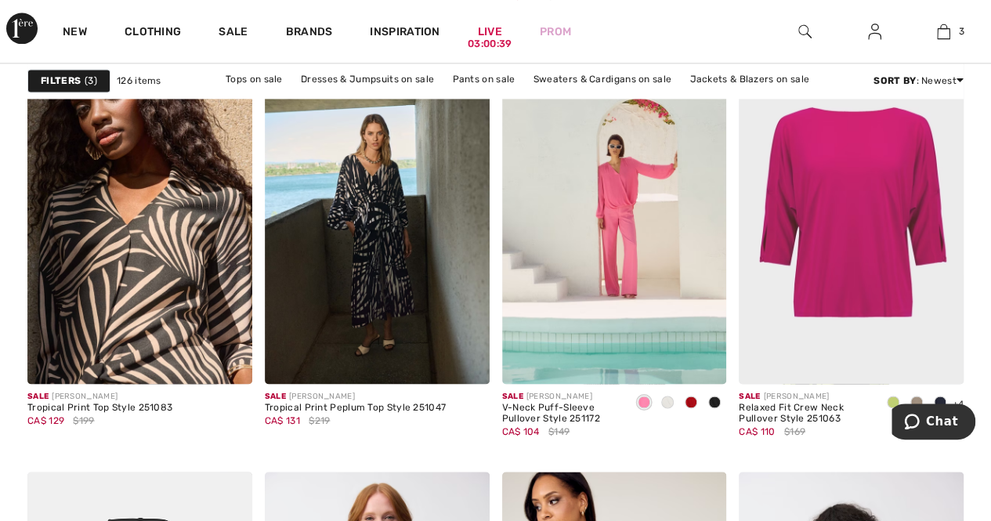
scroll to position [1097, 0]
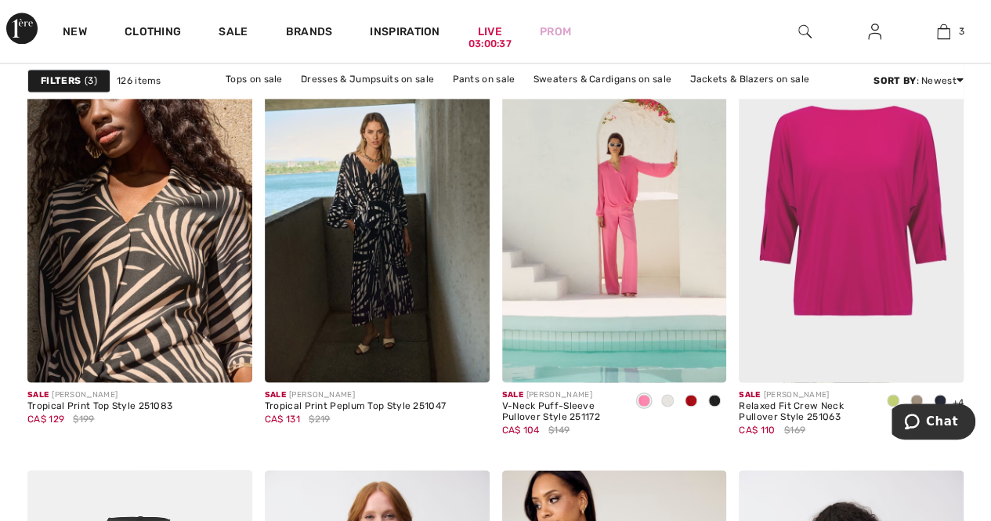
click at [474, 207] on img at bounding box center [377, 213] width 225 height 337
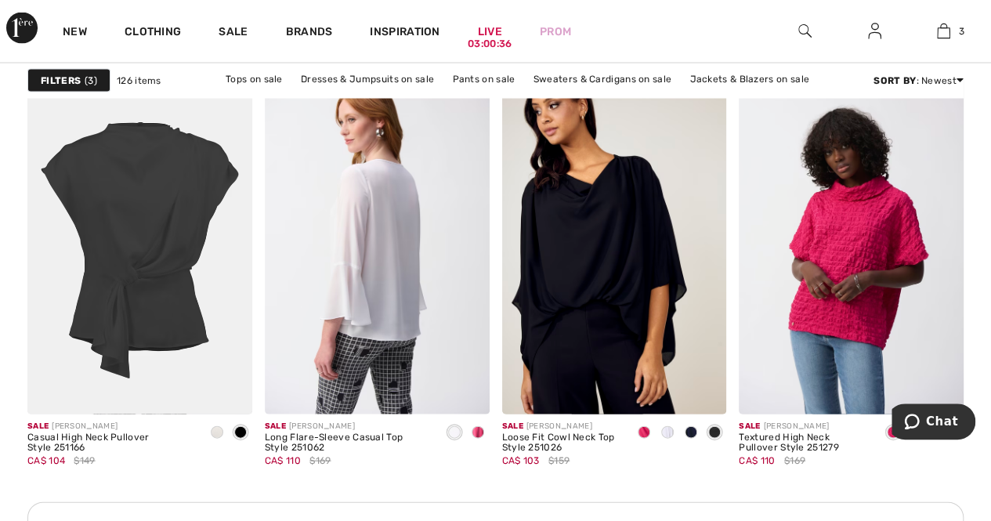
scroll to position [1503, 0]
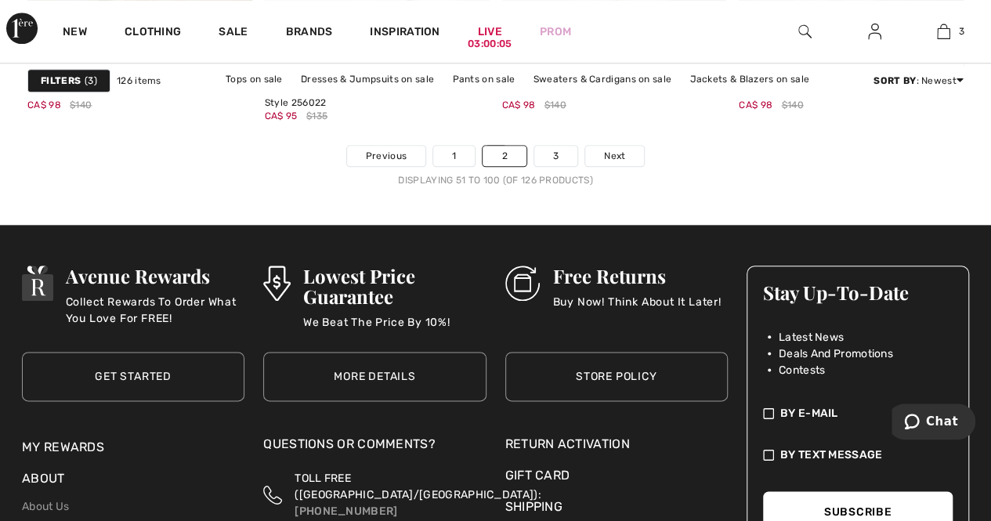
scroll to position [6721, 0]
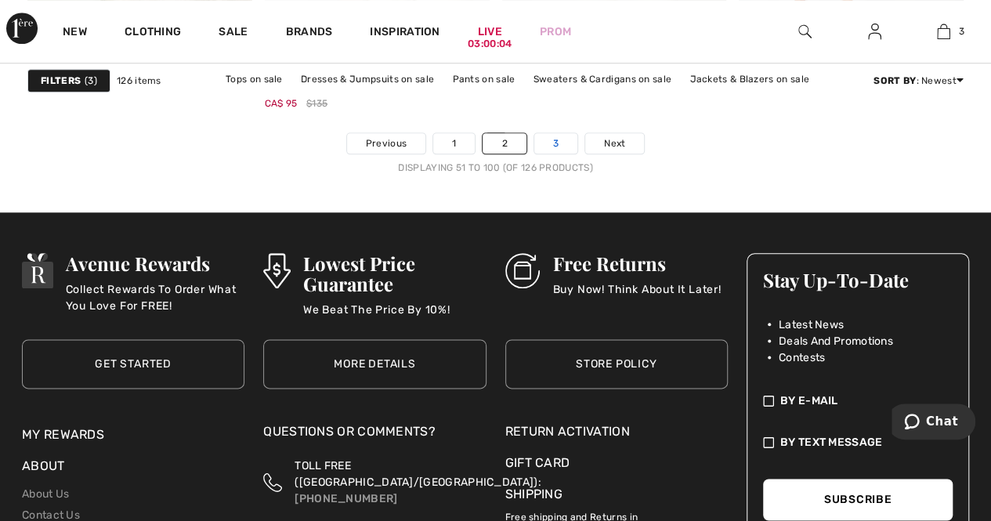
click at [552, 134] on link "3" at bounding box center [555, 143] width 43 height 20
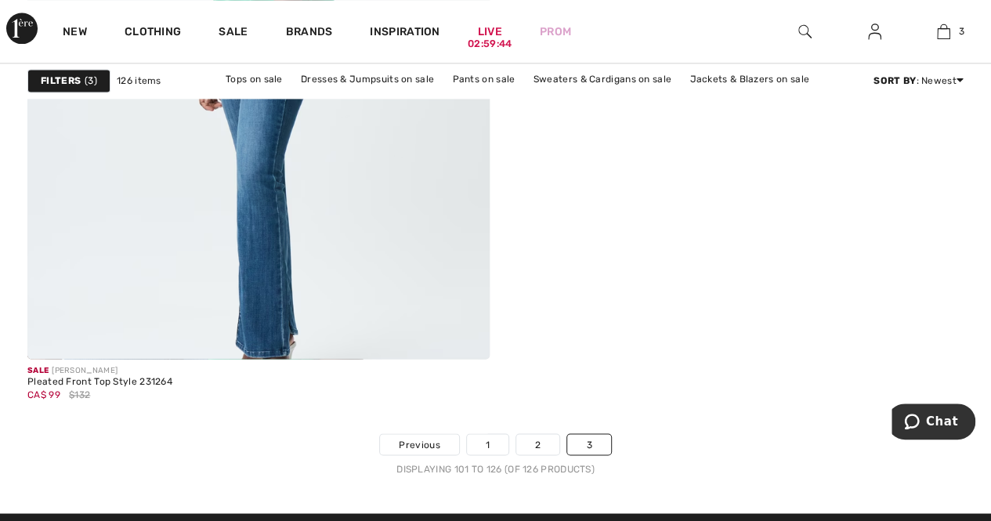
scroll to position [4216, 0]
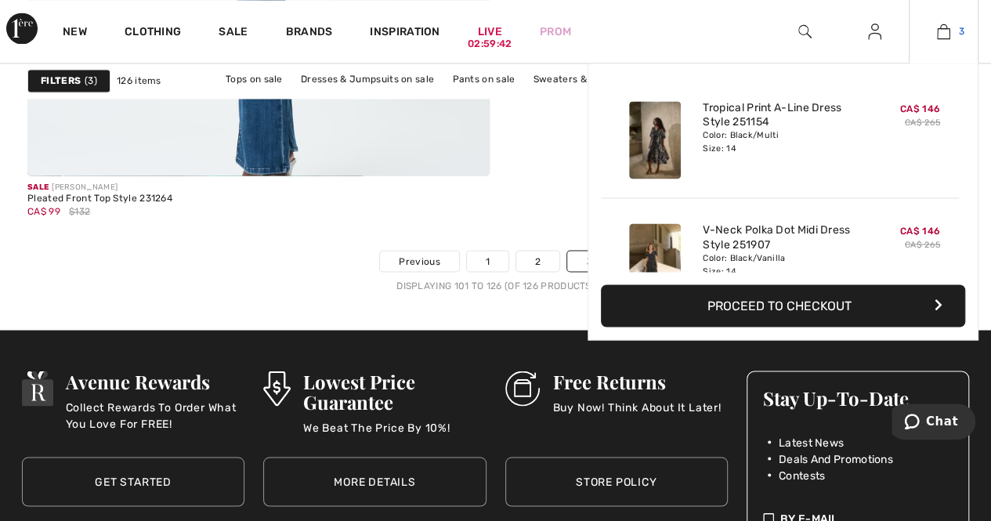
click at [956, 22] on link "3" at bounding box center [944, 31] width 68 height 19
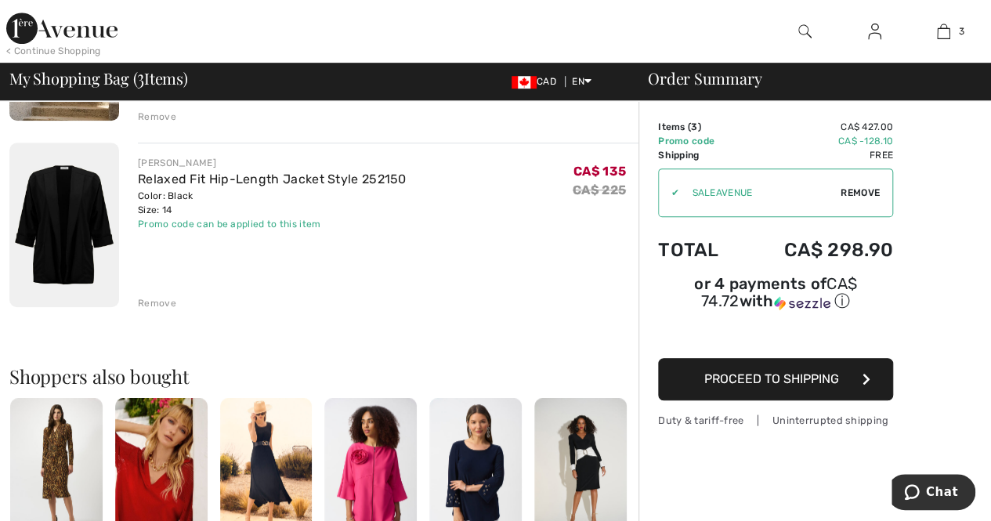
scroll to position [462, 0]
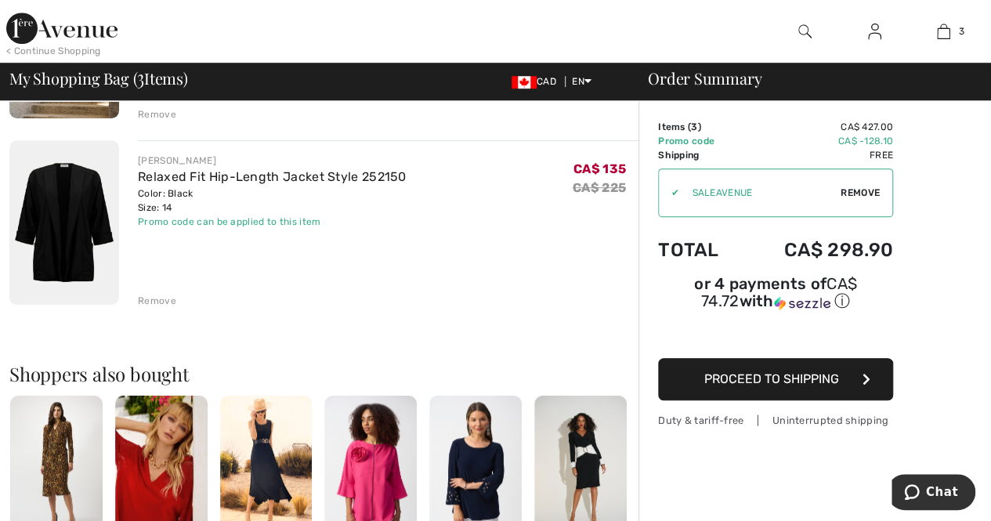
click at [841, 360] on button "Proceed to Shipping" at bounding box center [775, 379] width 235 height 42
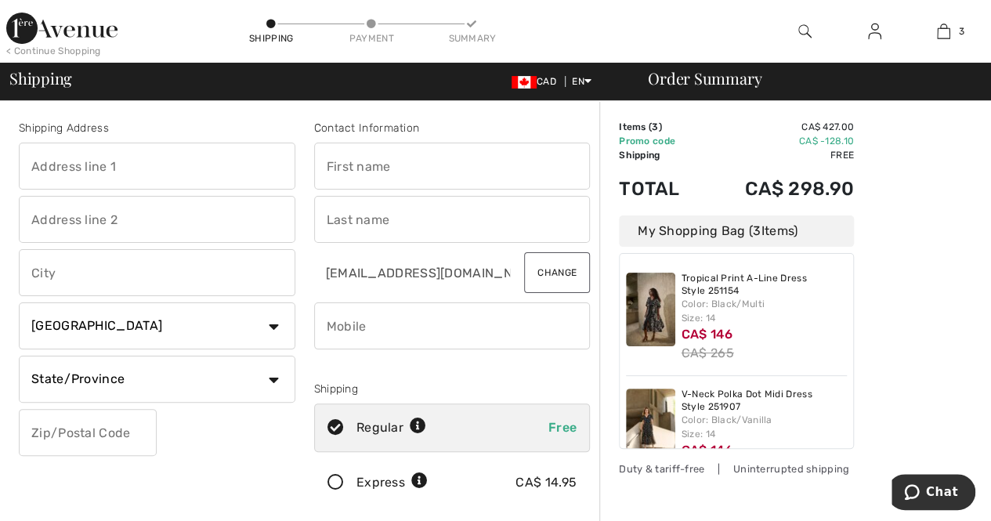
click at [233, 175] on input "text" at bounding box center [157, 166] width 277 height 47
type input "[STREET_ADDRESS]"
click at [384, 170] on input "text" at bounding box center [452, 166] width 277 height 47
type input "[PERSON_NAME]"
type input "605 Rossland Rd E"
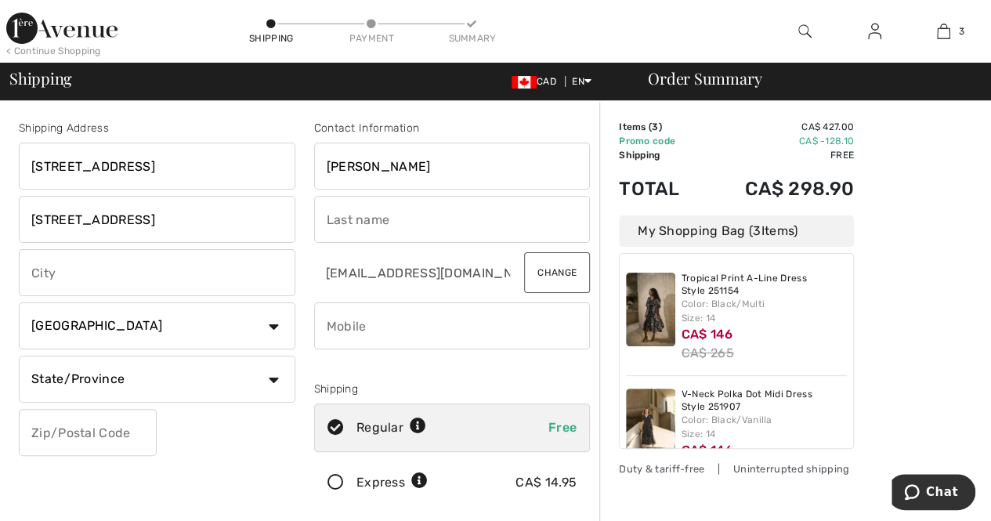
type input "Whitby"
select select "ON"
type input "L1N 0B7"
type input "Whalen"
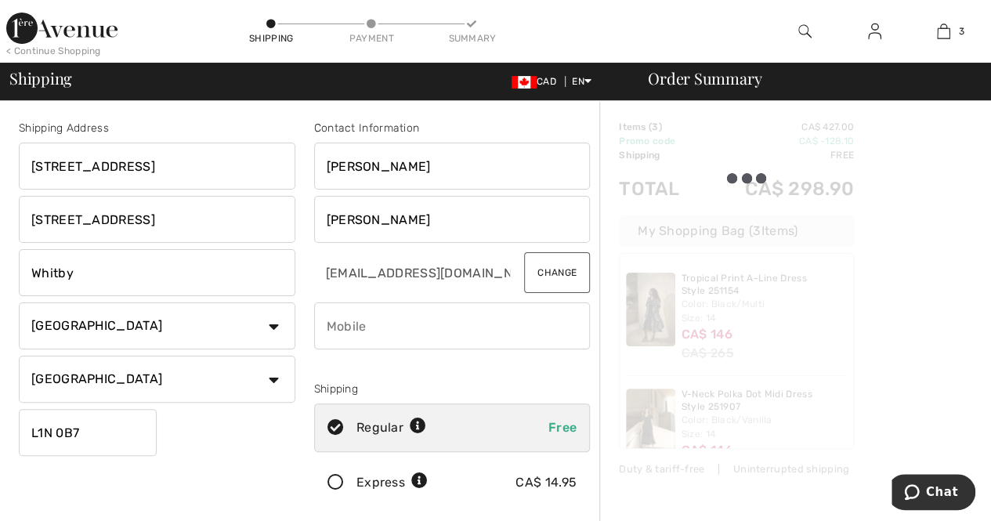
type input "L1N0B7"
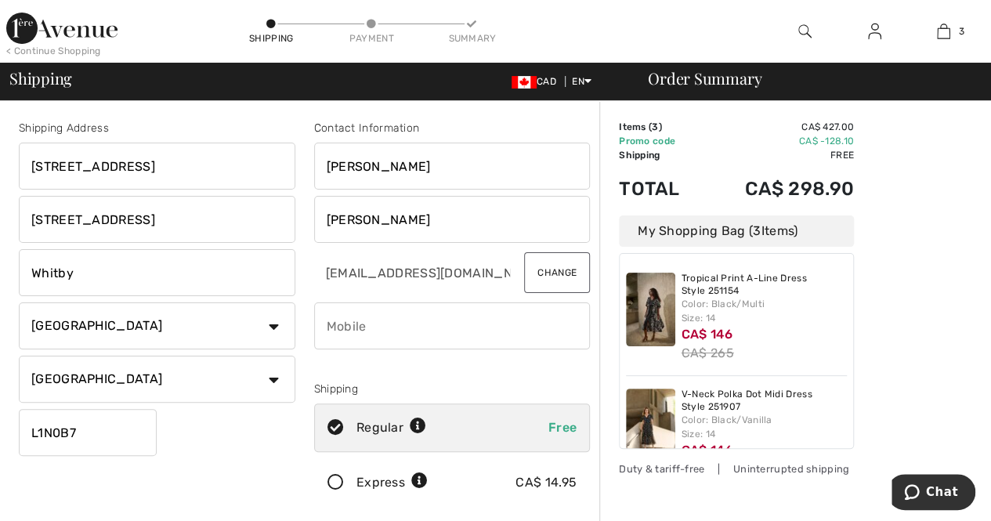
click at [199, 208] on input "605 Rossland Rd E" at bounding box center [157, 219] width 277 height 47
drag, startPoint x: 199, startPoint y: 208, endPoint x: 0, endPoint y: 208, distance: 199.0
drag, startPoint x: 118, startPoint y: 284, endPoint x: 13, endPoint y: 284, distance: 105.0
click at [13, 284] on div "Shipping Address 1001 Hortop St. Whitby Country Canada United States Afghanista…" at bounding box center [156, 316] width 295 height 393
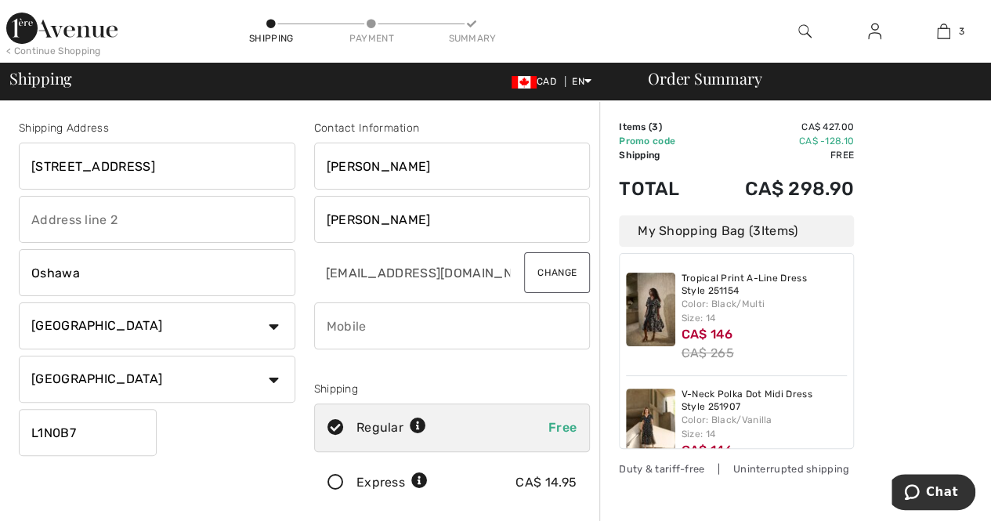
type input "Oshawa"
click at [96, 444] on input "L1N0B7" at bounding box center [88, 432] width 138 height 47
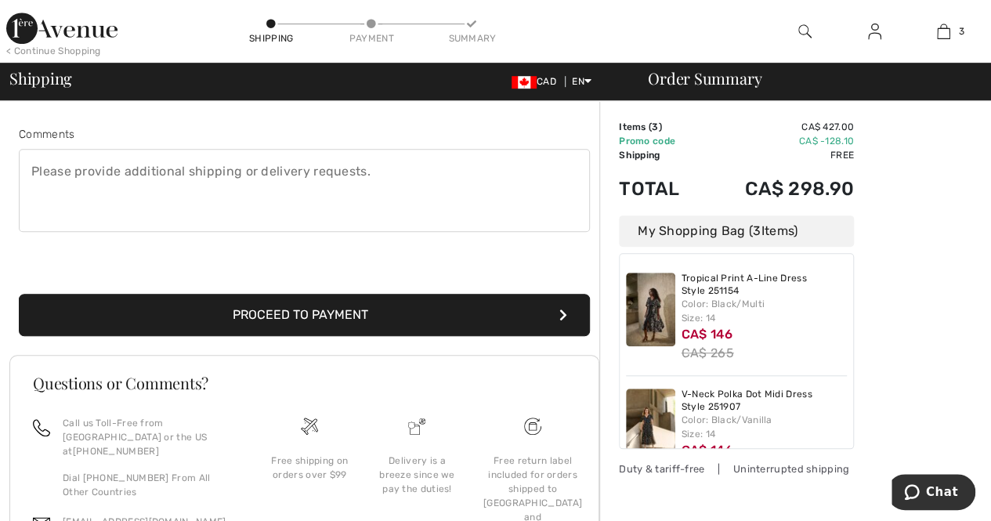
scroll to position [408, 0]
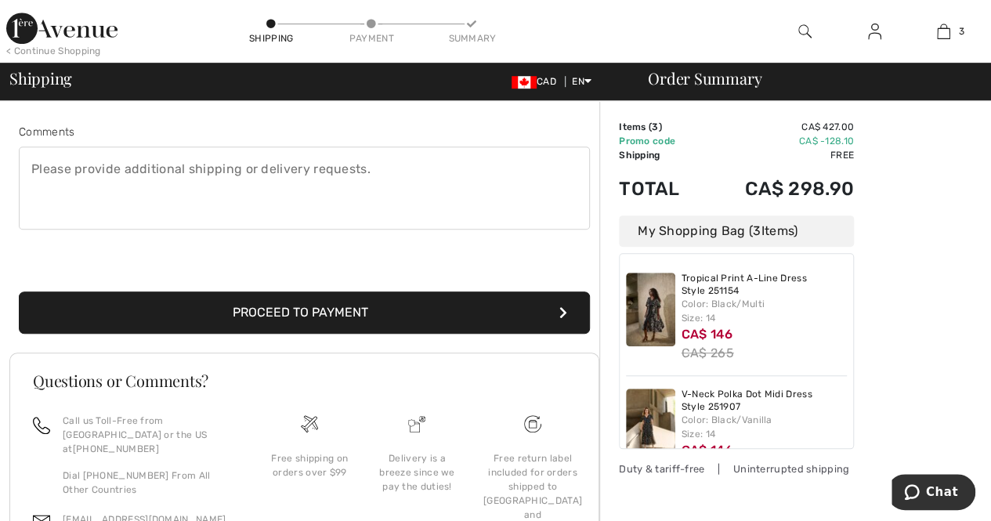
type input "L1G4P4"
click at [357, 318] on button "Proceed to Payment" at bounding box center [304, 312] width 571 height 42
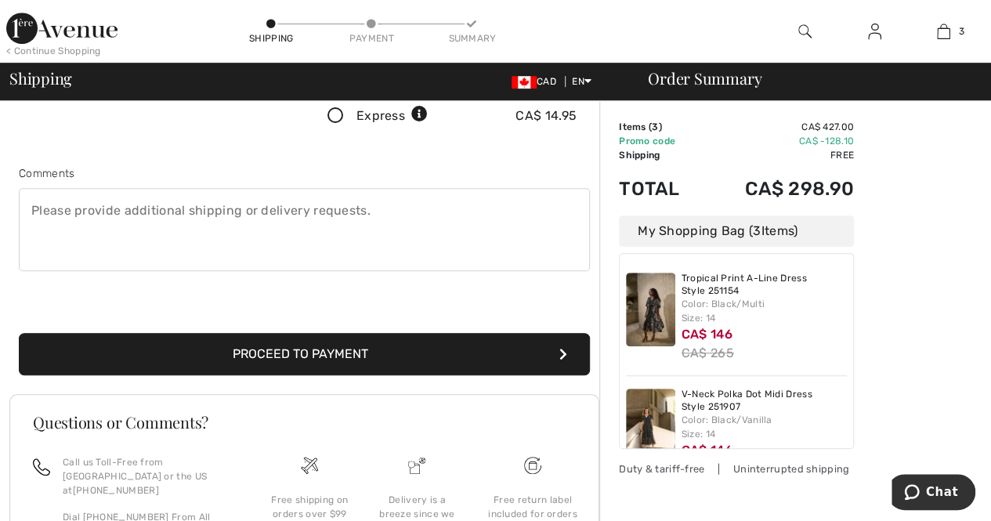
scroll to position [387, 0]
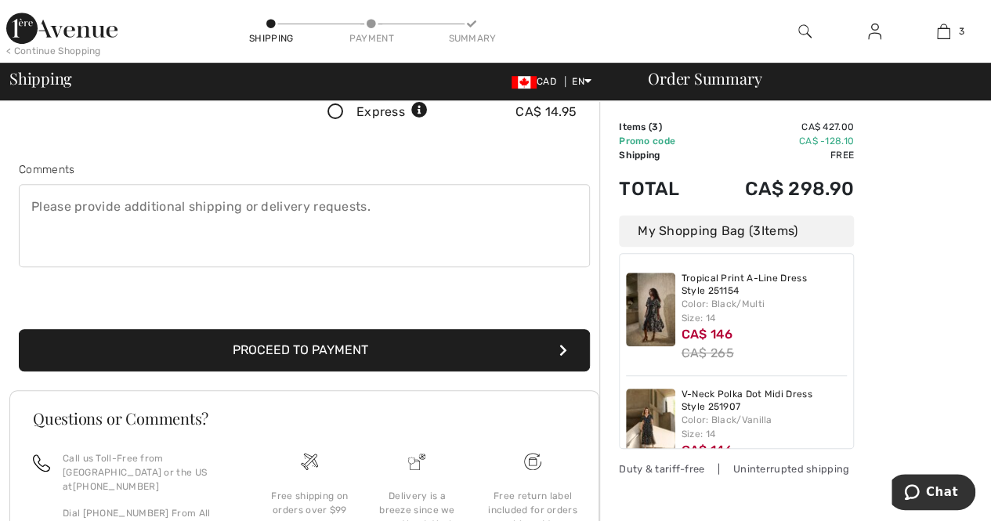
click at [559, 344] on icon "submit" at bounding box center [563, 350] width 8 height 13
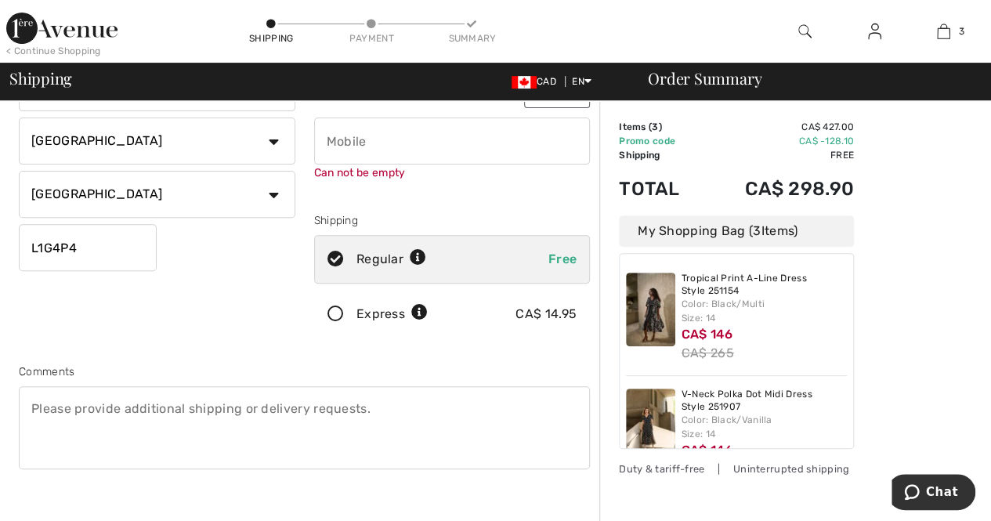
scroll to position [177, 0]
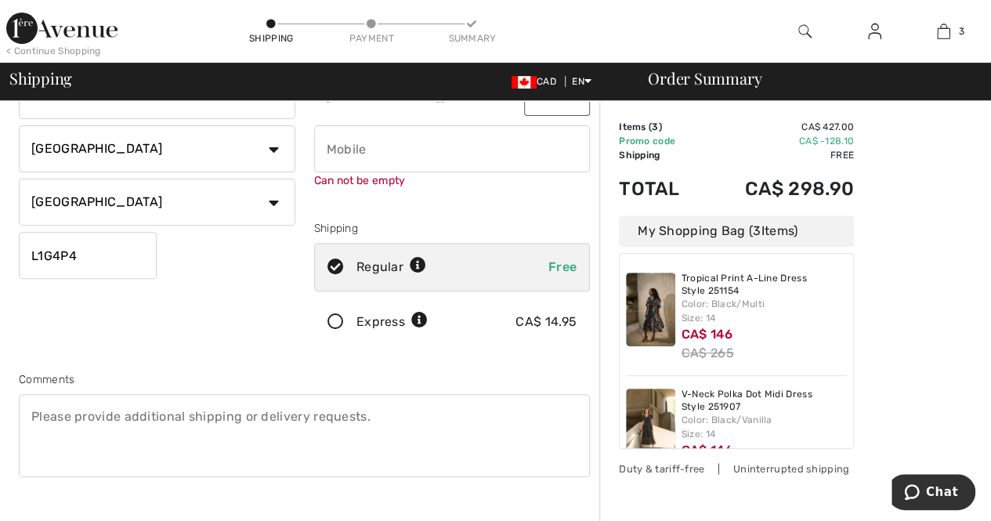
click at [464, 142] on input "phone" at bounding box center [452, 148] width 277 height 47
type input "3656881688"
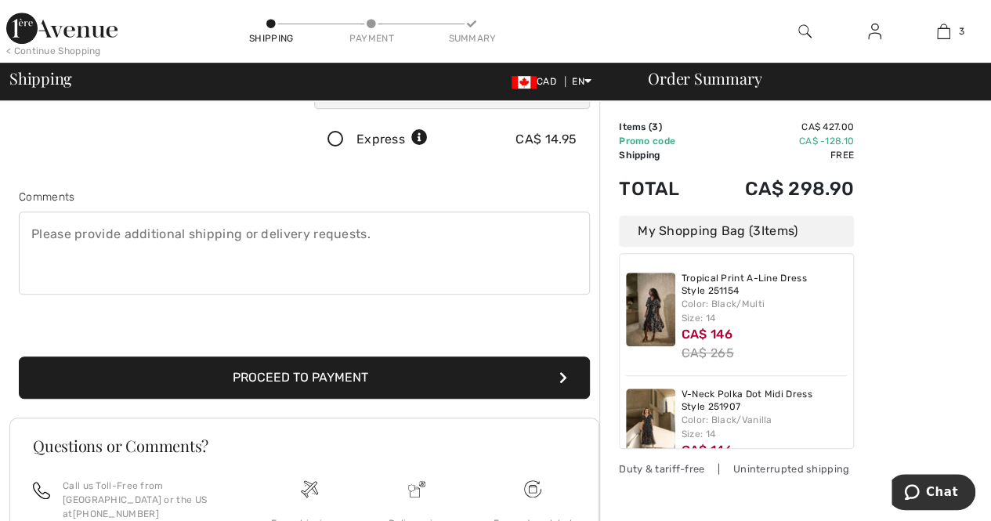
scroll to position [360, 0]
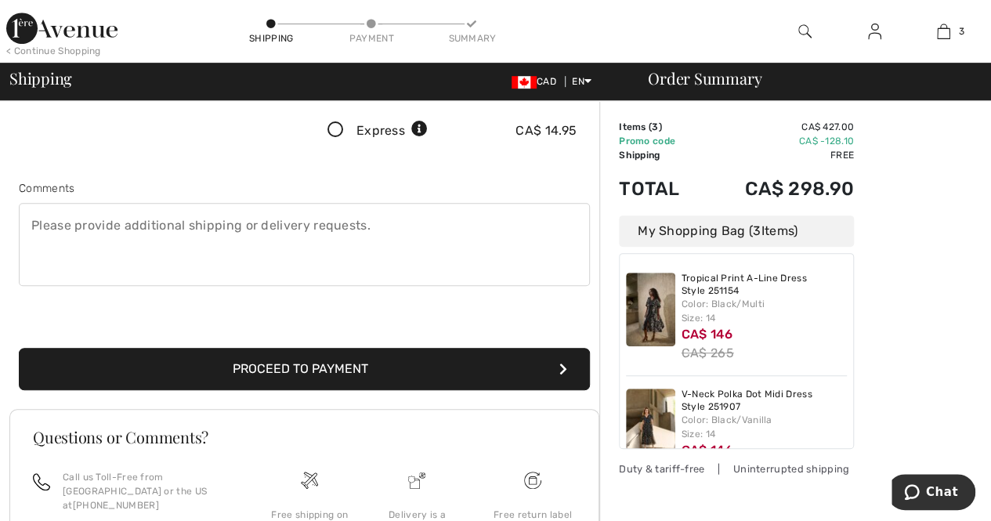
click at [464, 371] on button "Proceed to Payment" at bounding box center [304, 369] width 571 height 42
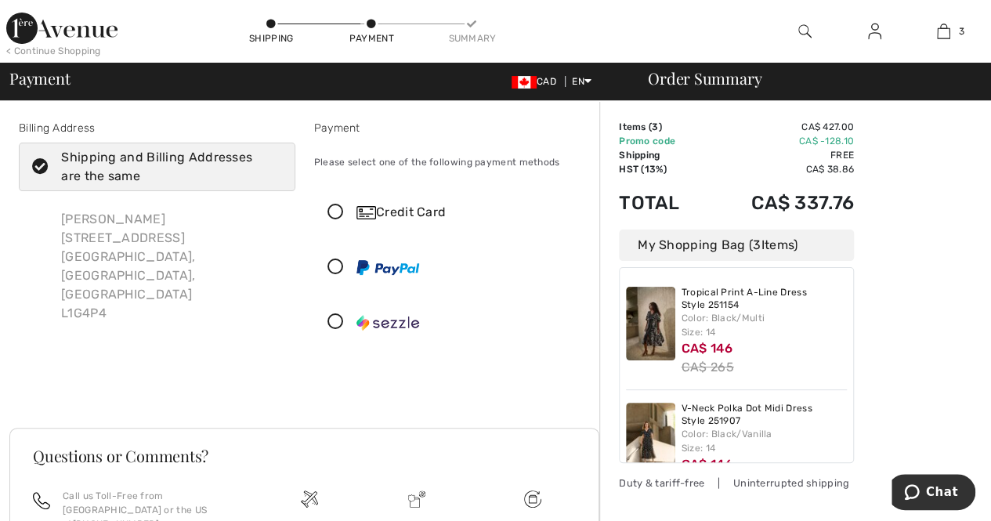
click at [332, 209] on icon at bounding box center [336, 213] width 42 height 16
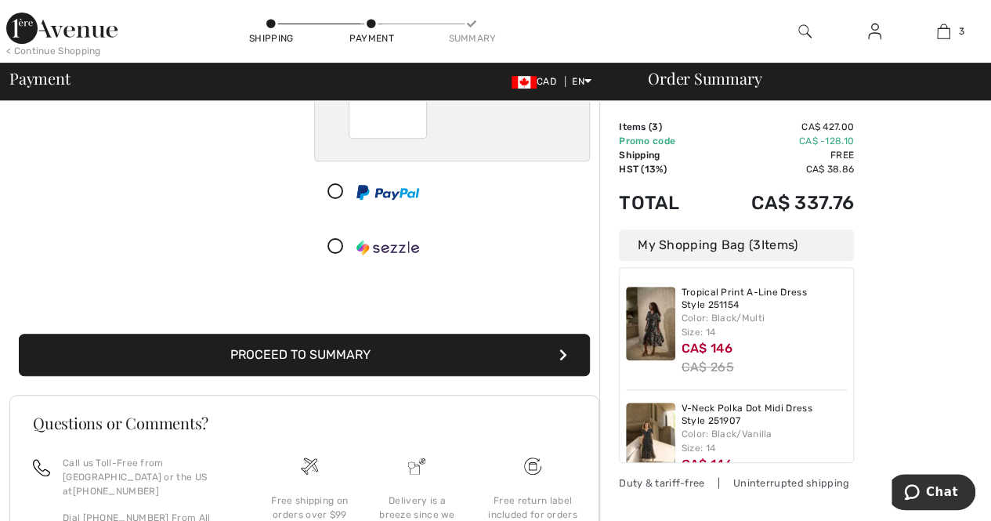
scroll to position [252, 0]
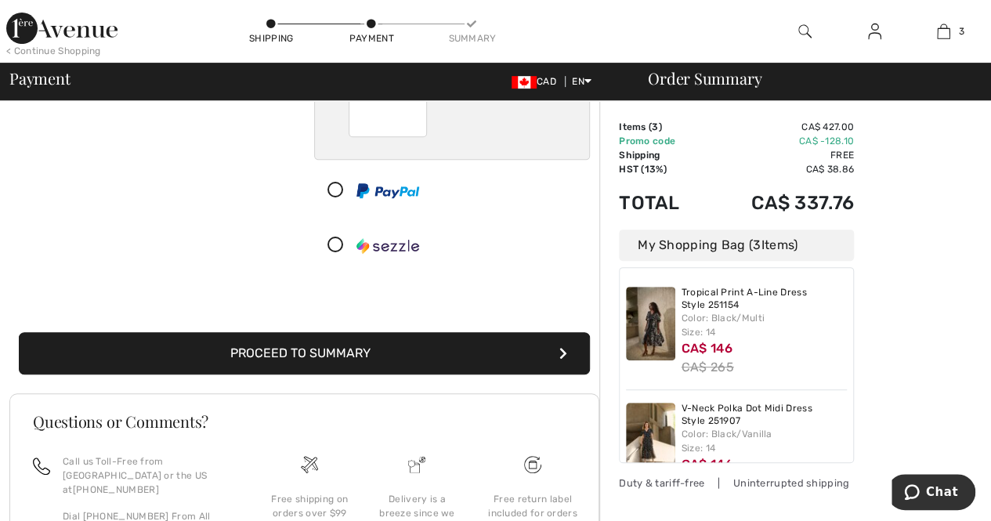
click at [509, 350] on button "Proceed to Summary" at bounding box center [304, 353] width 571 height 42
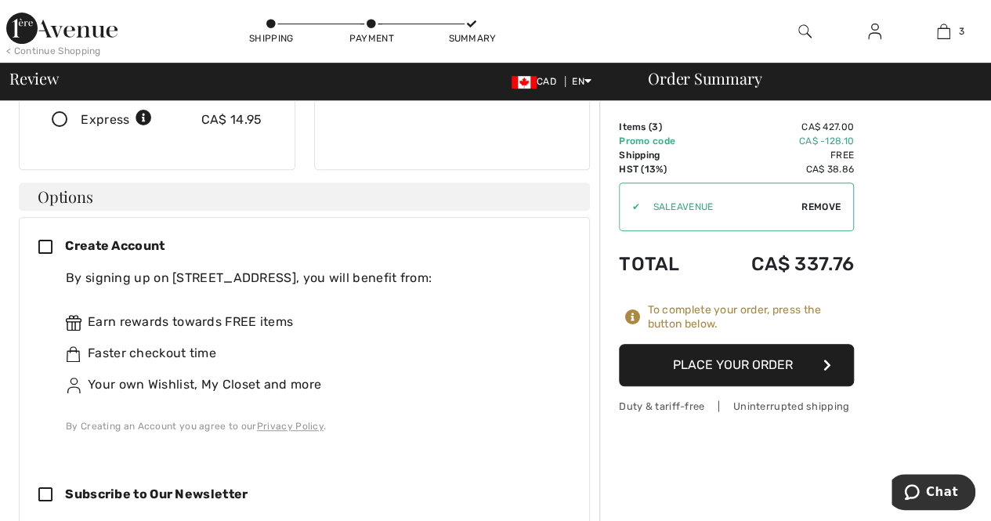
scroll to position [361, 0]
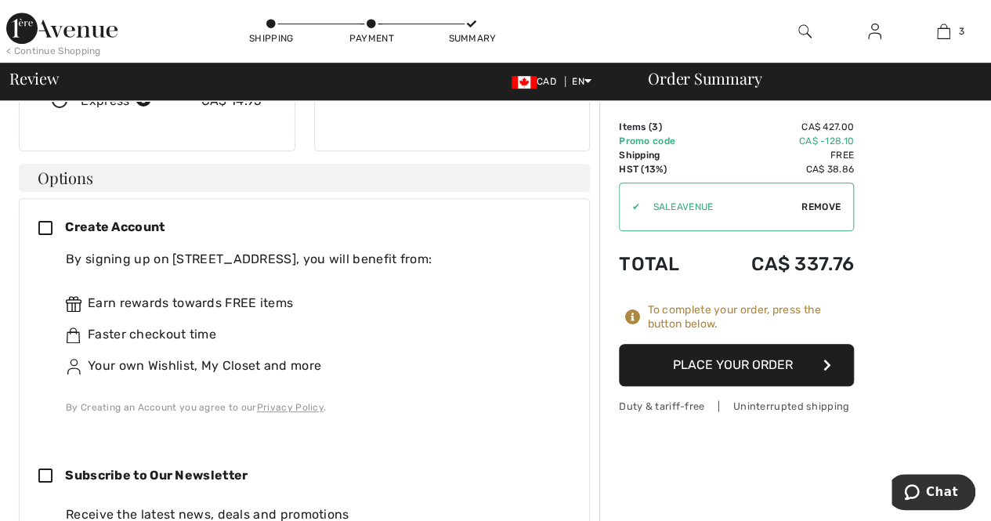
click at [44, 221] on icon at bounding box center [51, 229] width 27 height 16
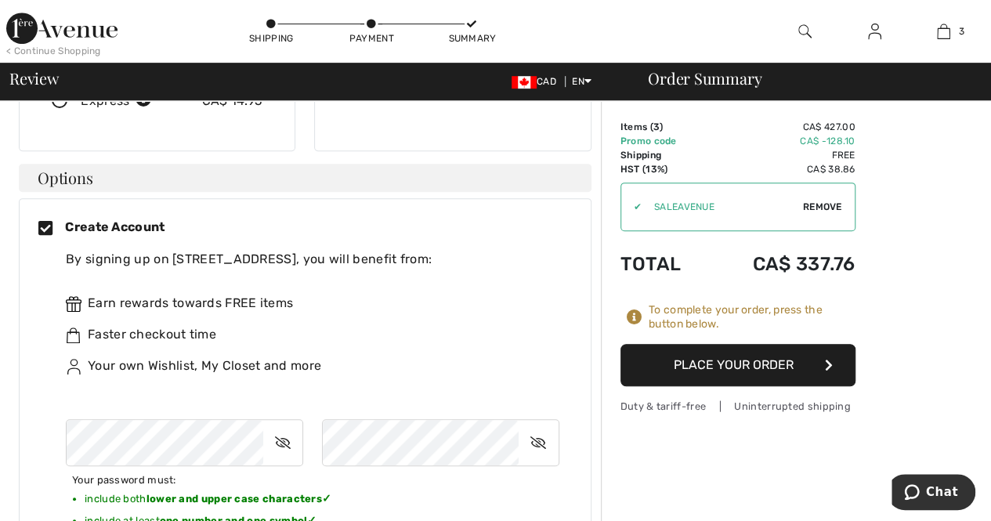
click at [417, 355] on div "Earn rewards towards FREE items Faster checkout time Your own Wishlist, My Clos…" at bounding box center [313, 335] width 494 height 132
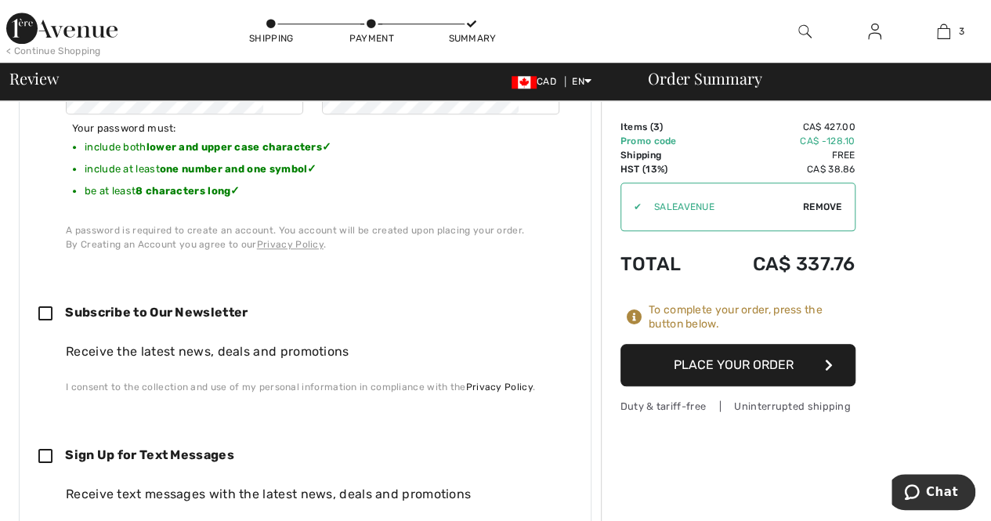
scroll to position [755, 0]
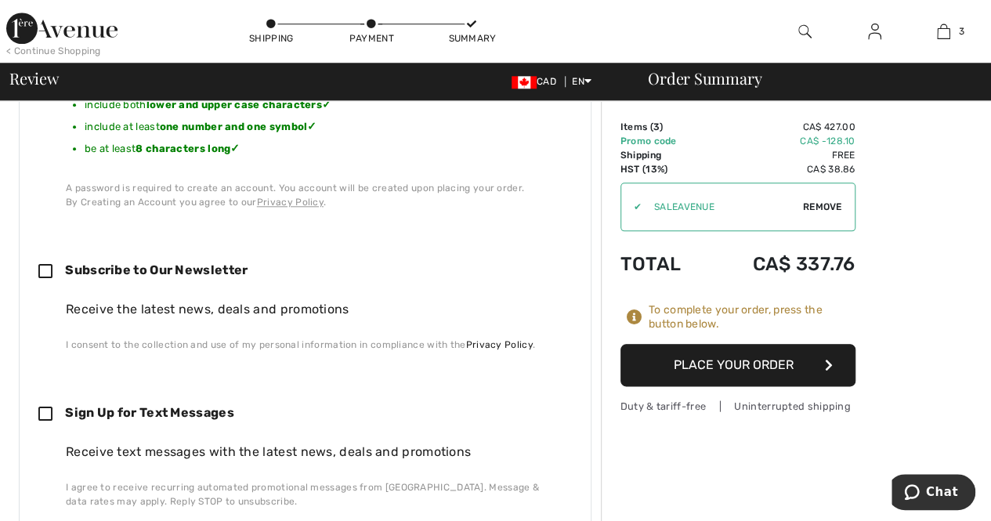
click at [37, 239] on div "Create Account By signing up on 1ère Avenue, you will benefit from: Earn reward…" at bounding box center [305, 185] width 573 height 762
click at [43, 264] on icon at bounding box center [51, 272] width 27 height 16
checkbox input "true"
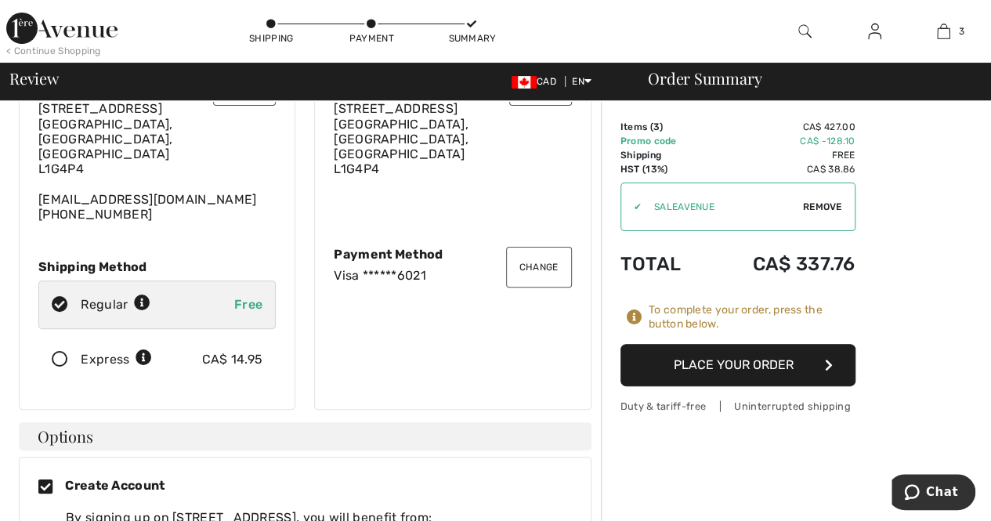
scroll to position [0, 0]
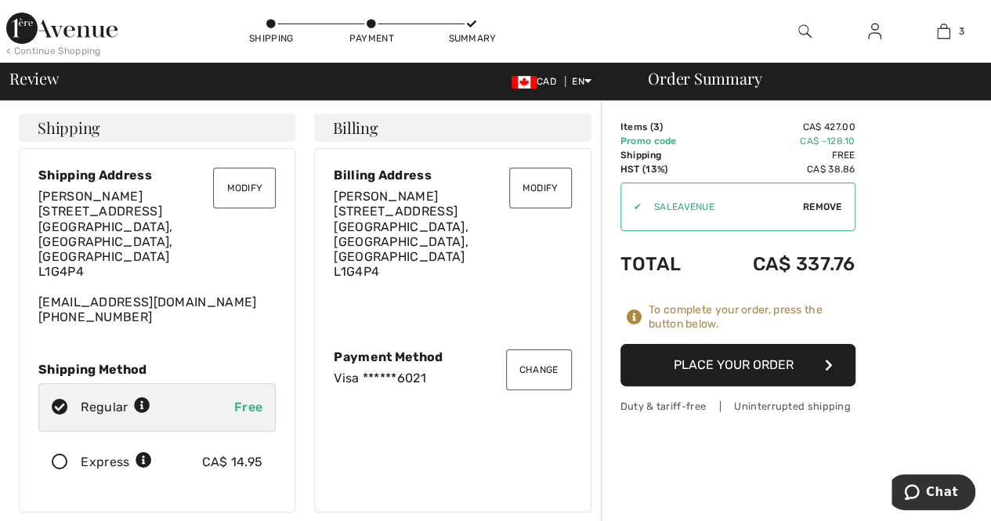
click at [784, 353] on button "Place Your Order" at bounding box center [738, 365] width 235 height 42
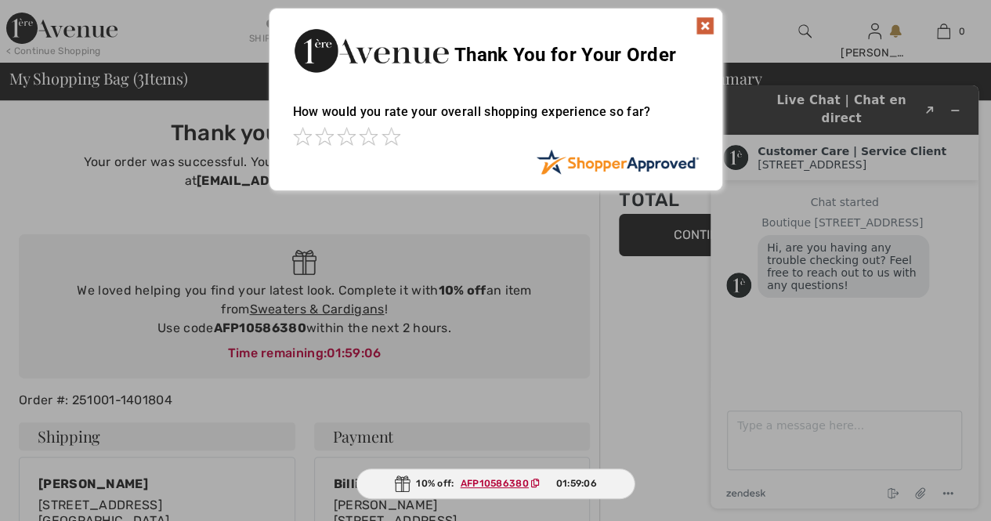
click at [700, 21] on img at bounding box center [705, 25] width 19 height 19
